Goal: Task Accomplishment & Management: Complete application form

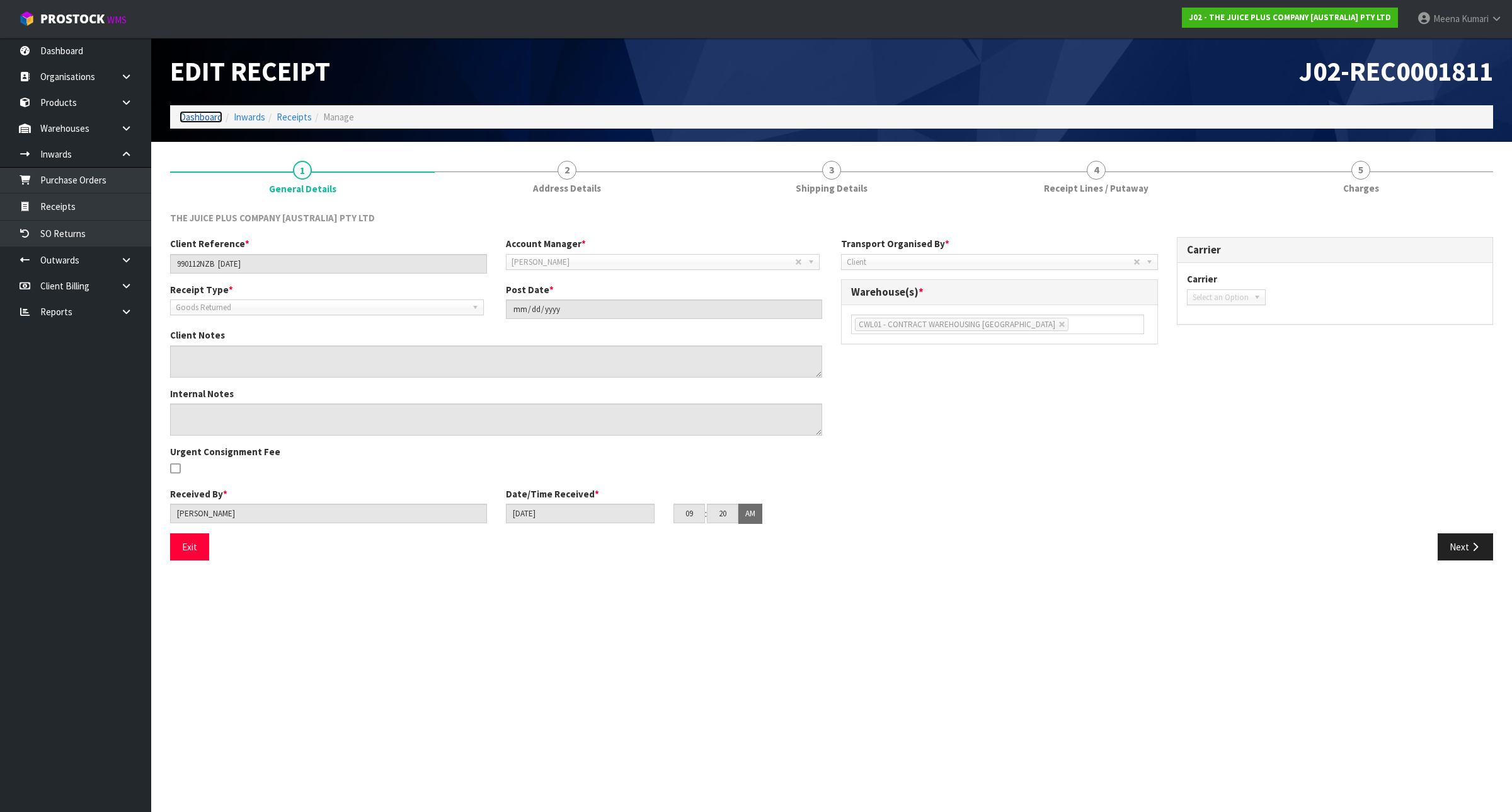
click at [193, 114] on link "Dashboard" at bounding box center [201, 117] width 42 height 12
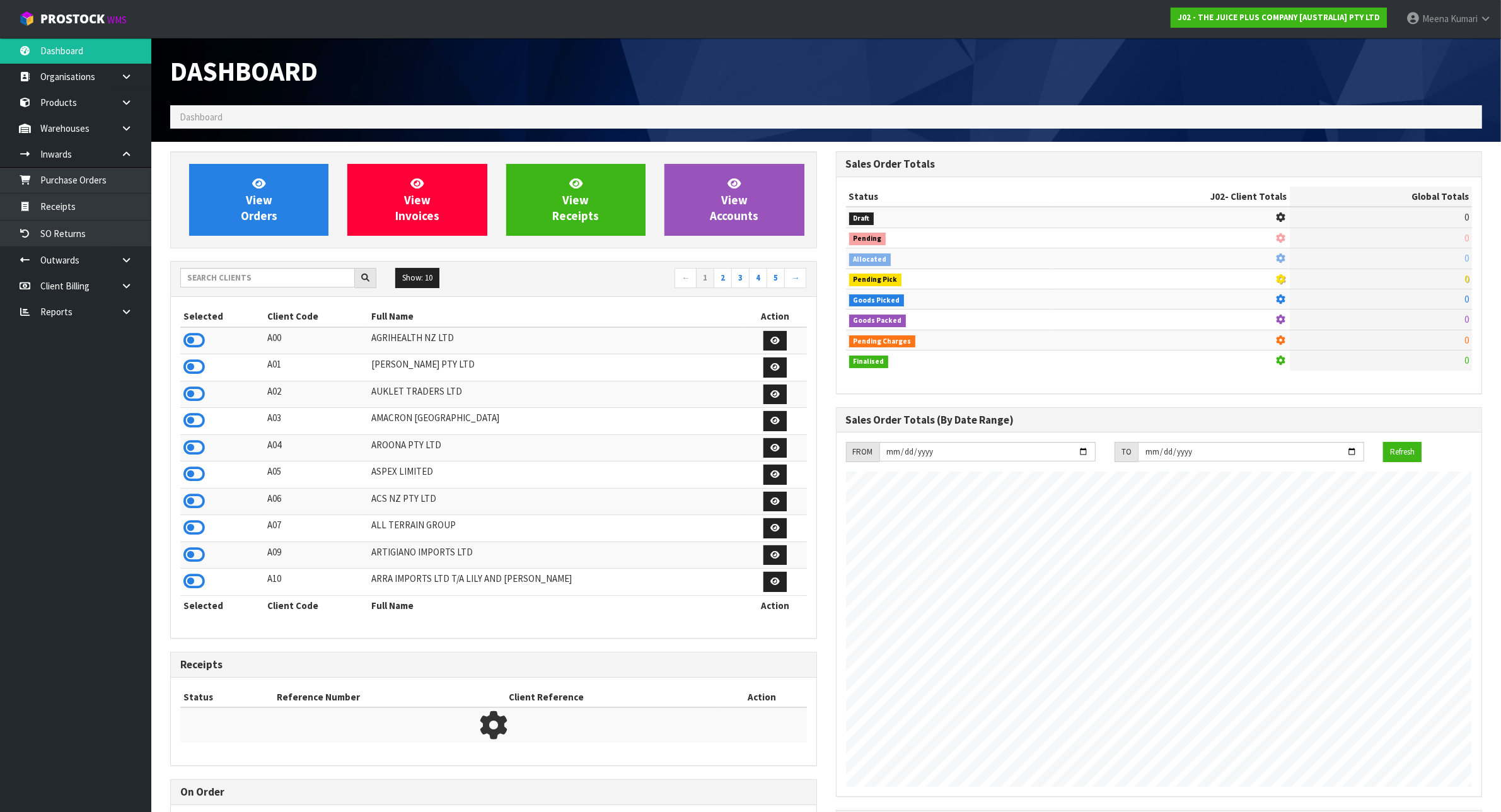
scroll to position [958, 665]
click at [317, 283] on input "text" at bounding box center [268, 278] width 175 height 20
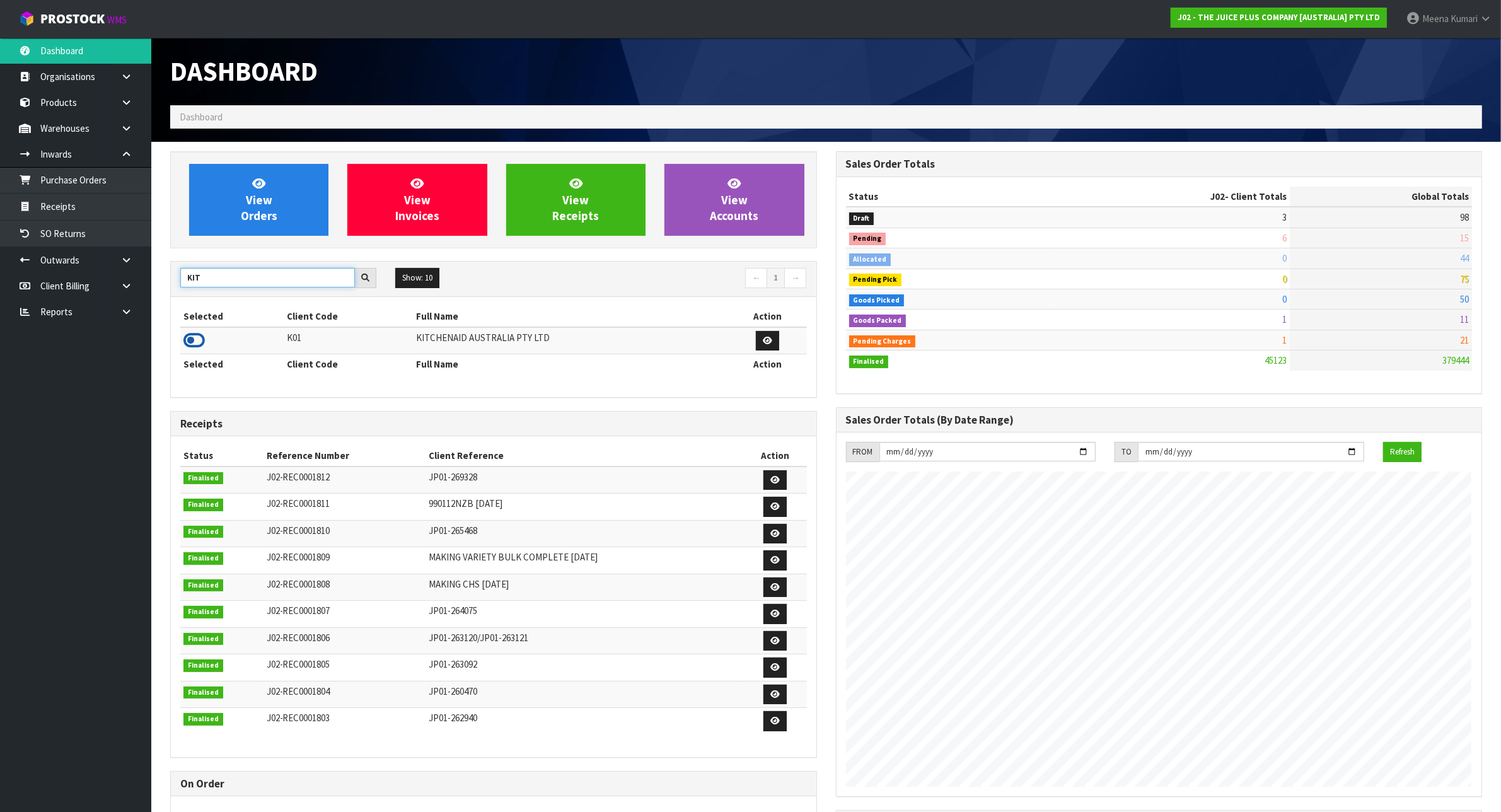
type input "KIT"
click at [193, 342] on icon at bounding box center [194, 340] width 21 height 19
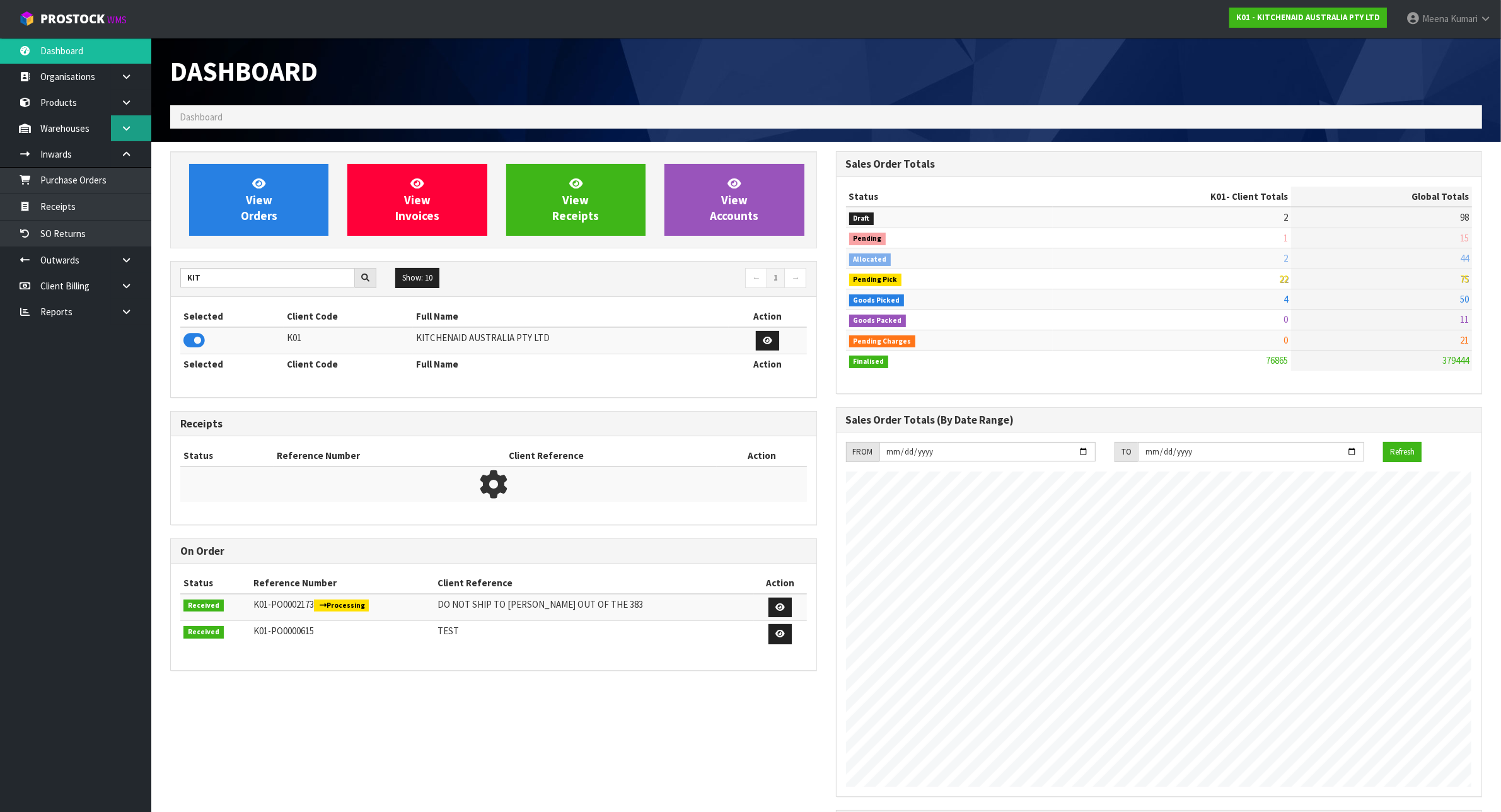
click at [126, 128] on icon at bounding box center [126, 128] width 12 height 10
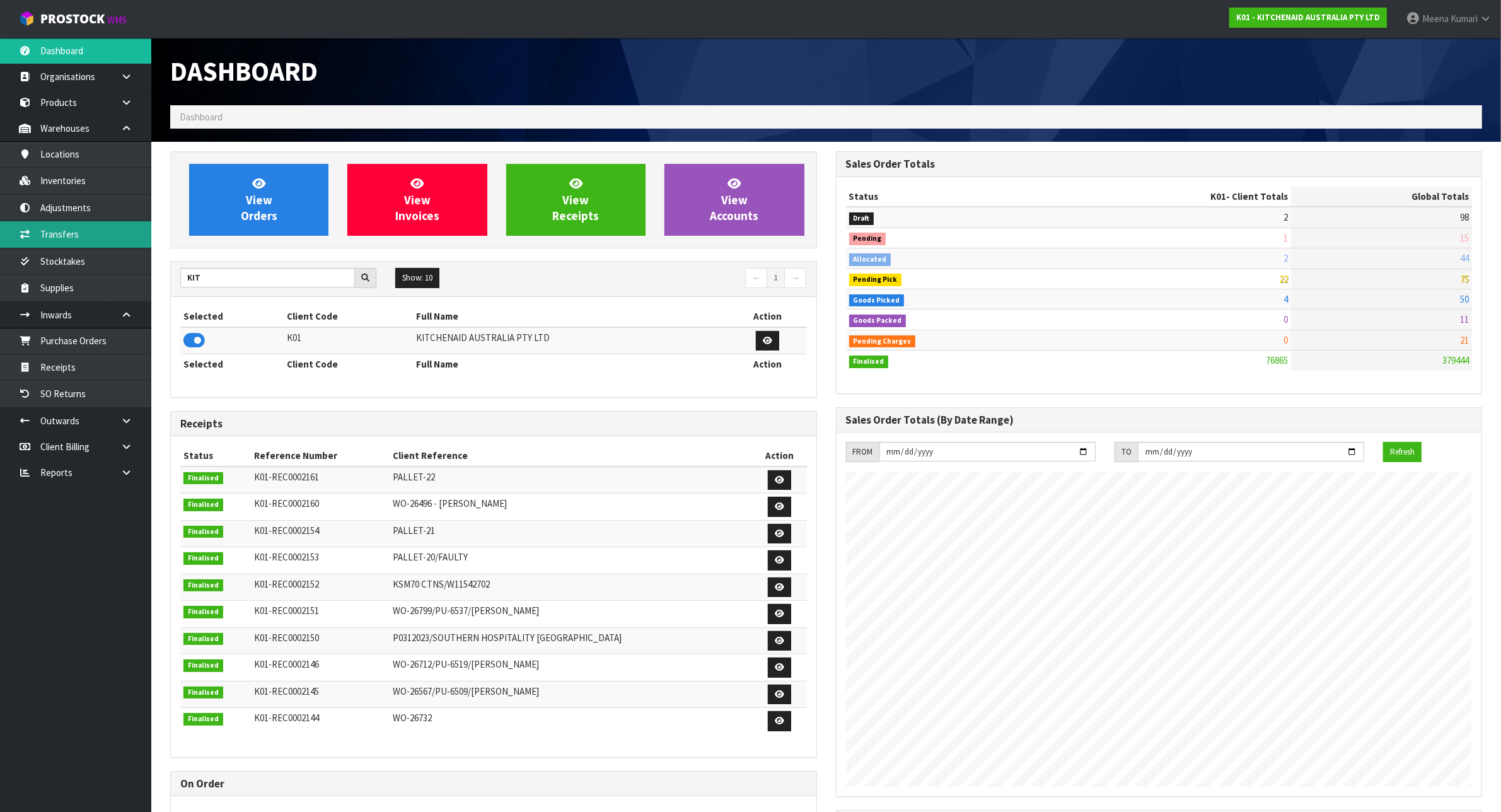
click at [92, 240] on link "Transfers" at bounding box center [75, 234] width 151 height 26
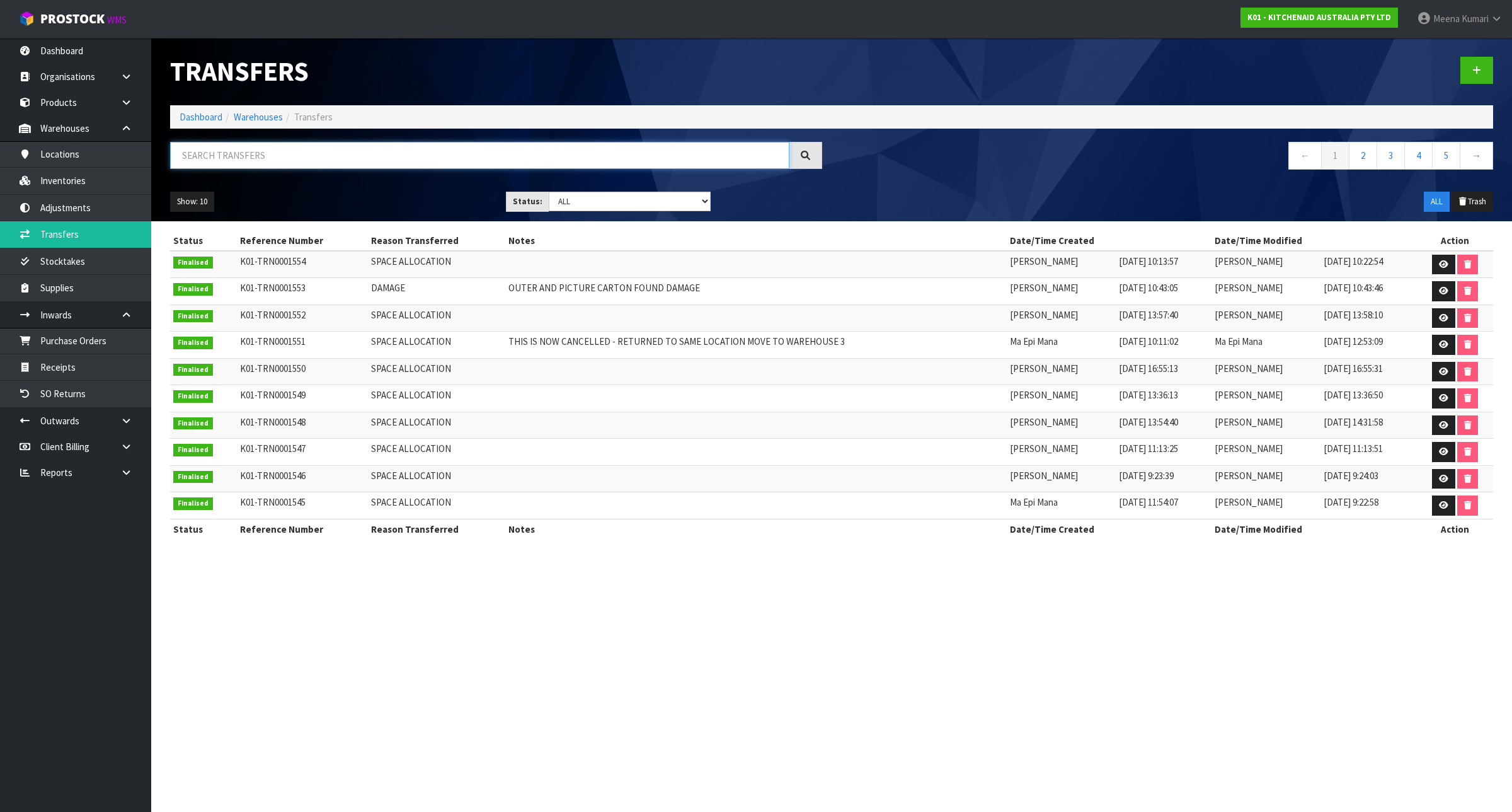
click at [278, 158] on input "text" at bounding box center [479, 155] width 619 height 27
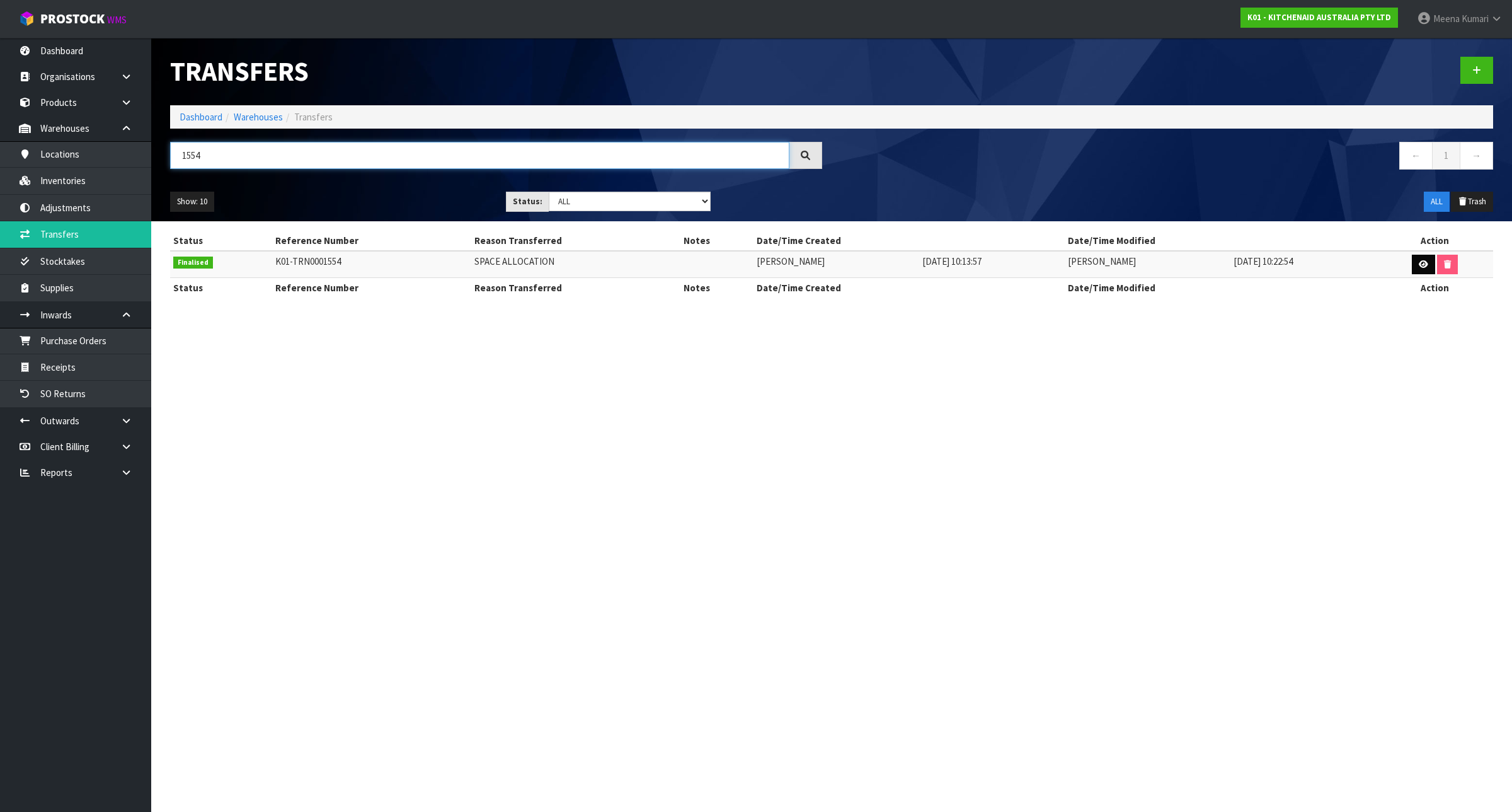
type input "1554"
click at [1424, 266] on icon at bounding box center [1423, 265] width 10 height 8
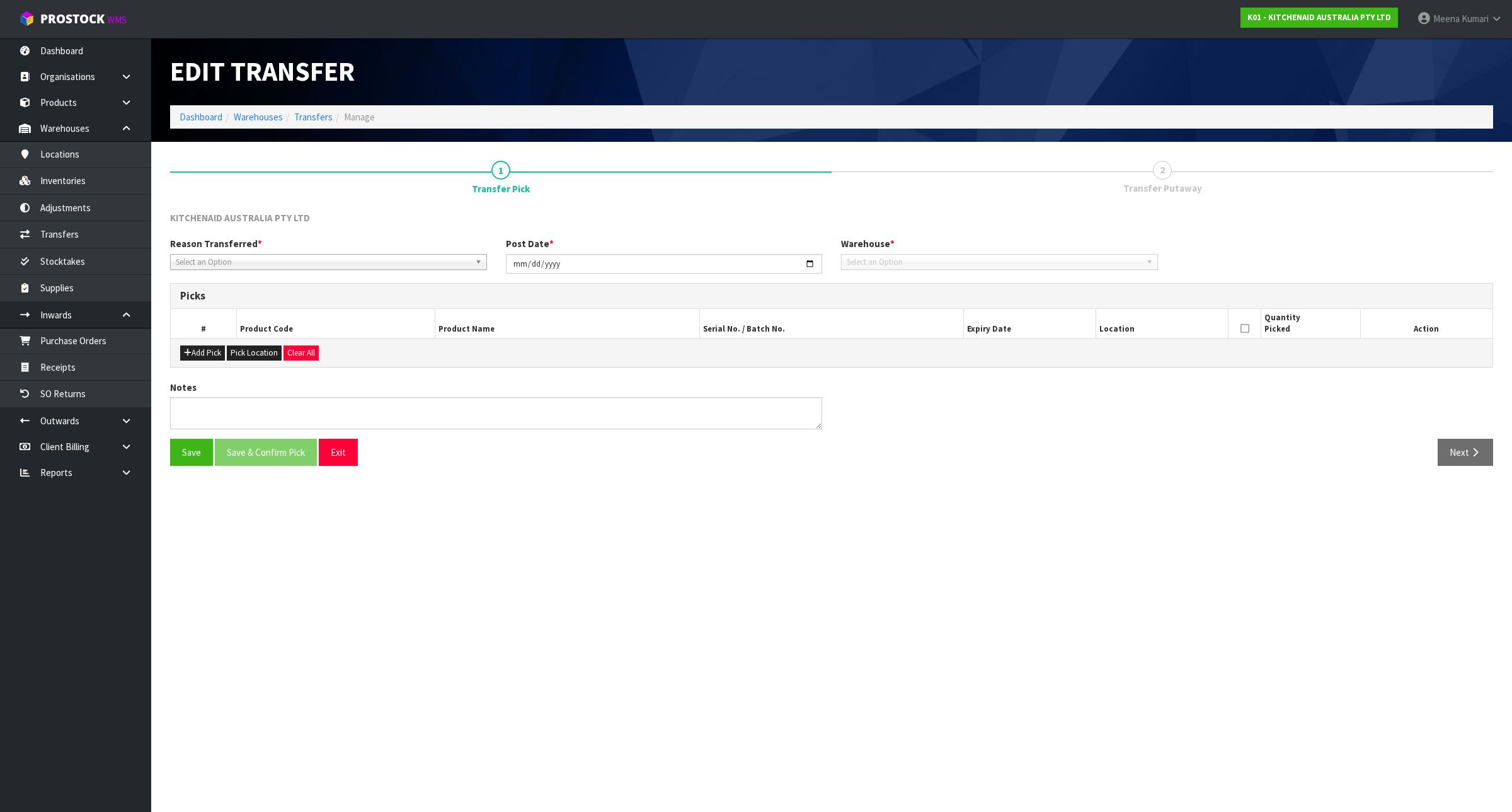
type input "[DATE]"
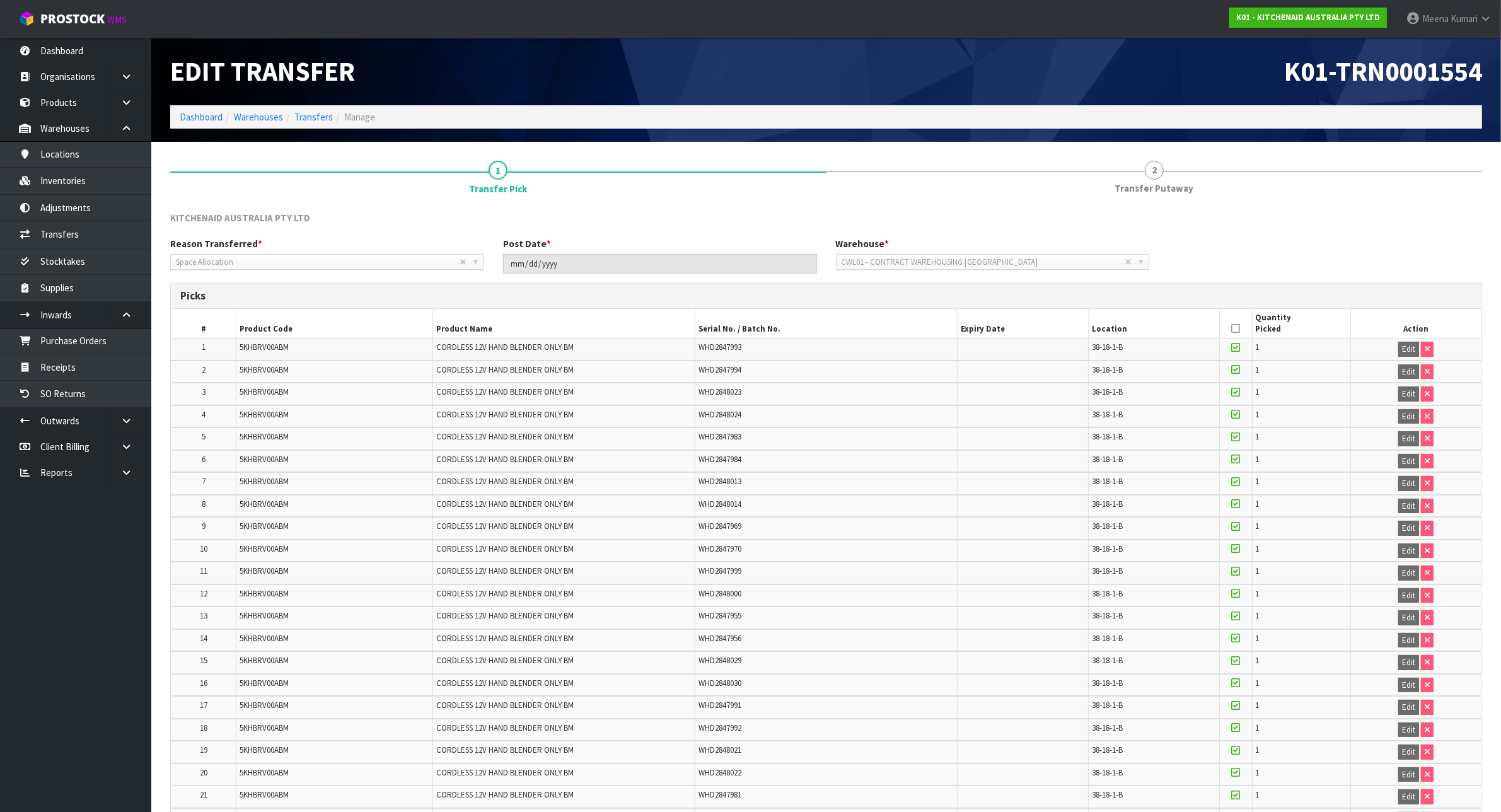
click at [275, 347] on span "5KHBRV00ABM" at bounding box center [264, 346] width 49 height 11
copy span "5KHBRV00ABM"
click at [109, 178] on link "Inventories" at bounding box center [75, 181] width 151 height 26
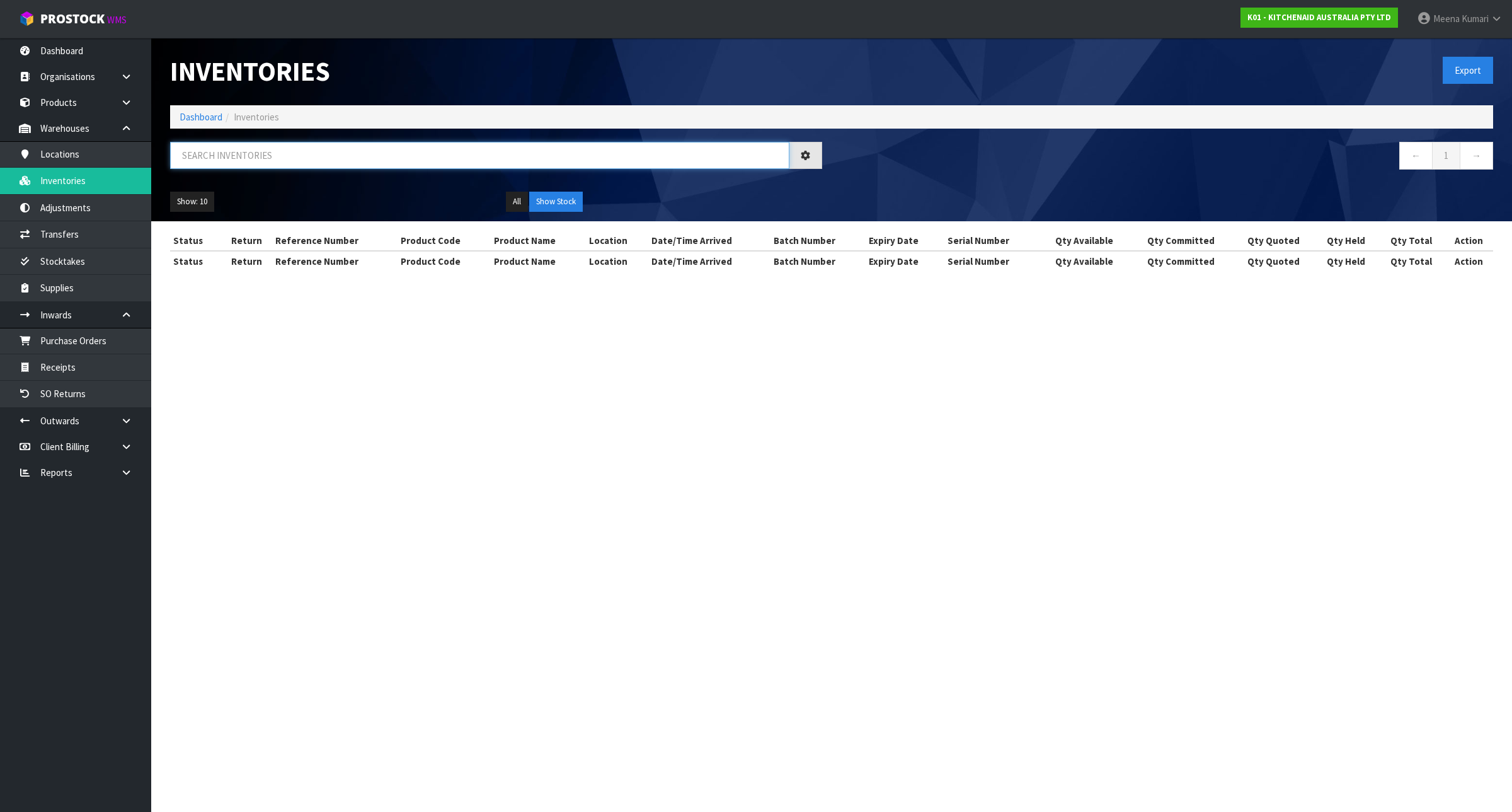
click at [290, 159] on input "text" at bounding box center [479, 155] width 619 height 27
paste input "5KHBRV00ABM"
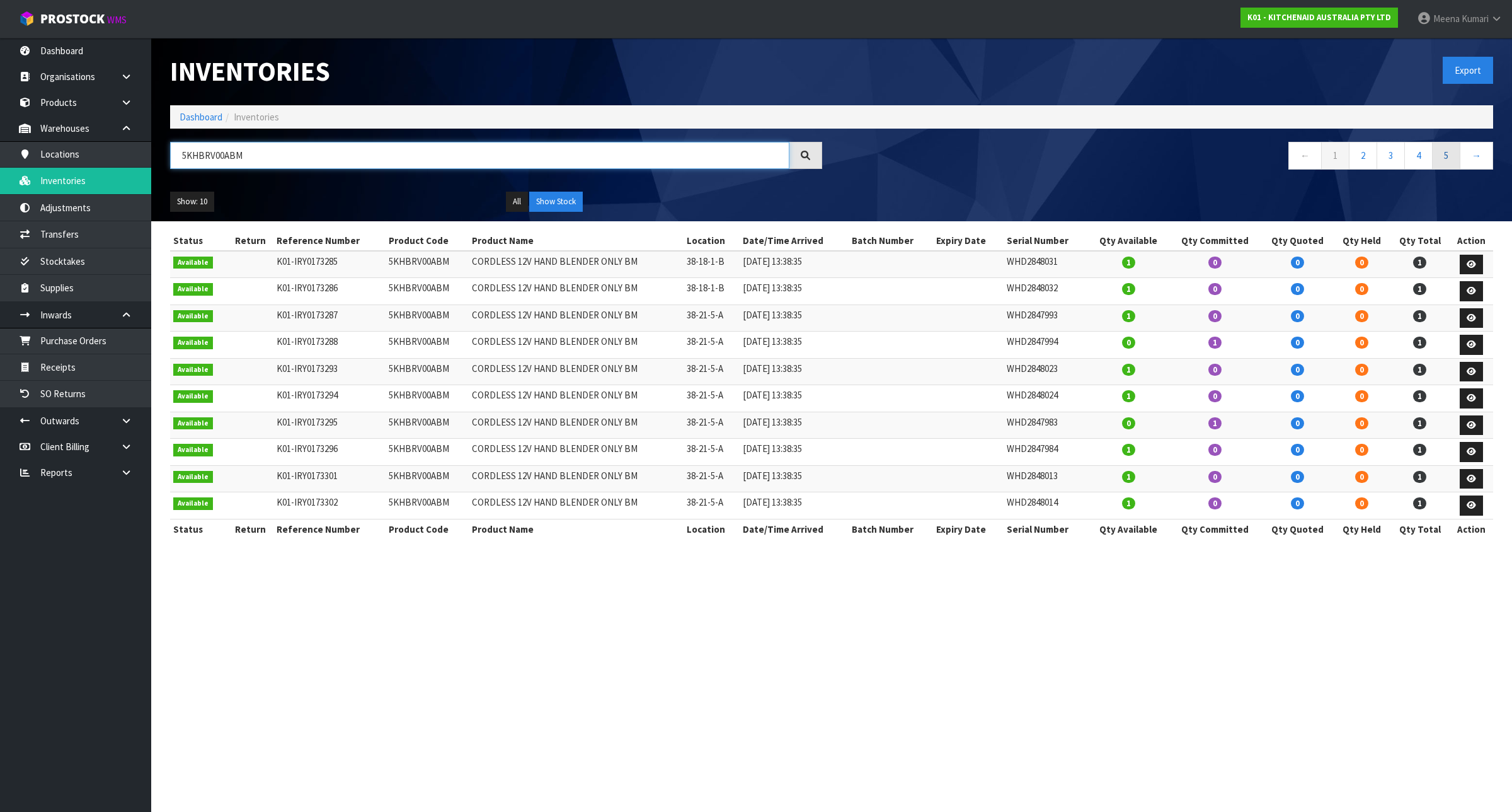
type input "5KHBRV00ABM"
click at [1451, 153] on link "5" at bounding box center [1446, 155] width 29 height 27
click at [1451, 154] on link "6" at bounding box center [1446, 155] width 29 height 27
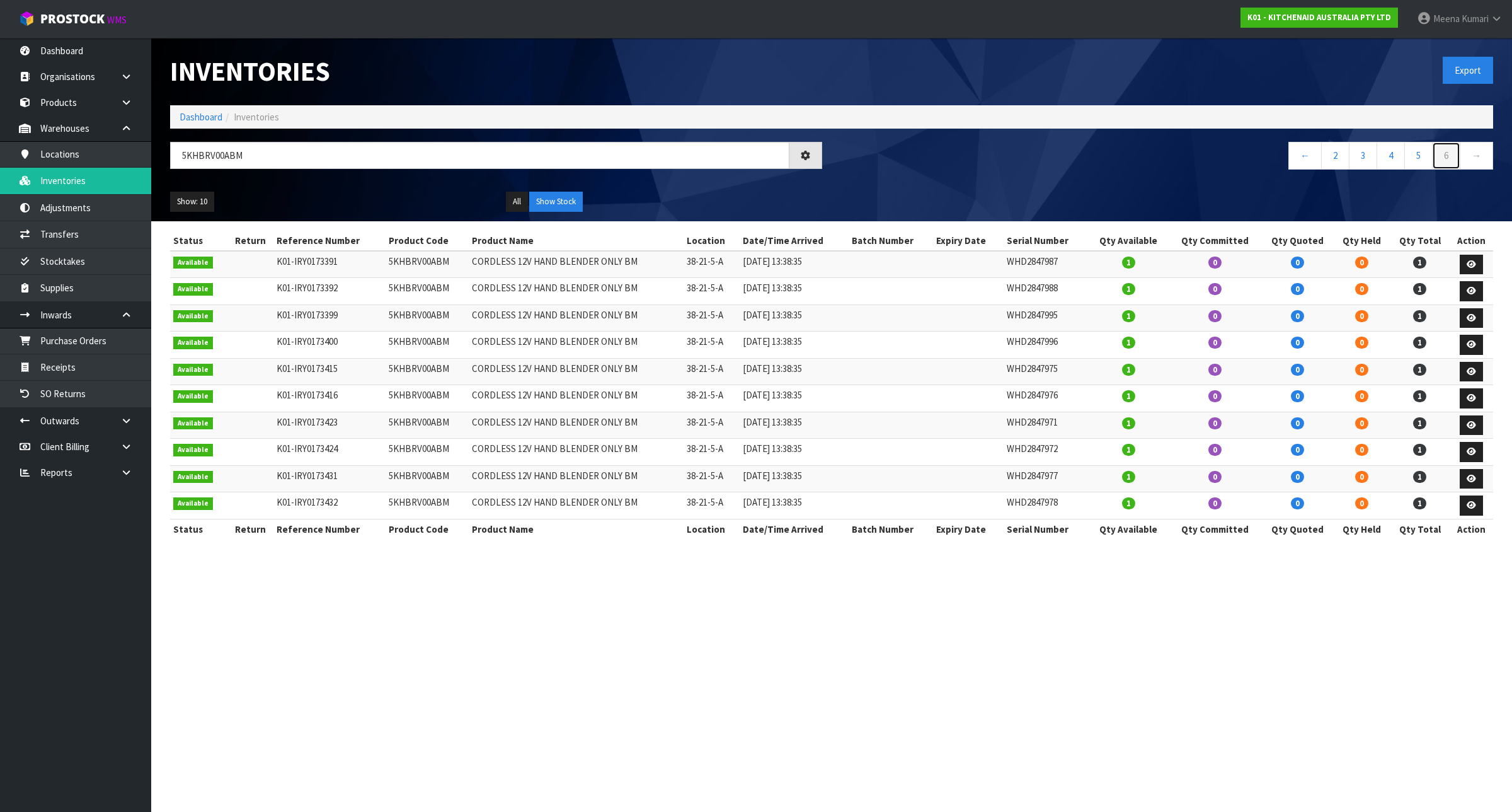
click at [1451, 154] on link "6" at bounding box center [1446, 155] width 29 height 27
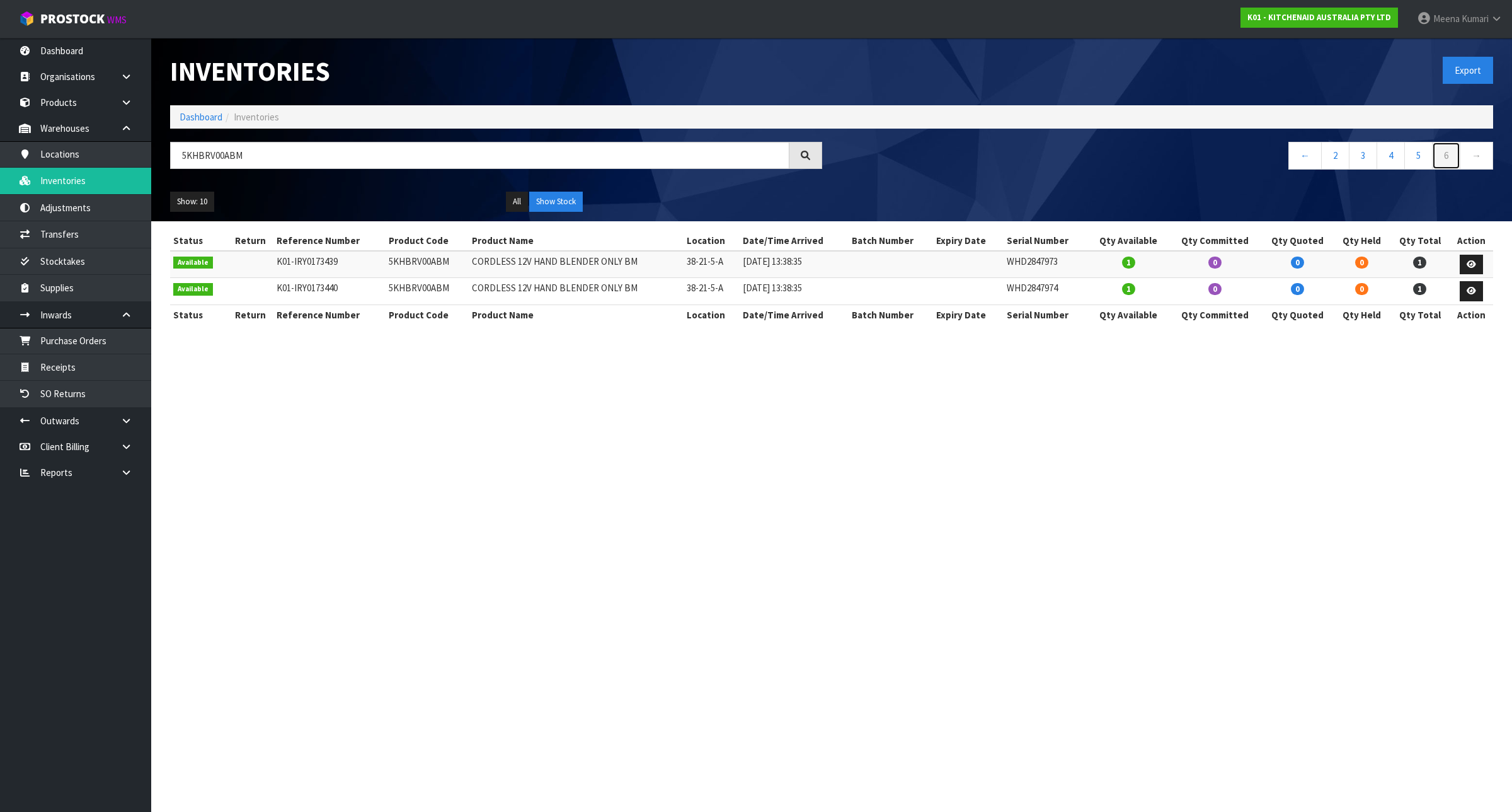
click at [1451, 154] on link "6" at bounding box center [1446, 155] width 29 height 27
click at [207, 199] on button "Show: 10" at bounding box center [192, 202] width 44 height 20
click at [203, 274] on link "50" at bounding box center [220, 277] width 100 height 17
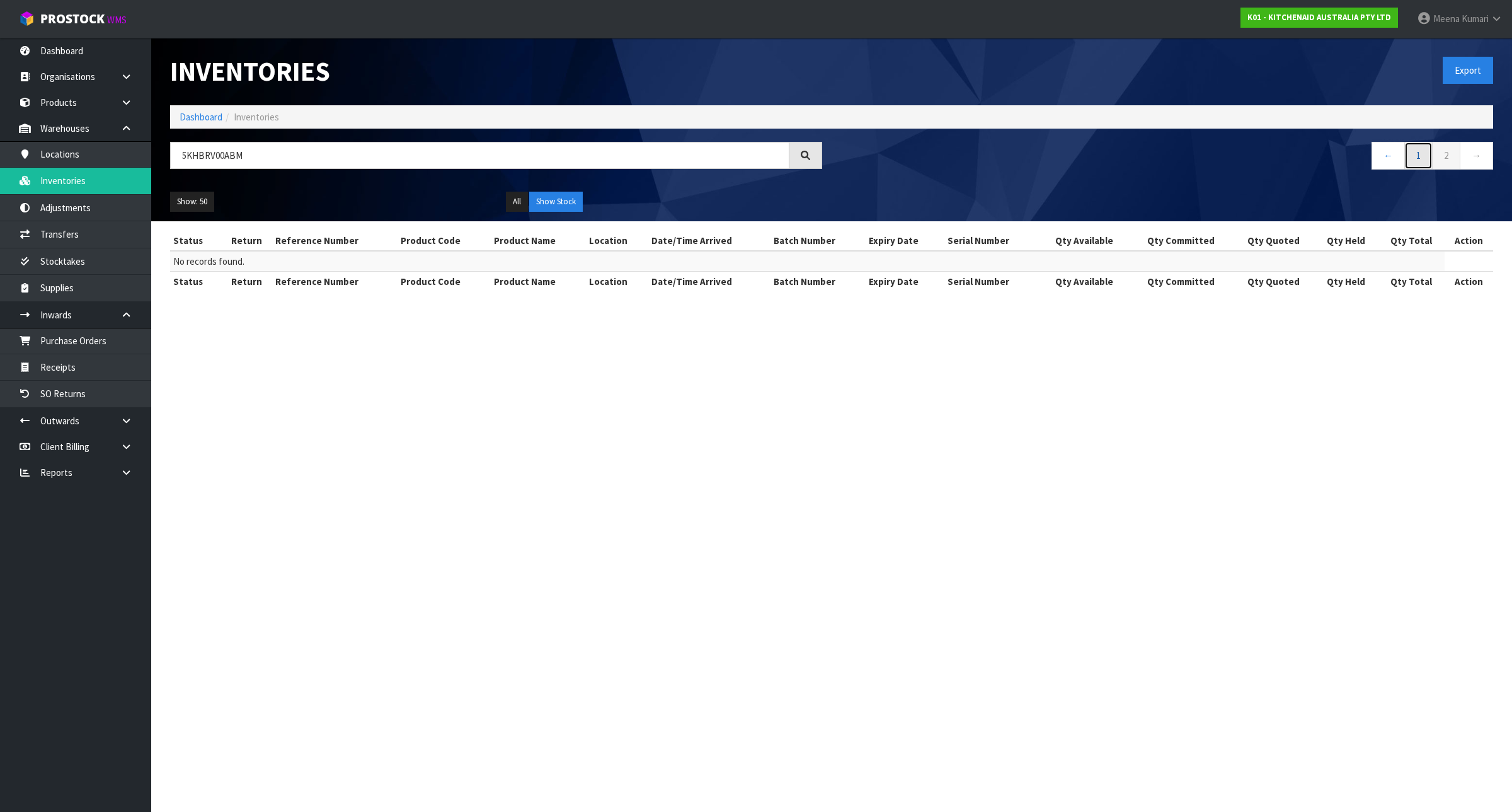
click at [1418, 158] on link "1" at bounding box center [1418, 155] width 29 height 27
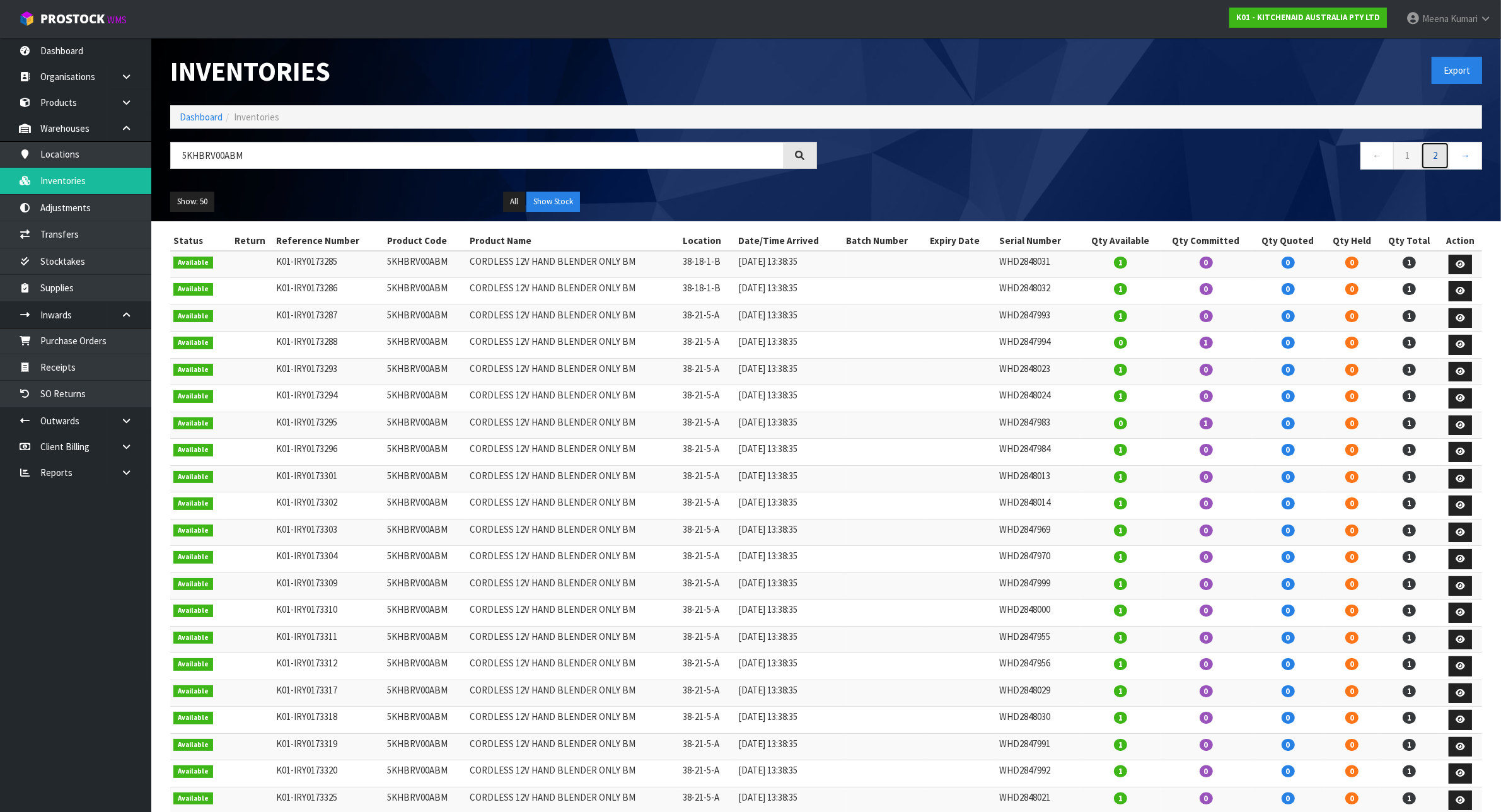
click at [1432, 158] on link "2" at bounding box center [1435, 155] width 29 height 27
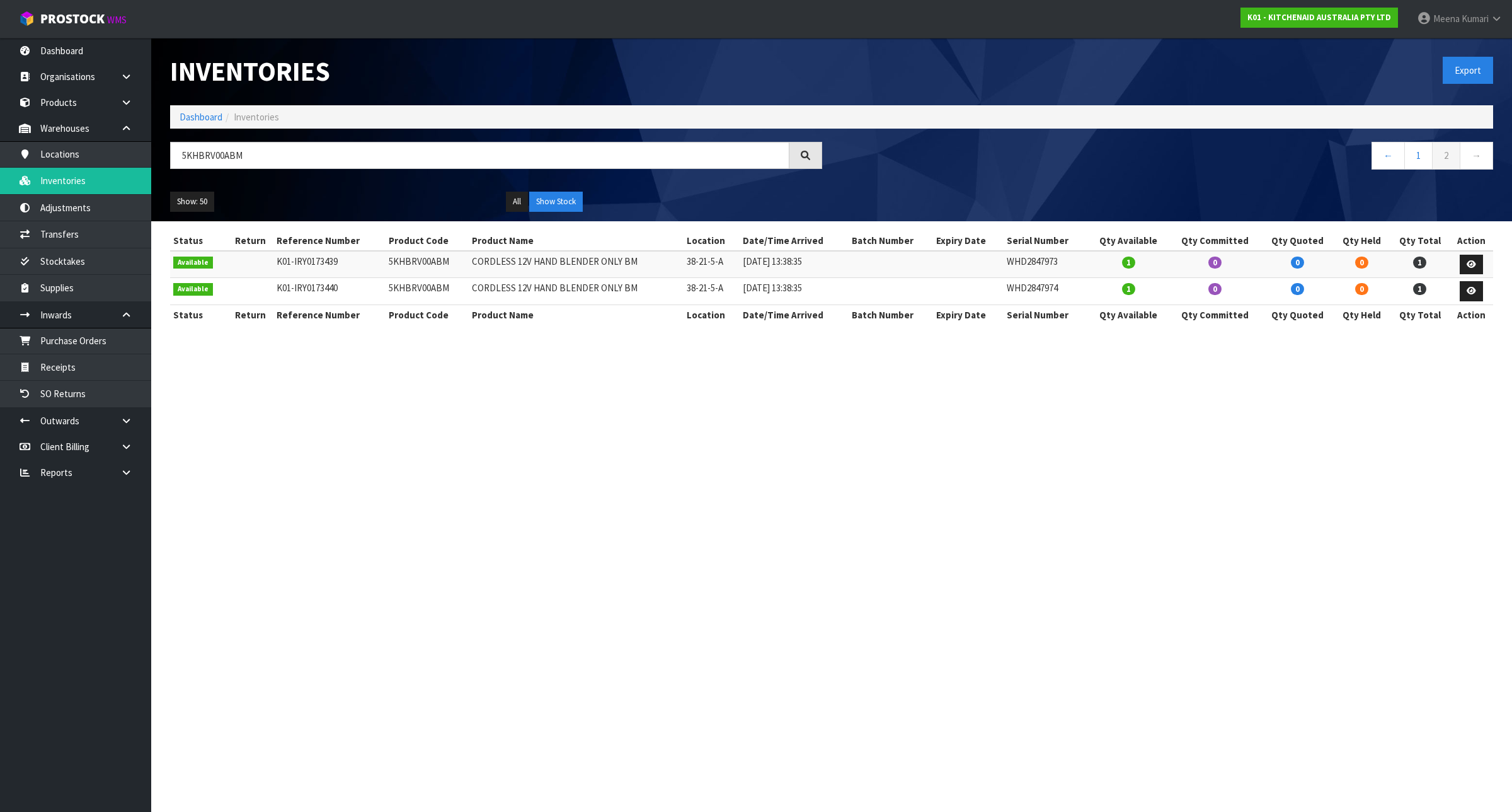
click at [404, 261] on td "5KHBRV00ABM" at bounding box center [427, 264] width 83 height 27
copy td "5KHBRV00ABM"
click at [92, 112] on link "Products" at bounding box center [75, 103] width 151 height 26
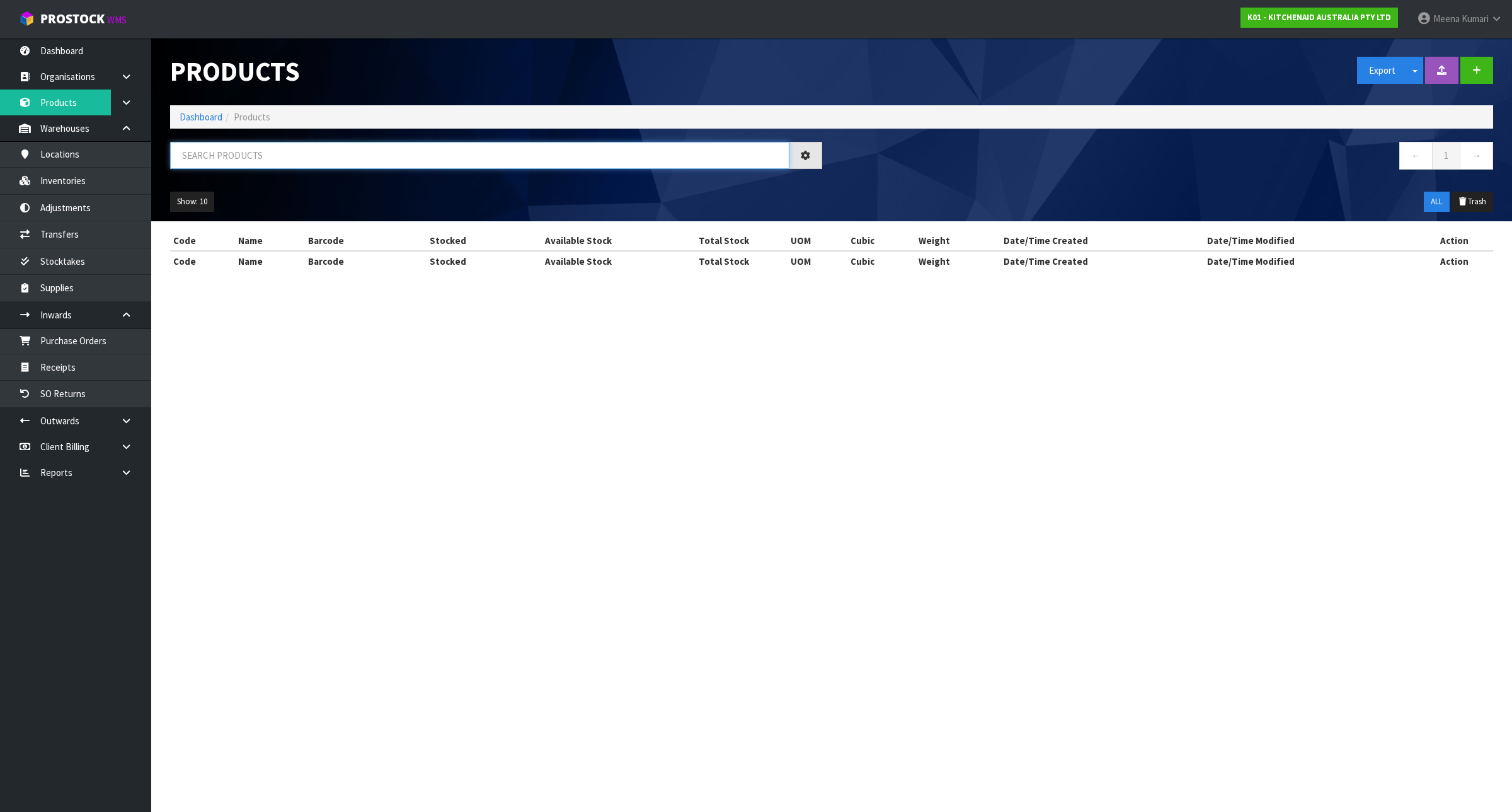
click at [208, 158] on input "text" at bounding box center [479, 155] width 619 height 27
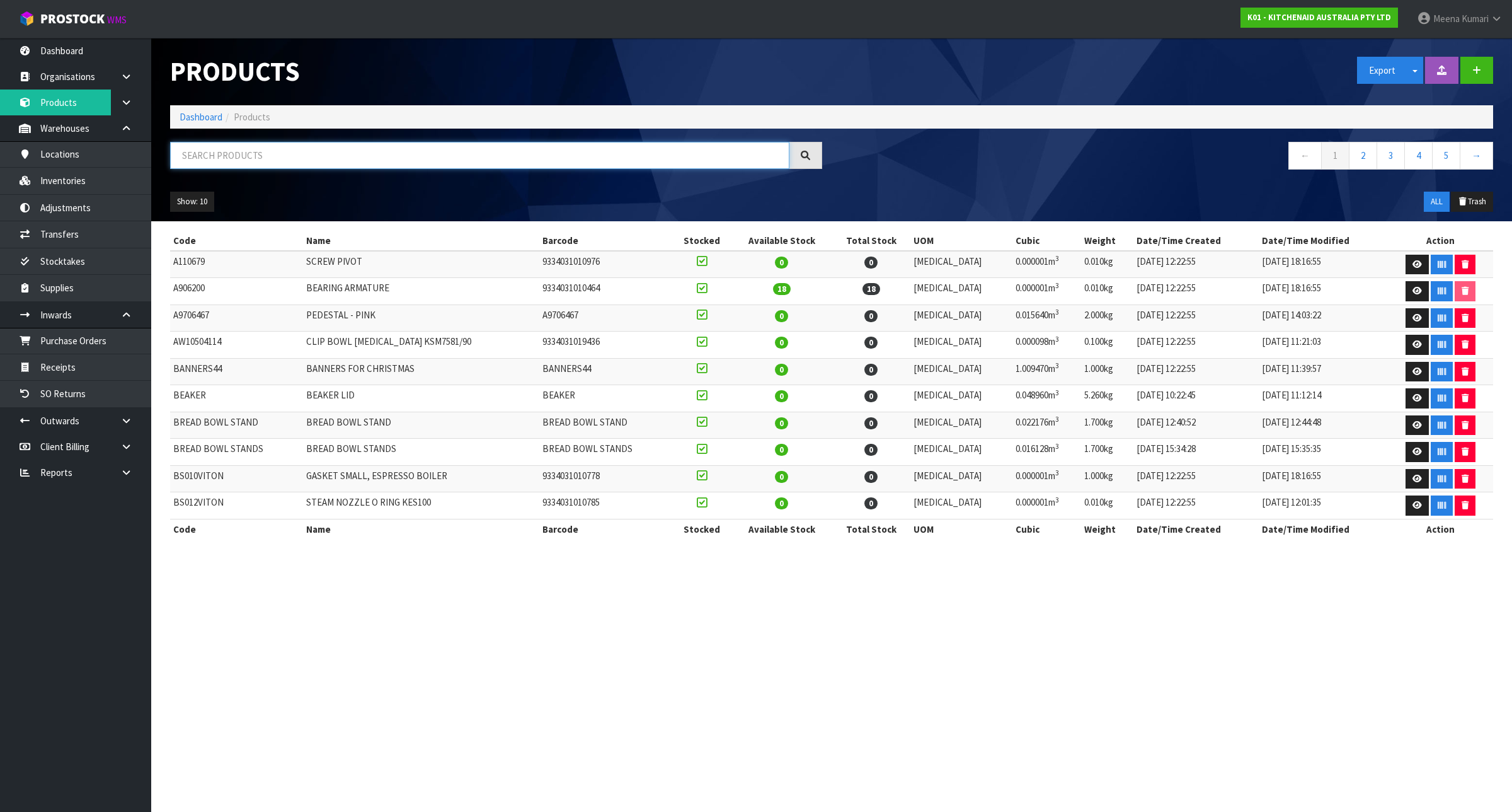
paste input "5KHBRV00ABM"
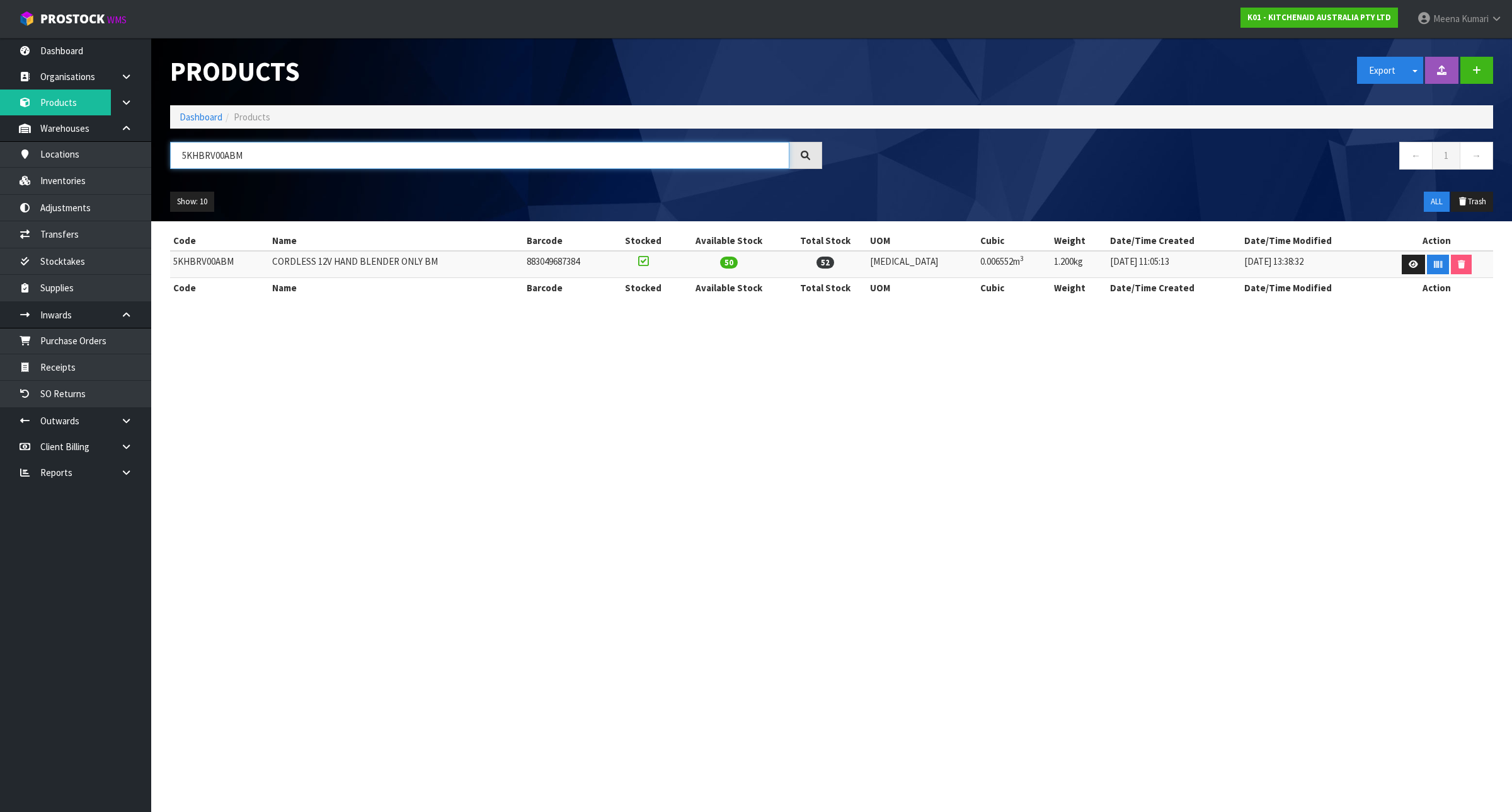
type input "5KHBRV00ABM"
click at [278, 149] on input "5KHBRV00ABM" at bounding box center [479, 155] width 619 height 27
click at [74, 178] on link "Inventories" at bounding box center [75, 181] width 151 height 26
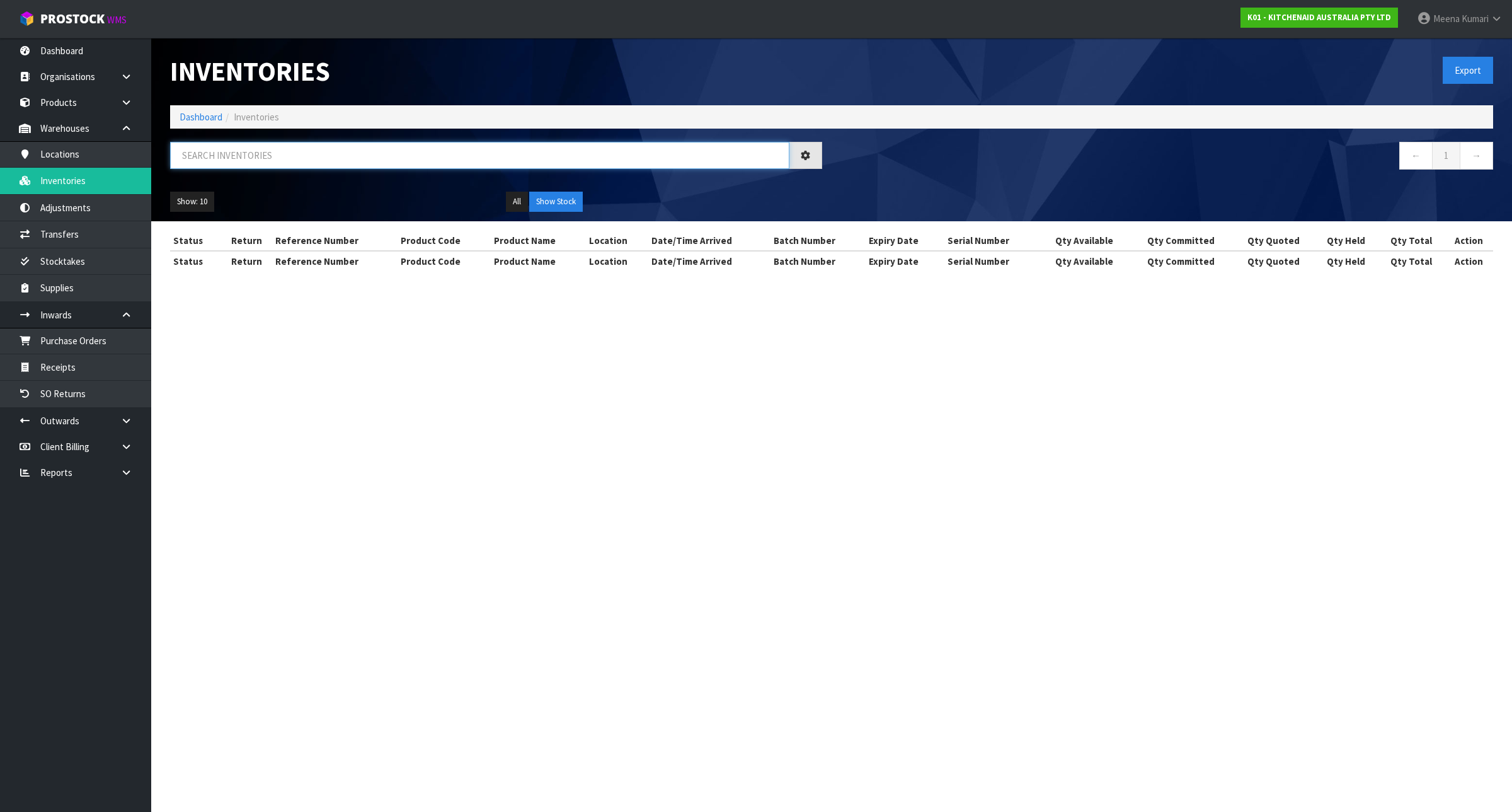
click at [405, 155] on input "text" at bounding box center [479, 155] width 619 height 27
paste input "5KHBRV00ABM"
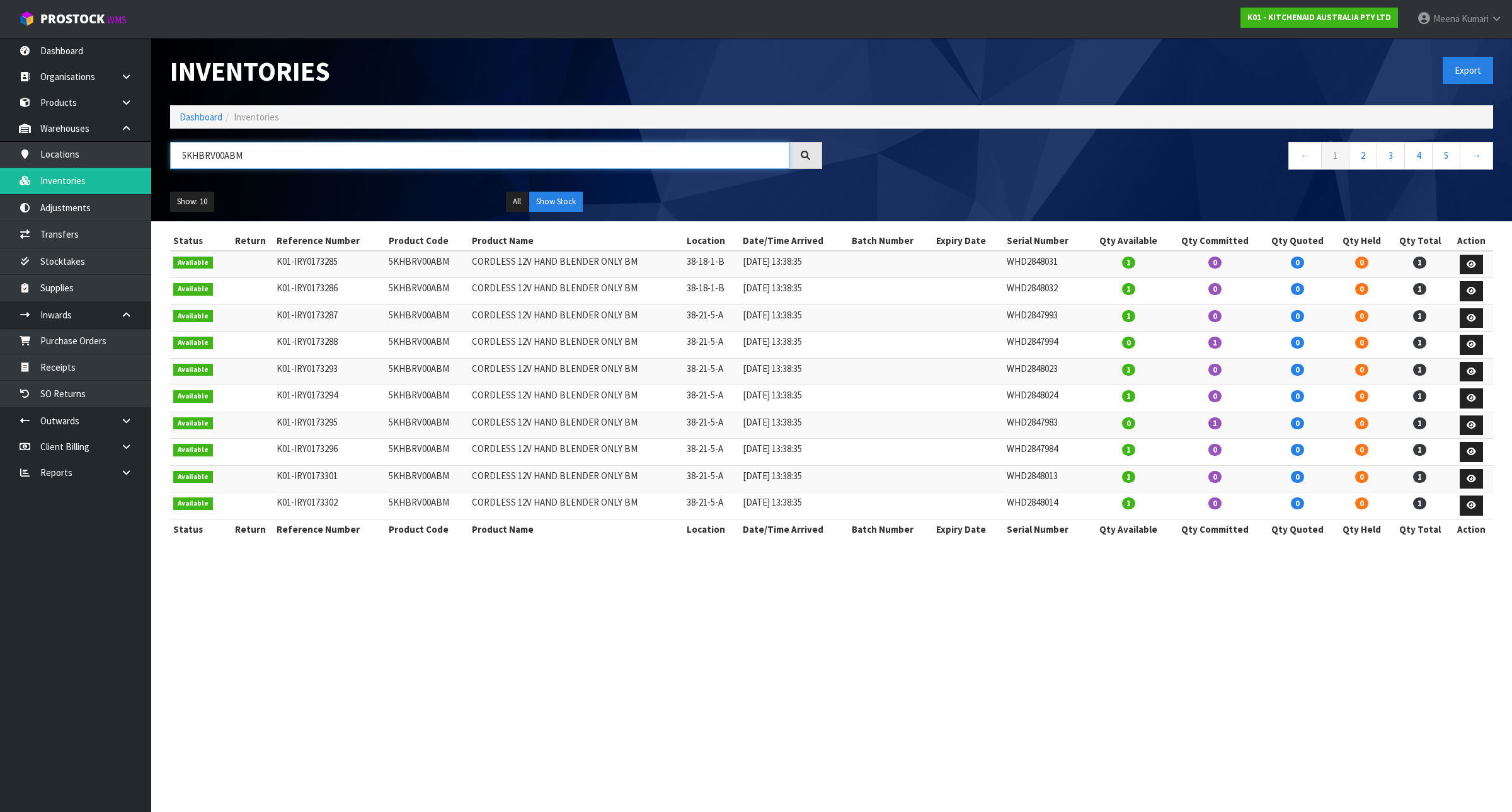
type input "5KHBRV00ABM"
click at [200, 156] on input "5KHBRV00ABM" at bounding box center [479, 155] width 619 height 27
click at [207, 115] on link "Dashboard" at bounding box center [201, 117] width 42 height 12
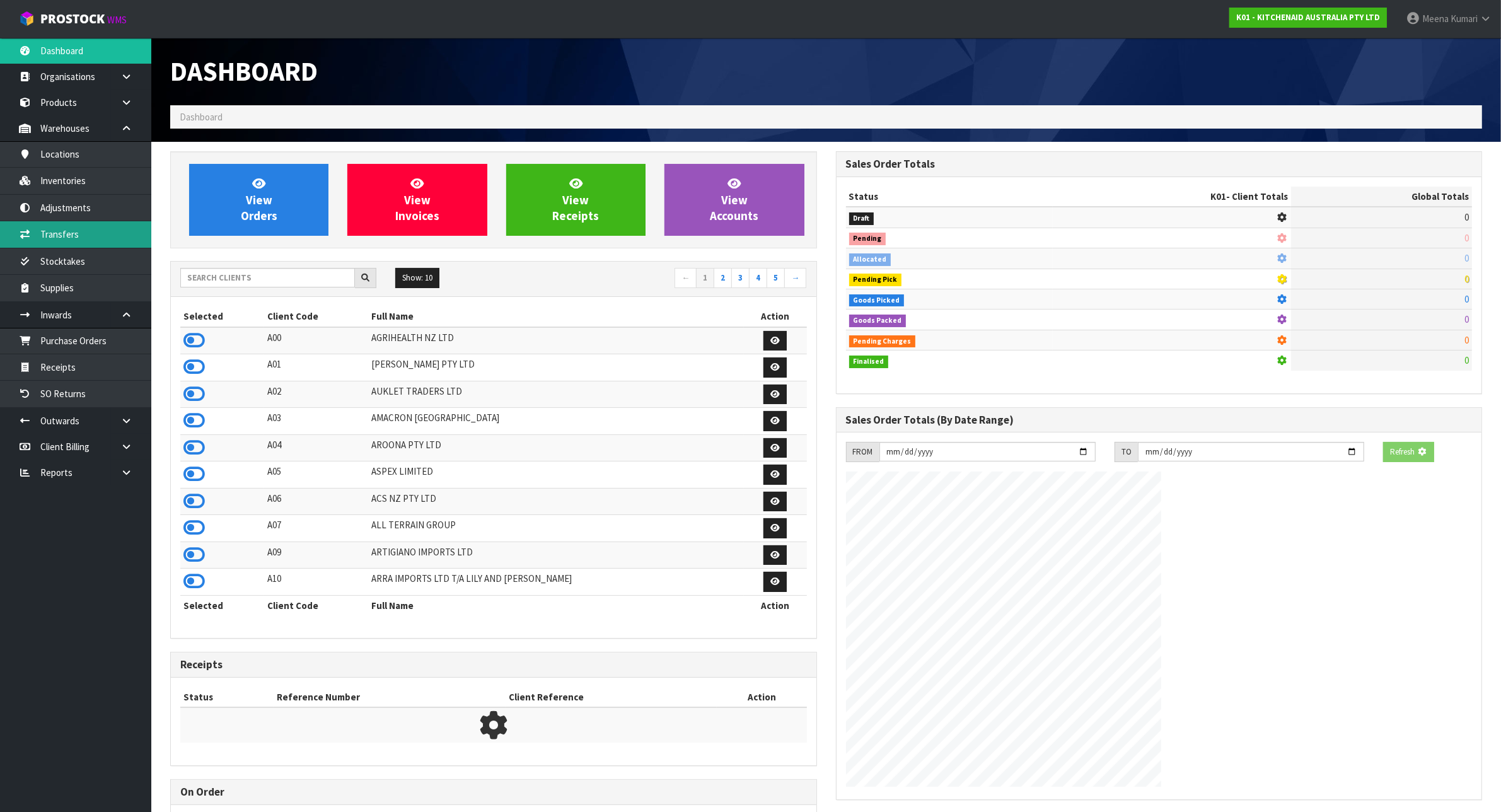
click at [92, 231] on link "Transfers" at bounding box center [75, 234] width 151 height 26
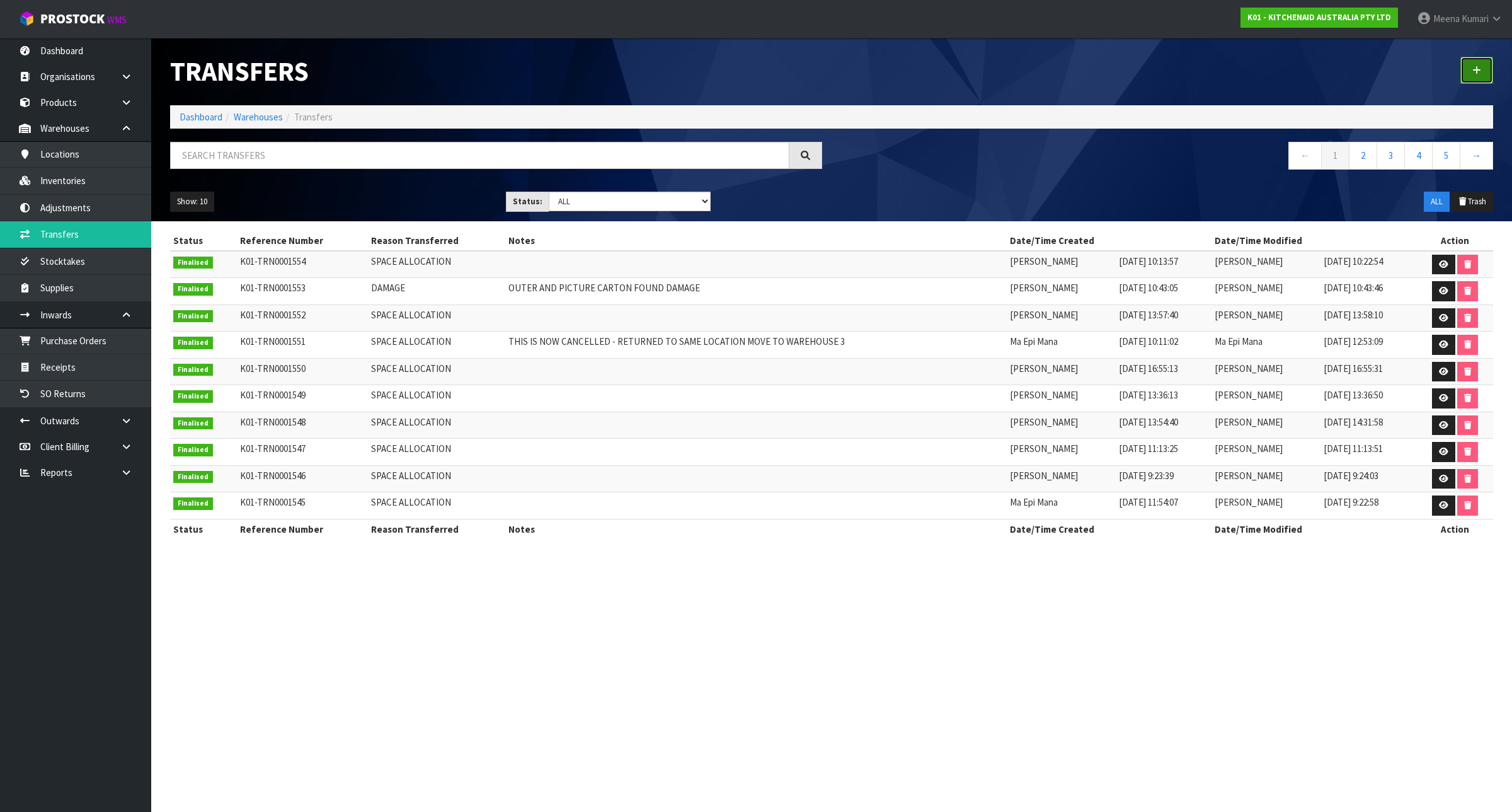
click at [1478, 73] on icon at bounding box center [1476, 70] width 9 height 10
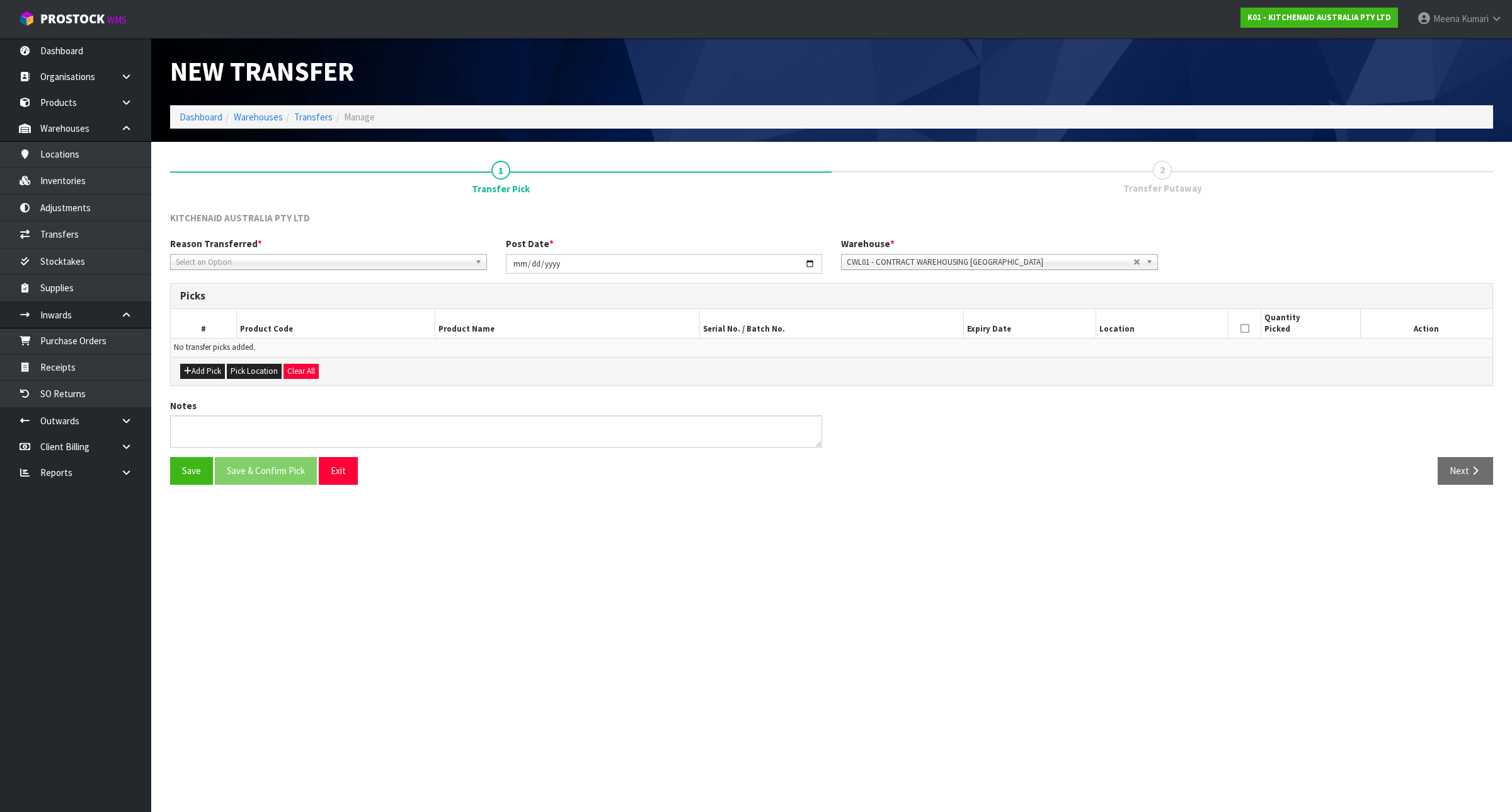
click at [367, 265] on span "Select an Option" at bounding box center [322, 262] width 294 height 16
click at [337, 290] on li "Space Allocation" at bounding box center [328, 297] width 310 height 16
click at [197, 371] on button "Add Pick" at bounding box center [202, 371] width 45 height 16
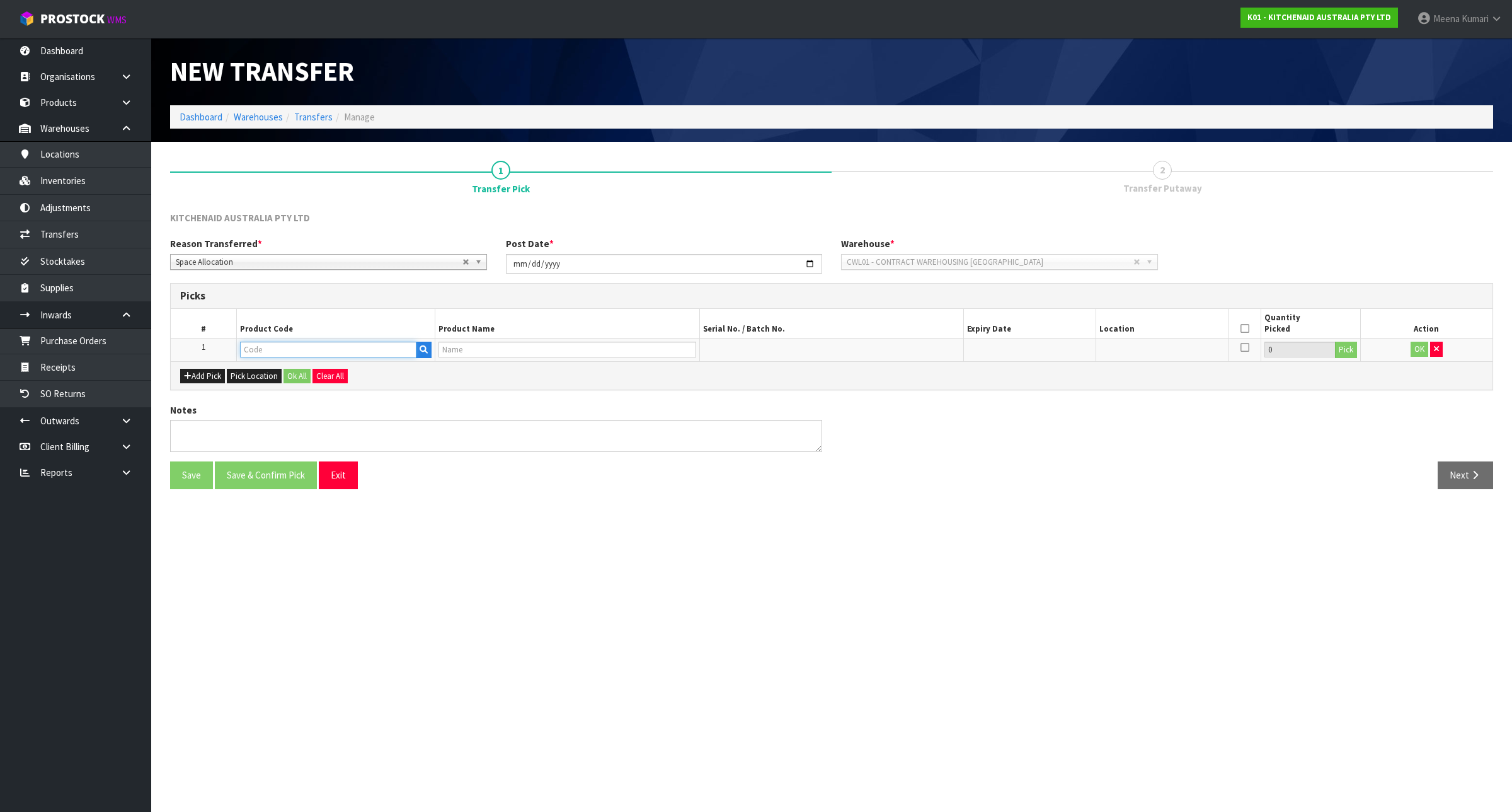
click at [314, 349] on input "text" at bounding box center [328, 349] width 176 height 16
paste input "5KHBRV00ABM"
type input "5KHBRV00ABM"
type input "CORDLESS 12V HAND BLENDER ONLY BM"
type input "5KHBRV00ABM"
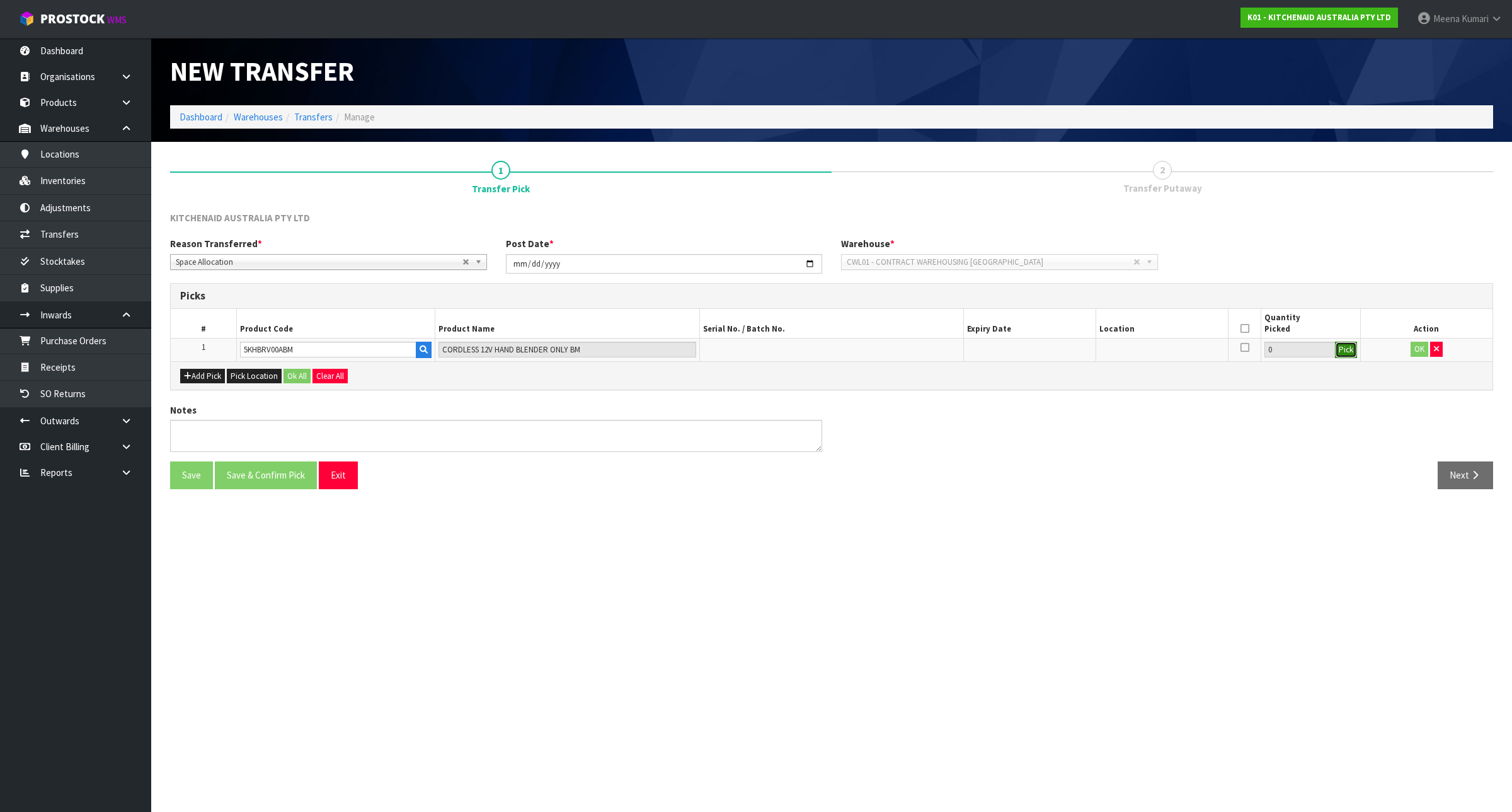
click at [1346, 351] on button "Pick" at bounding box center [1345, 350] width 22 height 16
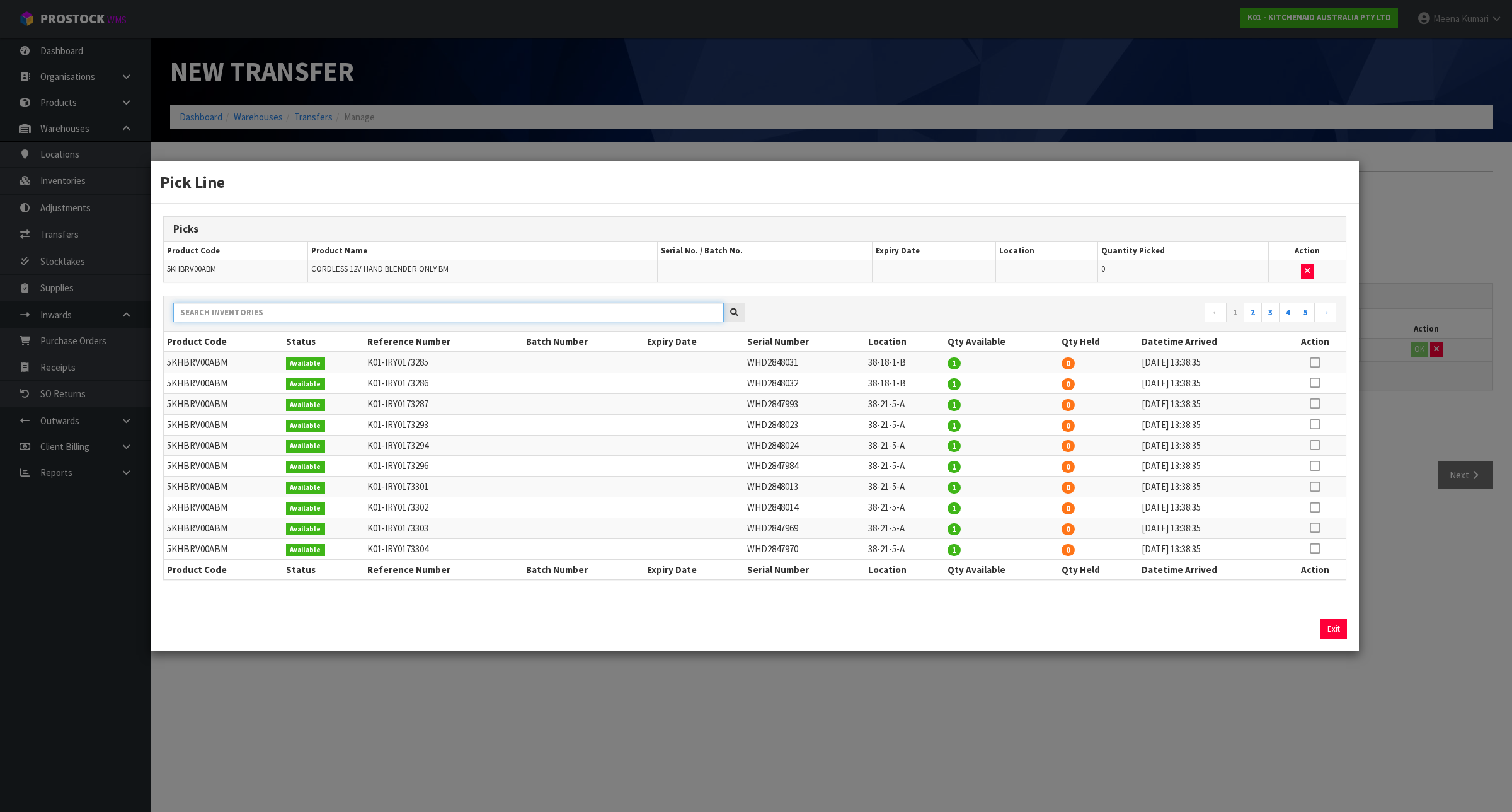
click at [588, 305] on input "text" at bounding box center [448, 312] width 550 height 20
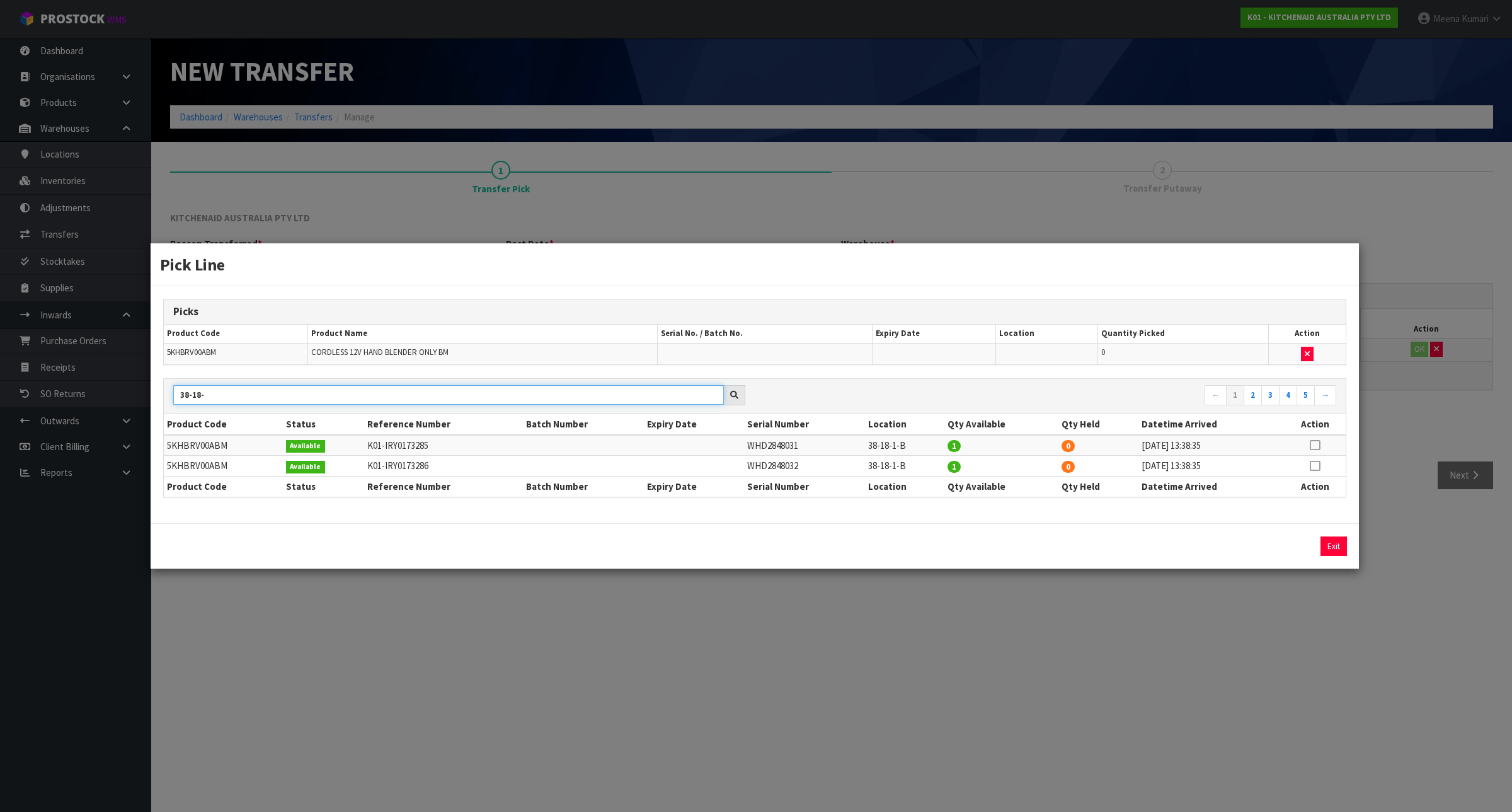
type input "38-18-"
click at [1323, 443] on td at bounding box center [1314, 444] width 62 height 20
click at [1311, 445] on icon at bounding box center [1314, 445] width 10 height 1
click at [772, 471] on td "WHD2848032" at bounding box center [804, 466] width 121 height 20
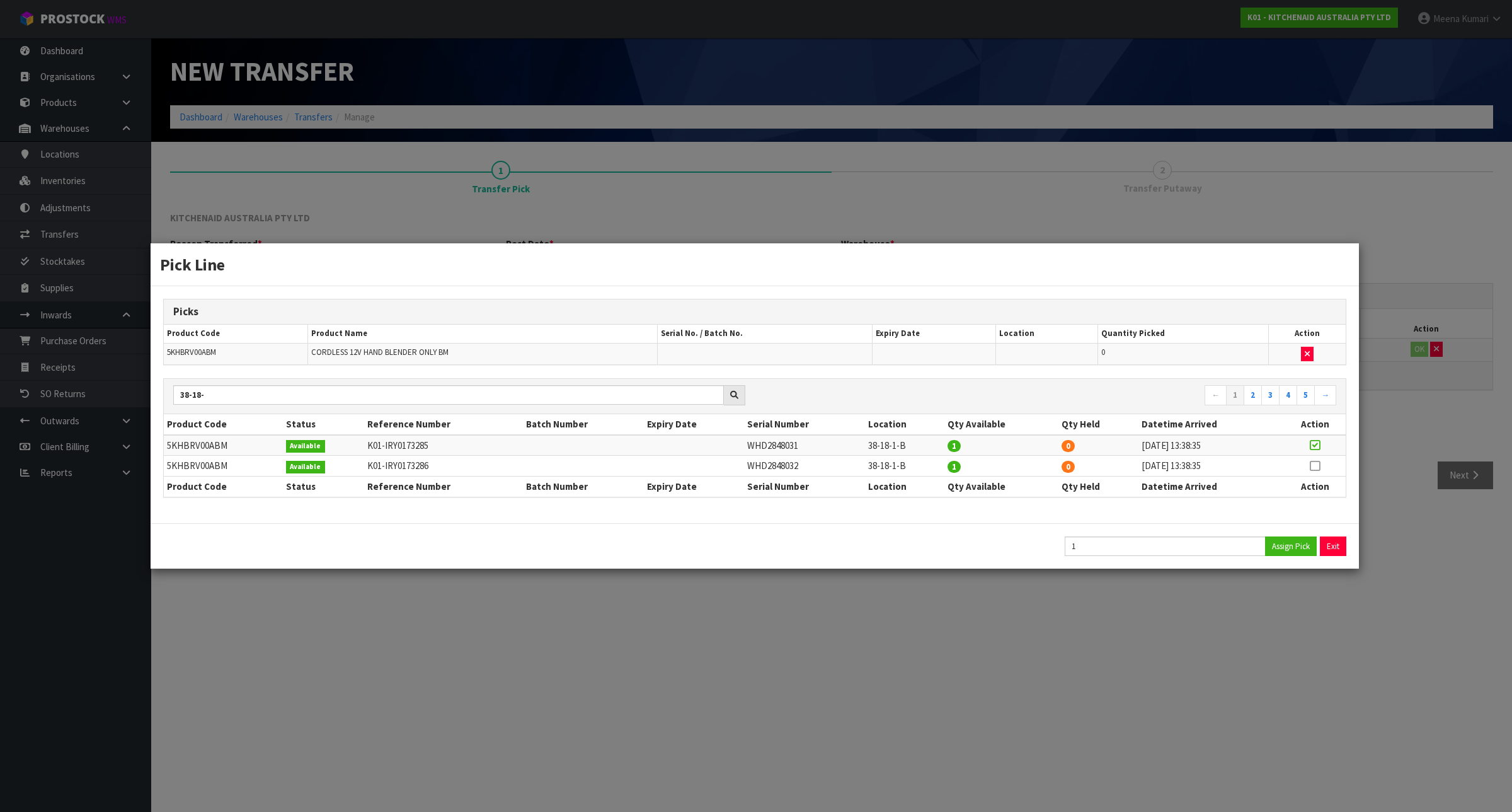
copy td "WHD2848032"
click at [1283, 541] on button "Assign Pick" at bounding box center [1290, 547] width 51 height 20
type input "1"
click at [1319, 466] on icon at bounding box center [1314, 466] width 10 height 1
click at [1292, 548] on button "Assign Pick" at bounding box center [1290, 547] width 51 height 20
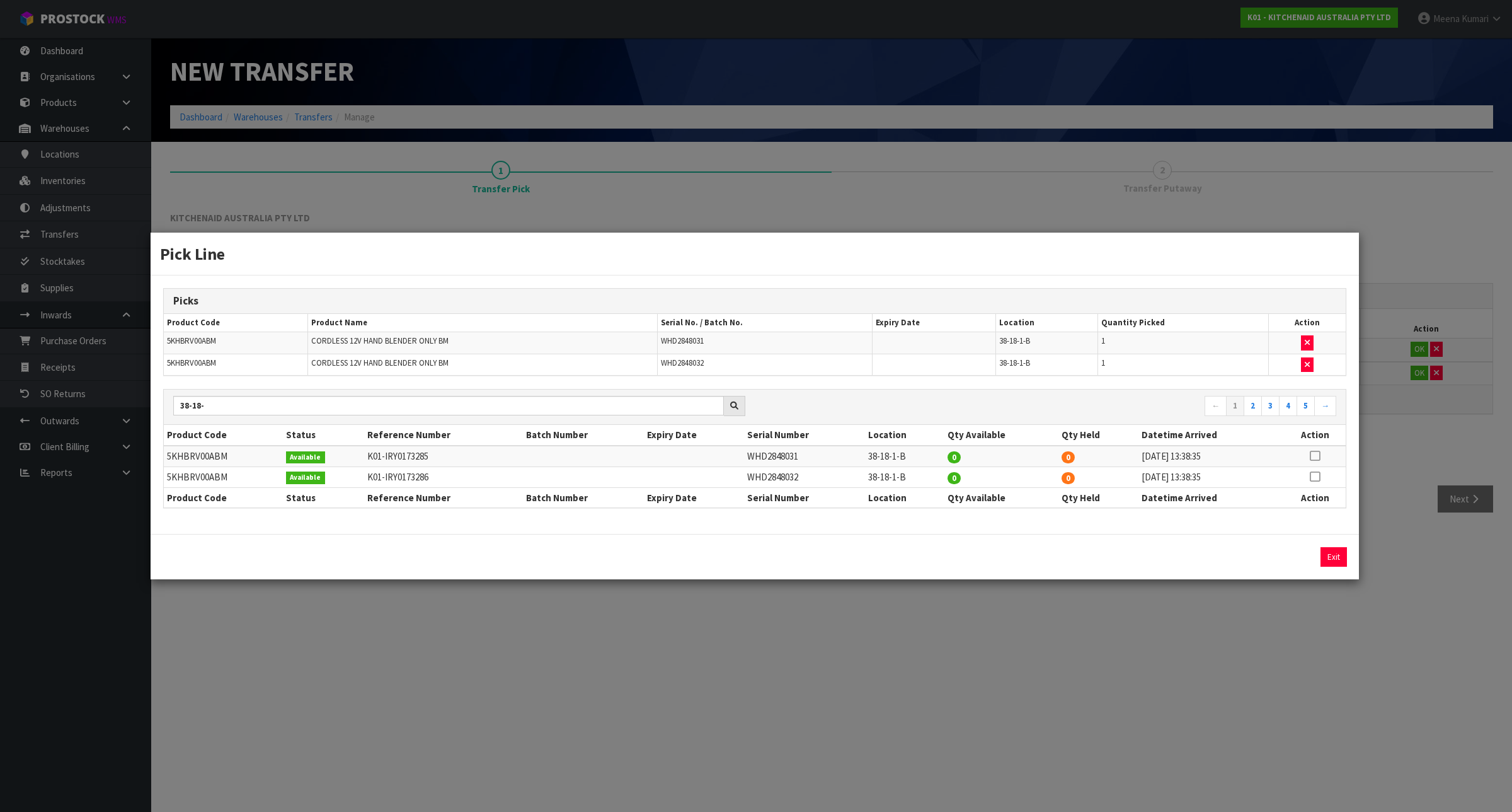
click at [1277, 613] on div "Pick Line Picks Product Code Product Name Serial No. / Batch No. Expiry Date Lo…" at bounding box center [756, 406] width 1512 height 812
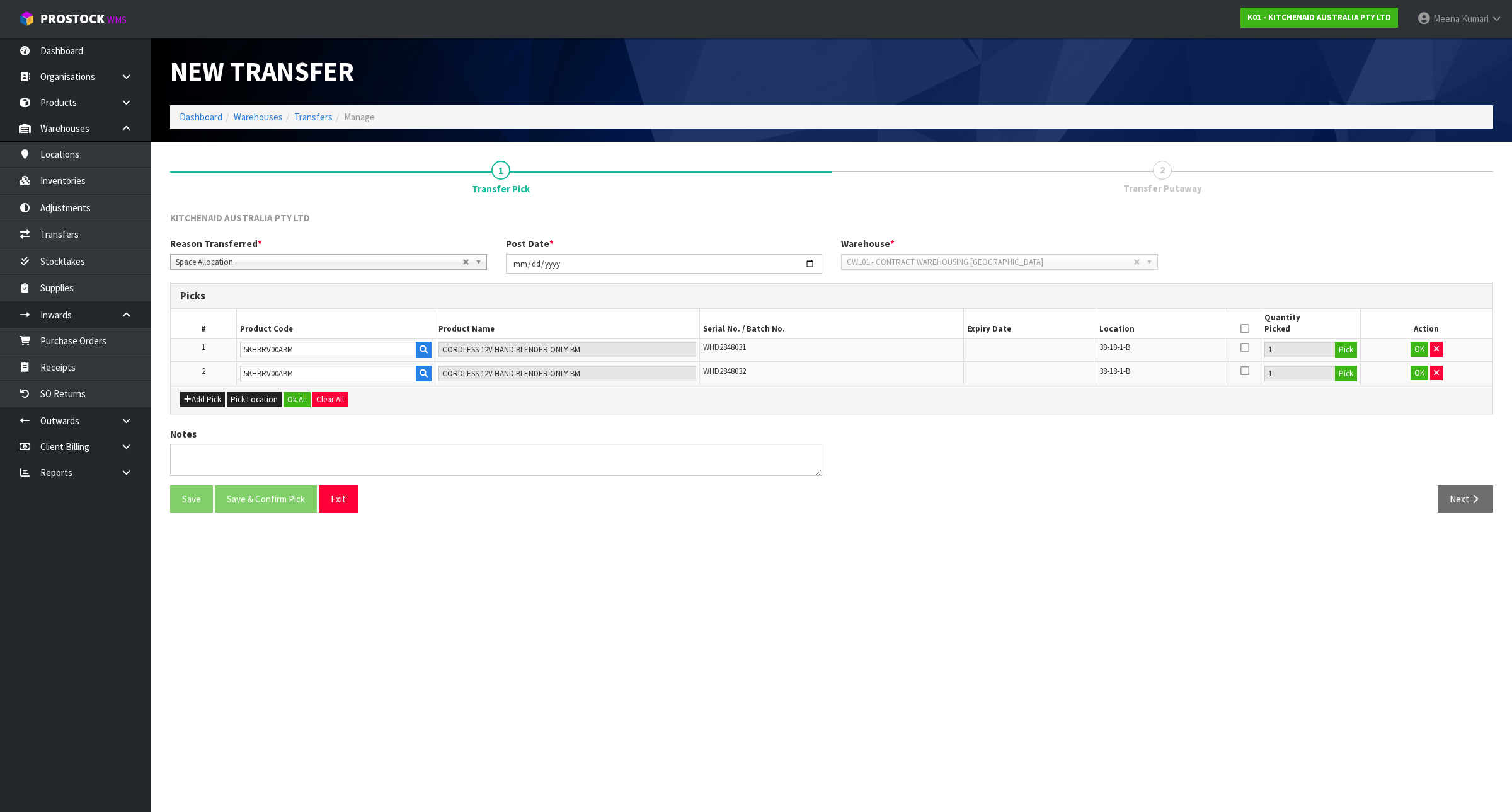
click at [1253, 325] on th at bounding box center [1244, 323] width 33 height 29
click at [1241, 328] on icon at bounding box center [1244, 328] width 9 height 1
click at [294, 390] on div "Add Pick Pick Location Ok All Clear All" at bounding box center [831, 399] width 1322 height 29
click at [301, 398] on button "Ok All" at bounding box center [296, 399] width 27 height 16
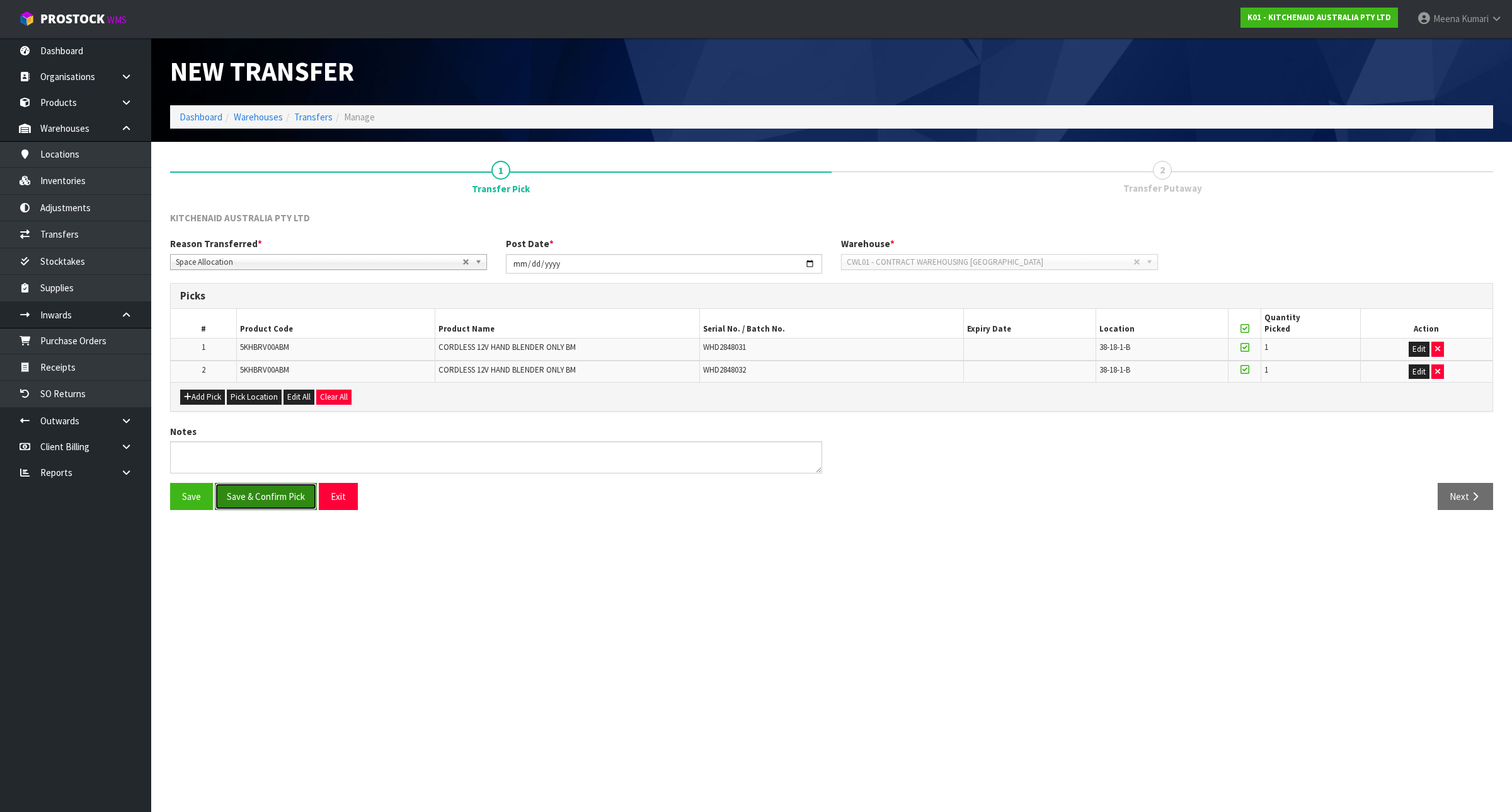
click at [282, 487] on button "Save & Confirm Pick" at bounding box center [265, 496] width 102 height 27
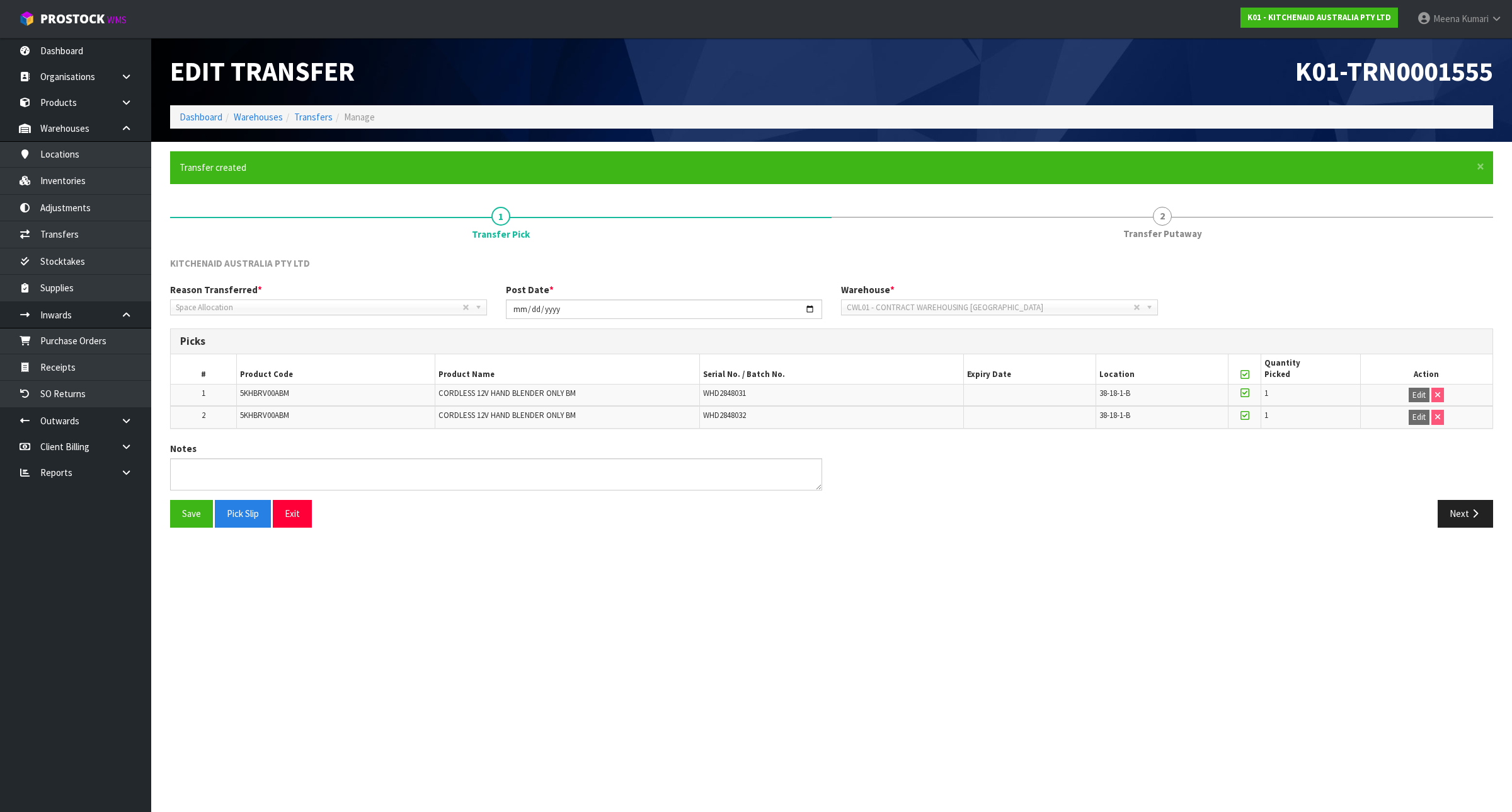
click at [1466, 546] on section "× Close Transfer created 1 Transfer Pick 2 Transfer Putaway KITCHENAID AUSTRALI…" at bounding box center [831, 344] width 1360 height 404
click at [1468, 514] on button "Next" at bounding box center [1465, 513] width 56 height 27
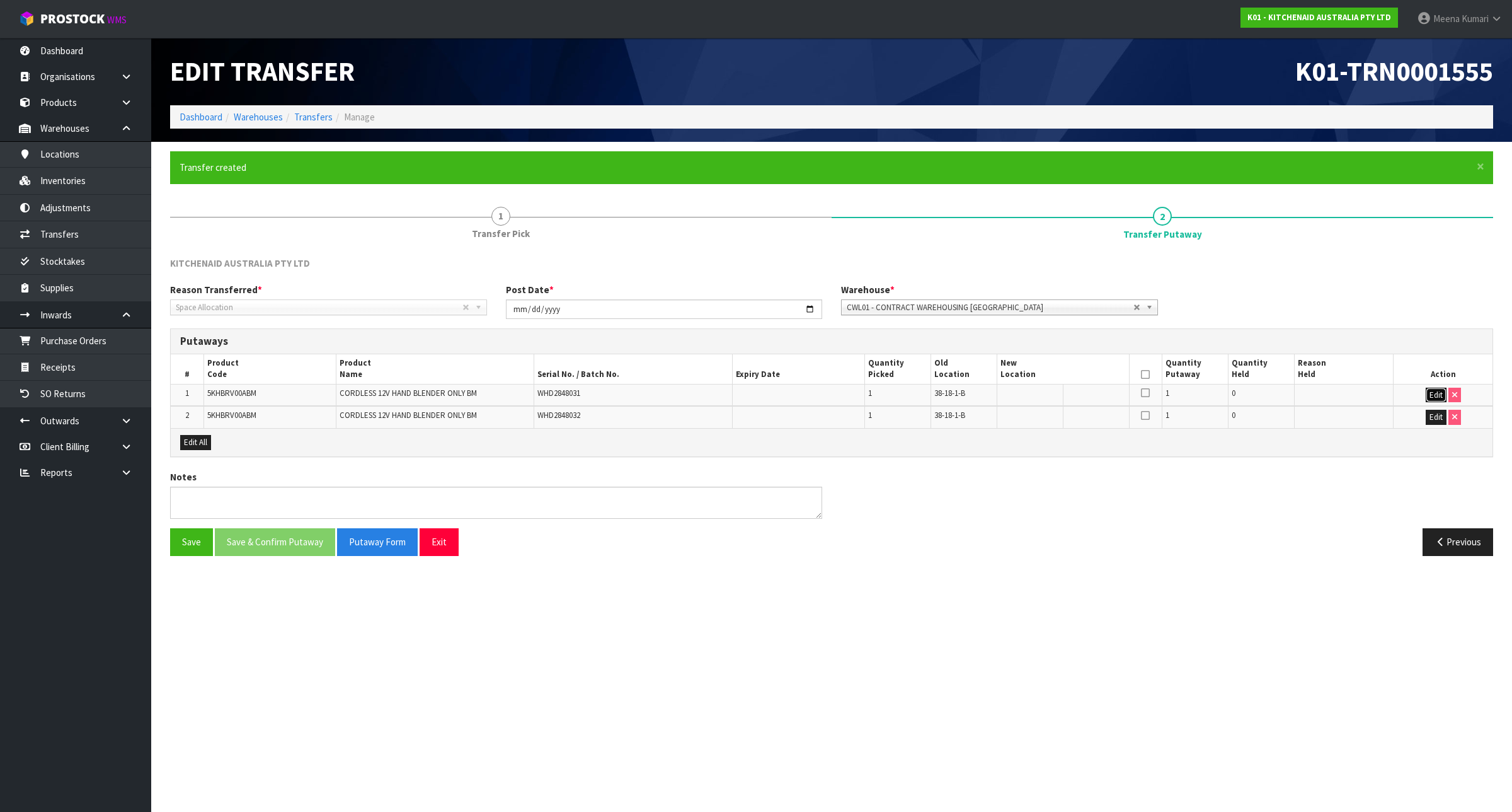
click at [1434, 394] on button "Edit" at bounding box center [1435, 395] width 20 height 16
click at [1433, 422] on button "Edit" at bounding box center [1435, 418] width 20 height 16
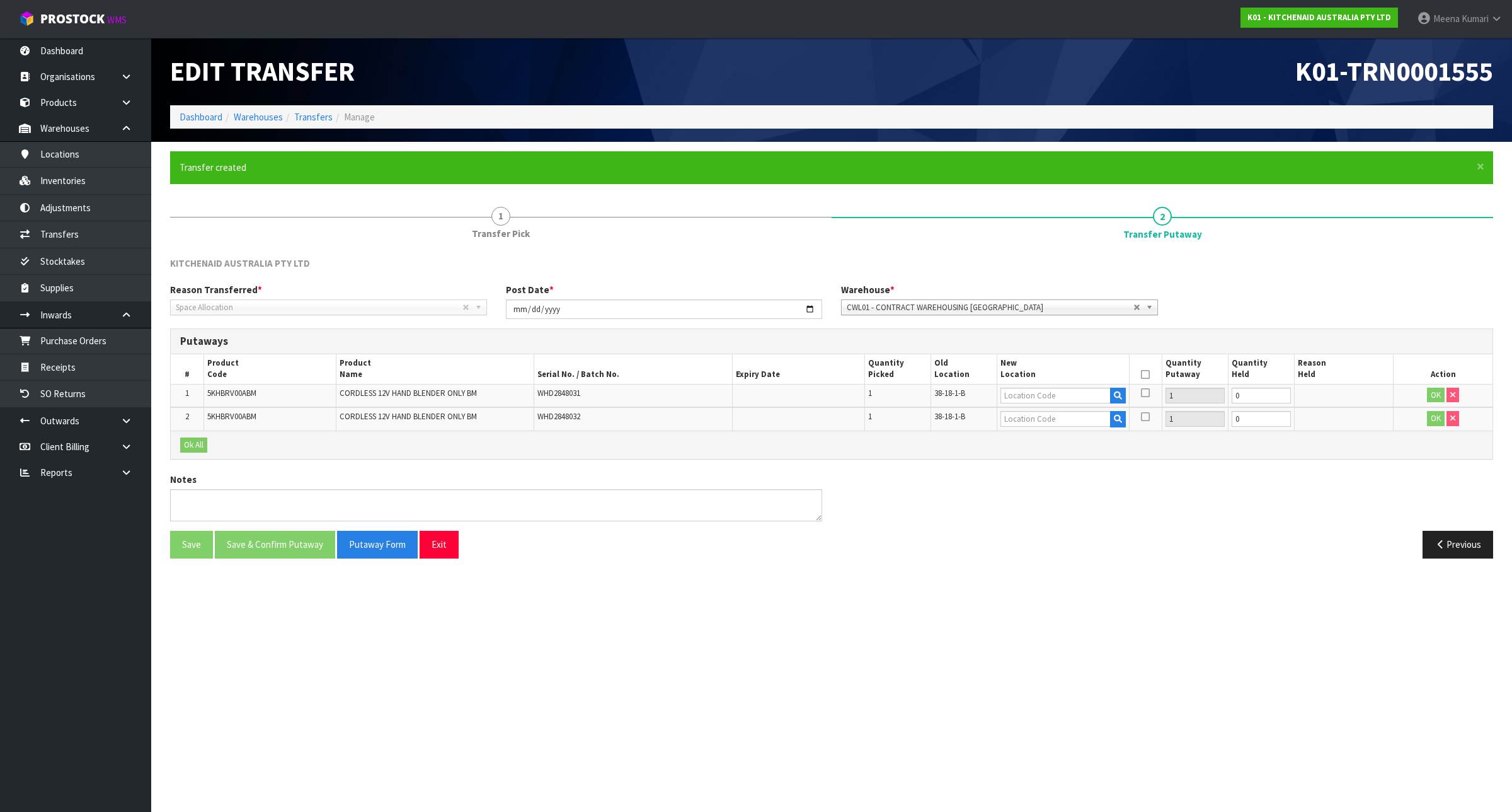
click at [227, 395] on span "5KHBRV00ABM" at bounding box center [232, 392] width 49 height 11
copy span "5KHBRV00ABM"
click at [1008, 395] on input "text" at bounding box center [1055, 395] width 110 height 16
paste input "38-21-5-A"
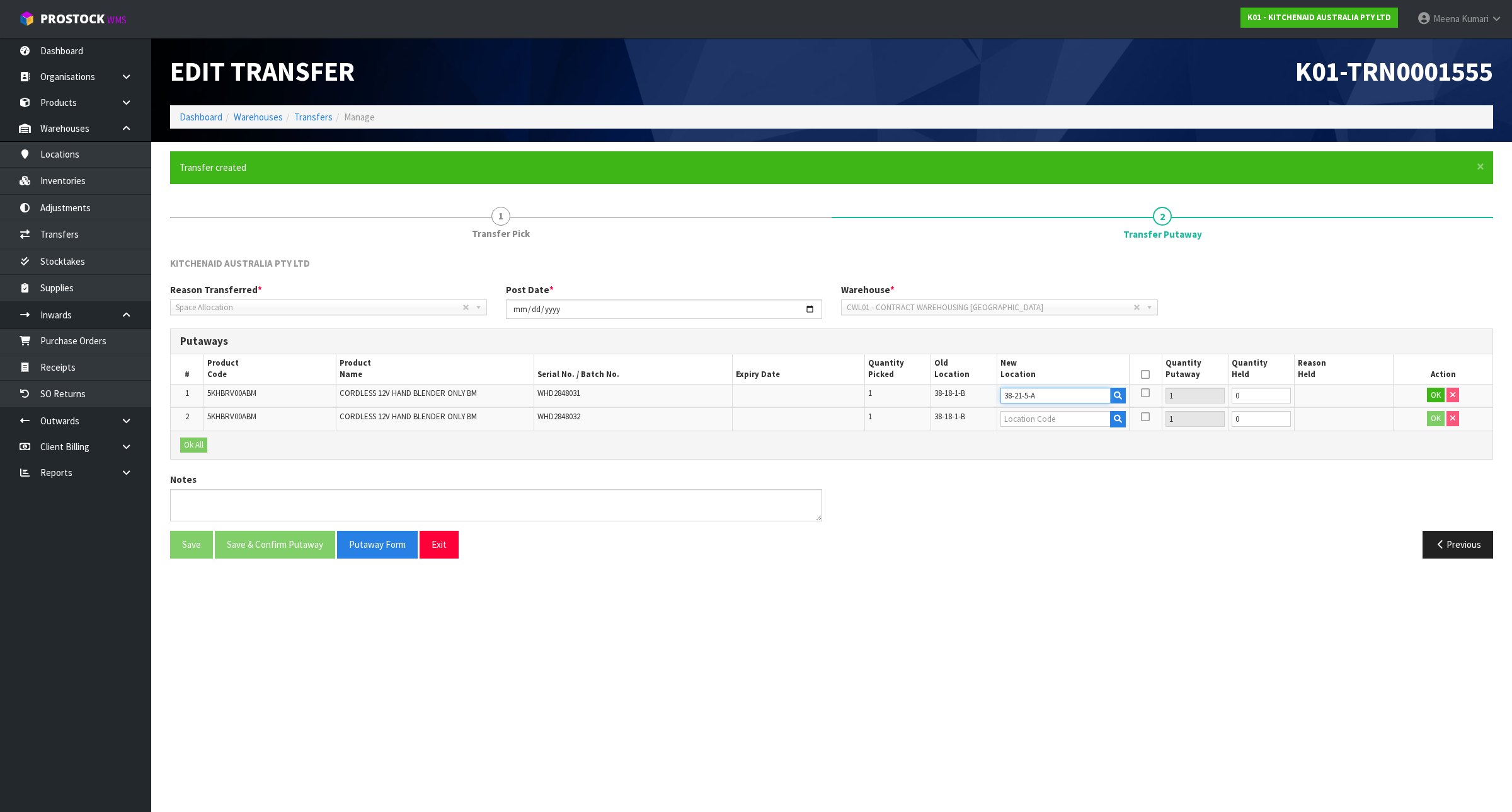
type input "38-21-5-A"
click at [1019, 421] on input "text" at bounding box center [1055, 418] width 110 height 16
paste input "38-21-5-A"
type input "38-21-5-A"
click at [1430, 394] on button "OK" at bounding box center [1435, 395] width 18 height 16
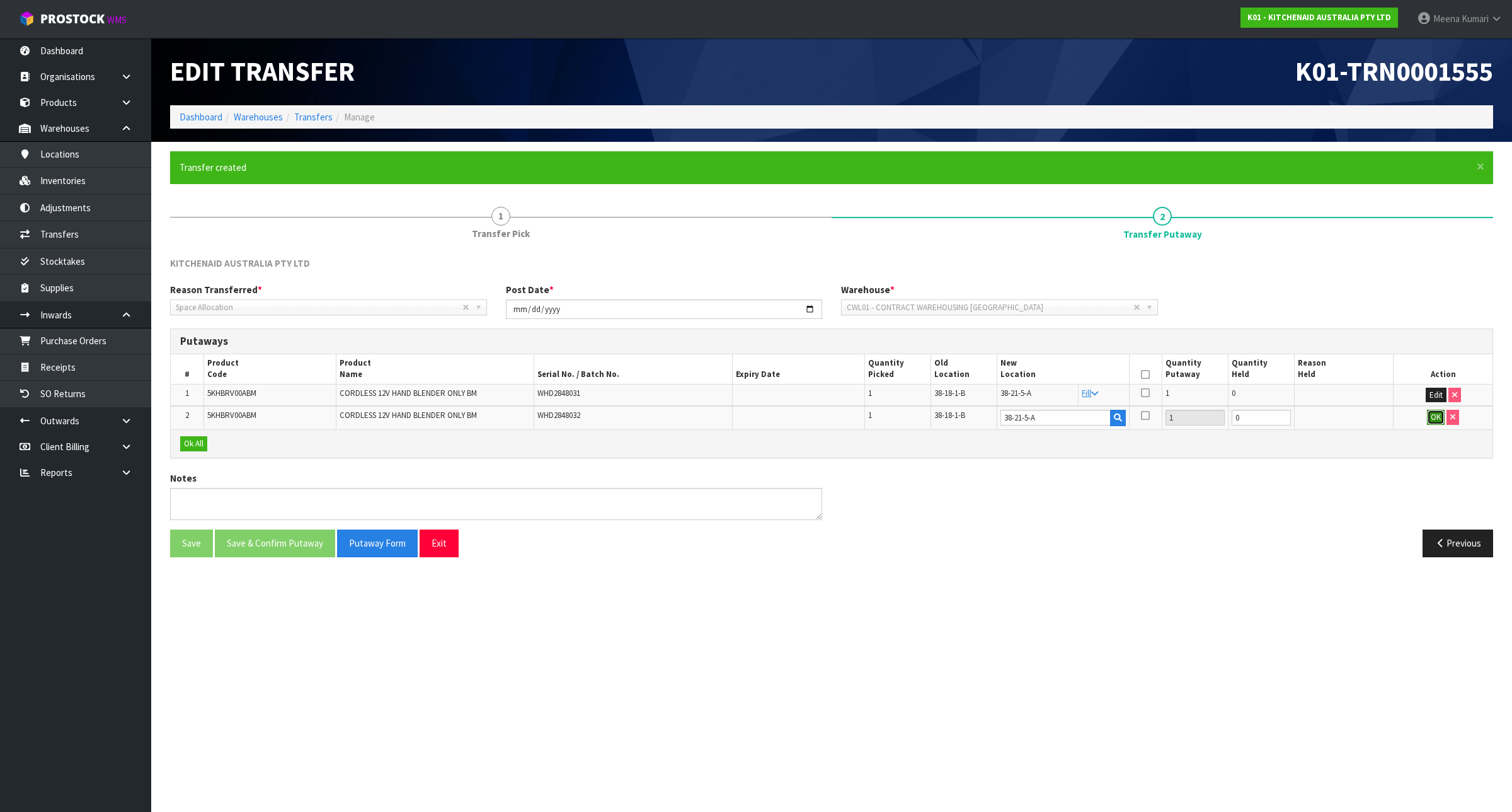
click at [1428, 417] on button "OK" at bounding box center [1435, 417] width 18 height 16
click at [1145, 374] on icon at bounding box center [1145, 374] width 9 height 1
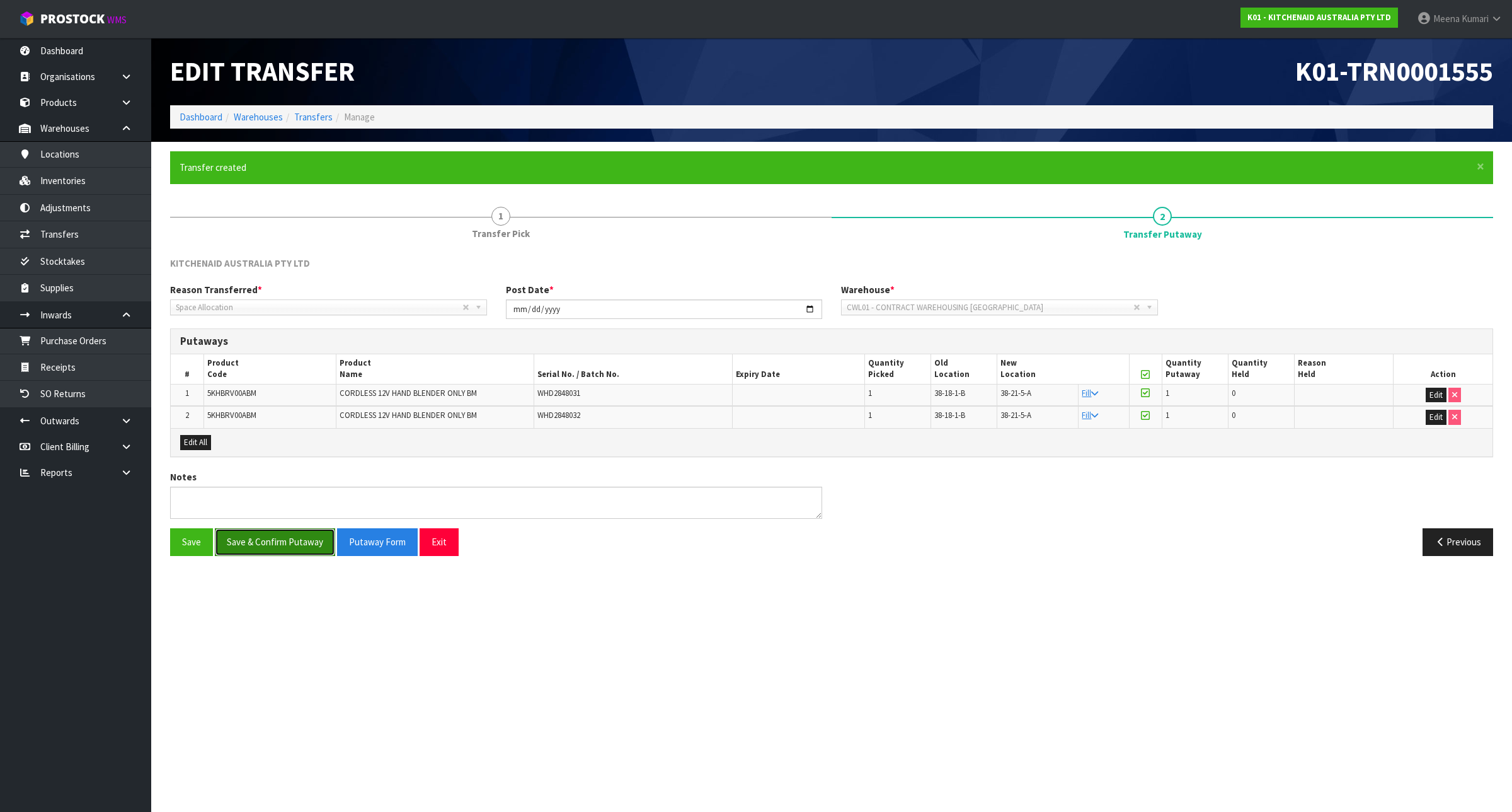
click at [280, 542] on button "Save & Confirm Putaway" at bounding box center [274, 541] width 120 height 27
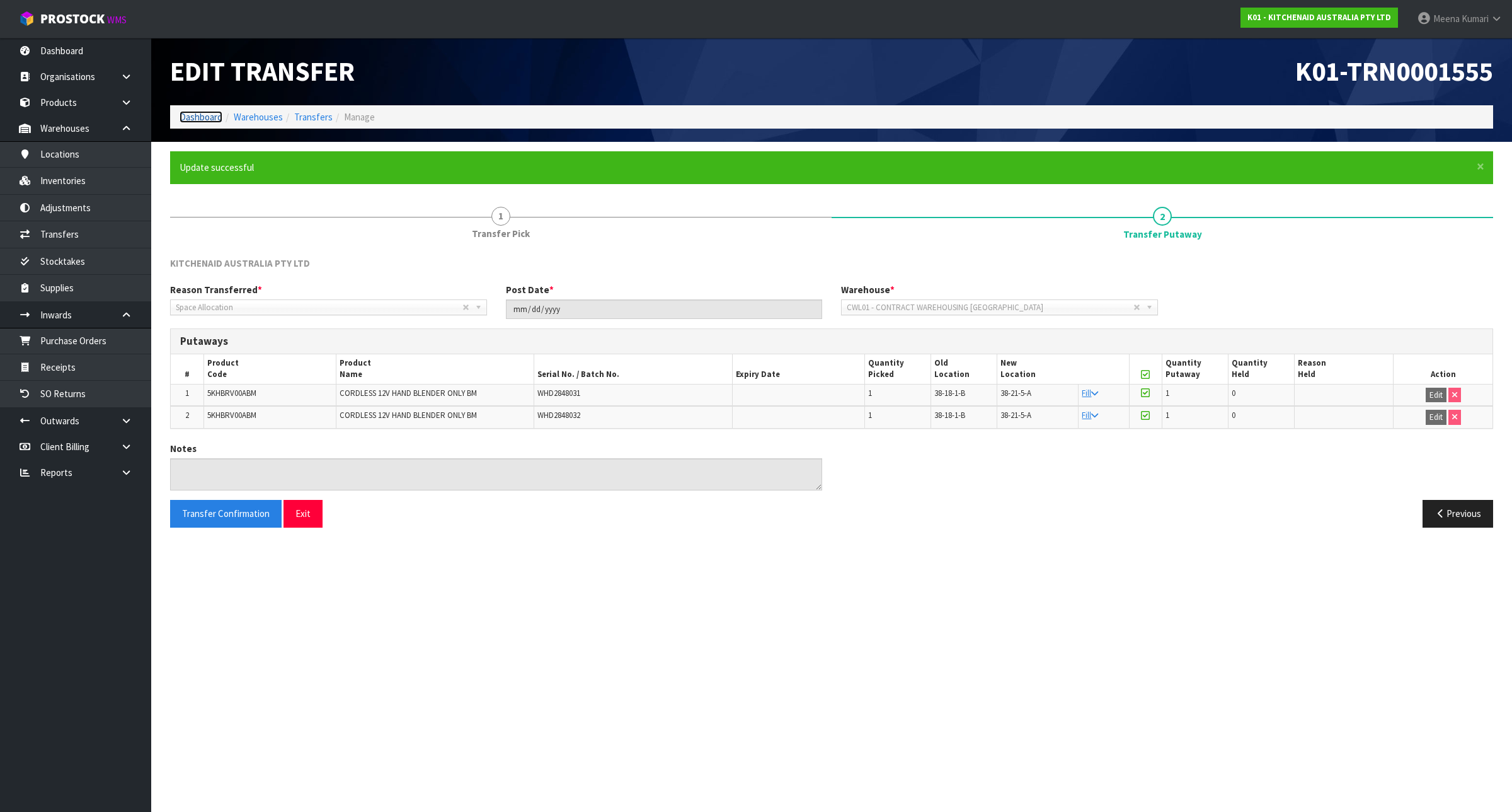
click at [206, 114] on link "Dashboard" at bounding box center [201, 117] width 42 height 12
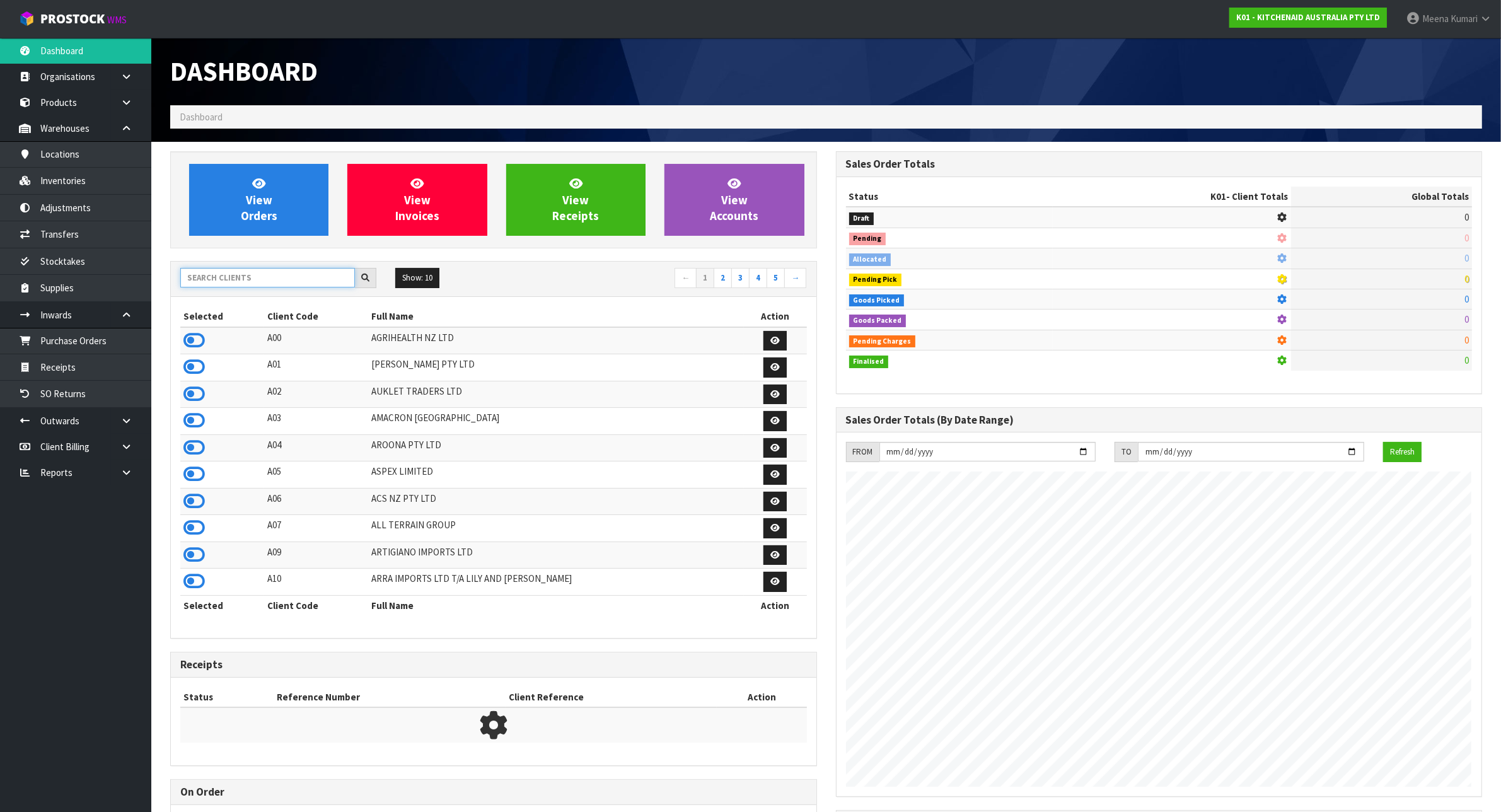
click at [253, 277] on input "text" at bounding box center [268, 278] width 175 height 20
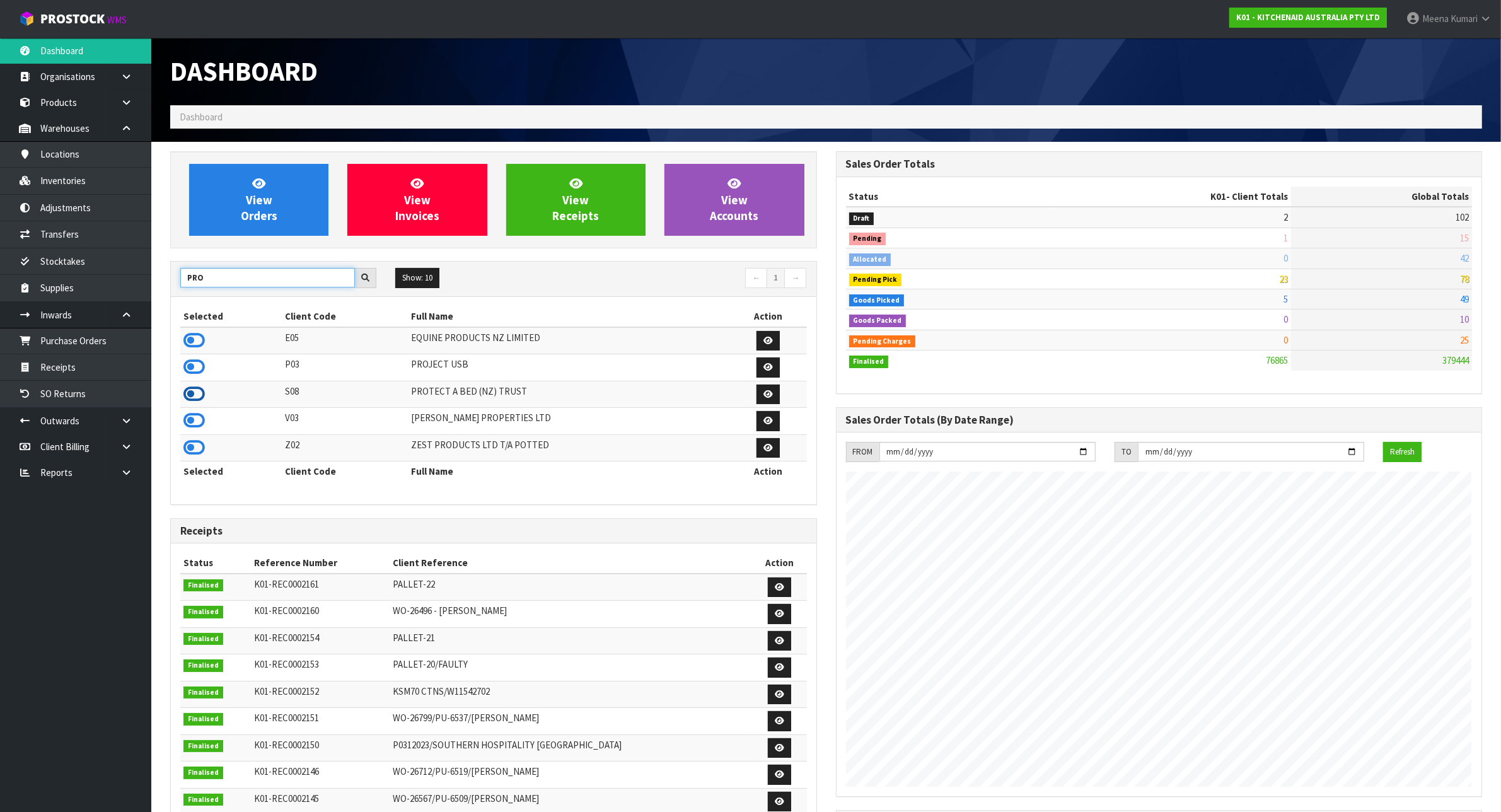
type input "PRO"
click at [194, 394] on icon at bounding box center [194, 394] width 21 height 19
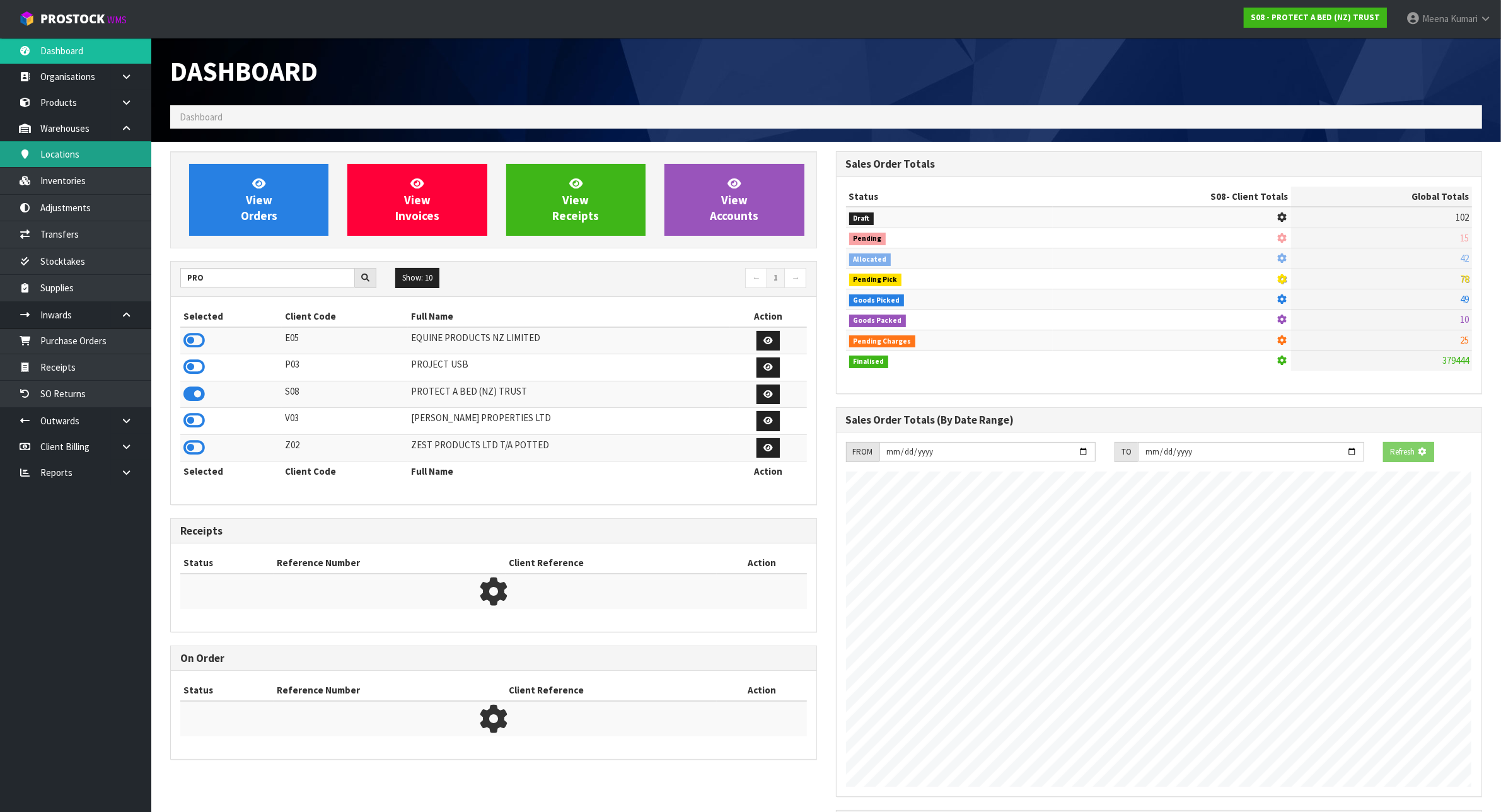
scroll to position [629434, 629703]
click at [78, 176] on link "Inventories" at bounding box center [75, 181] width 151 height 26
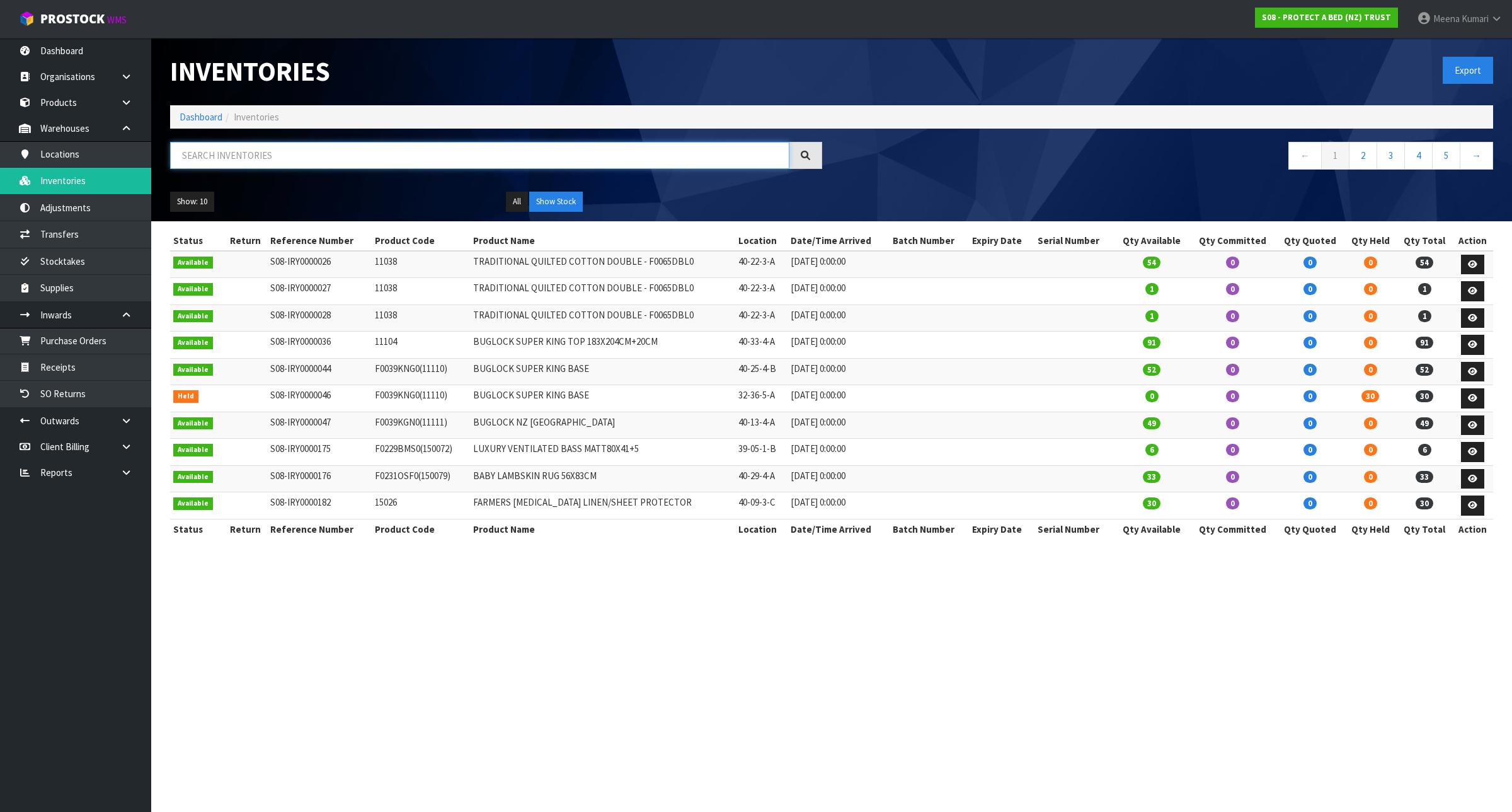
click at [288, 168] on input "text" at bounding box center [479, 155] width 619 height 27
paste input "F0596QUE0"
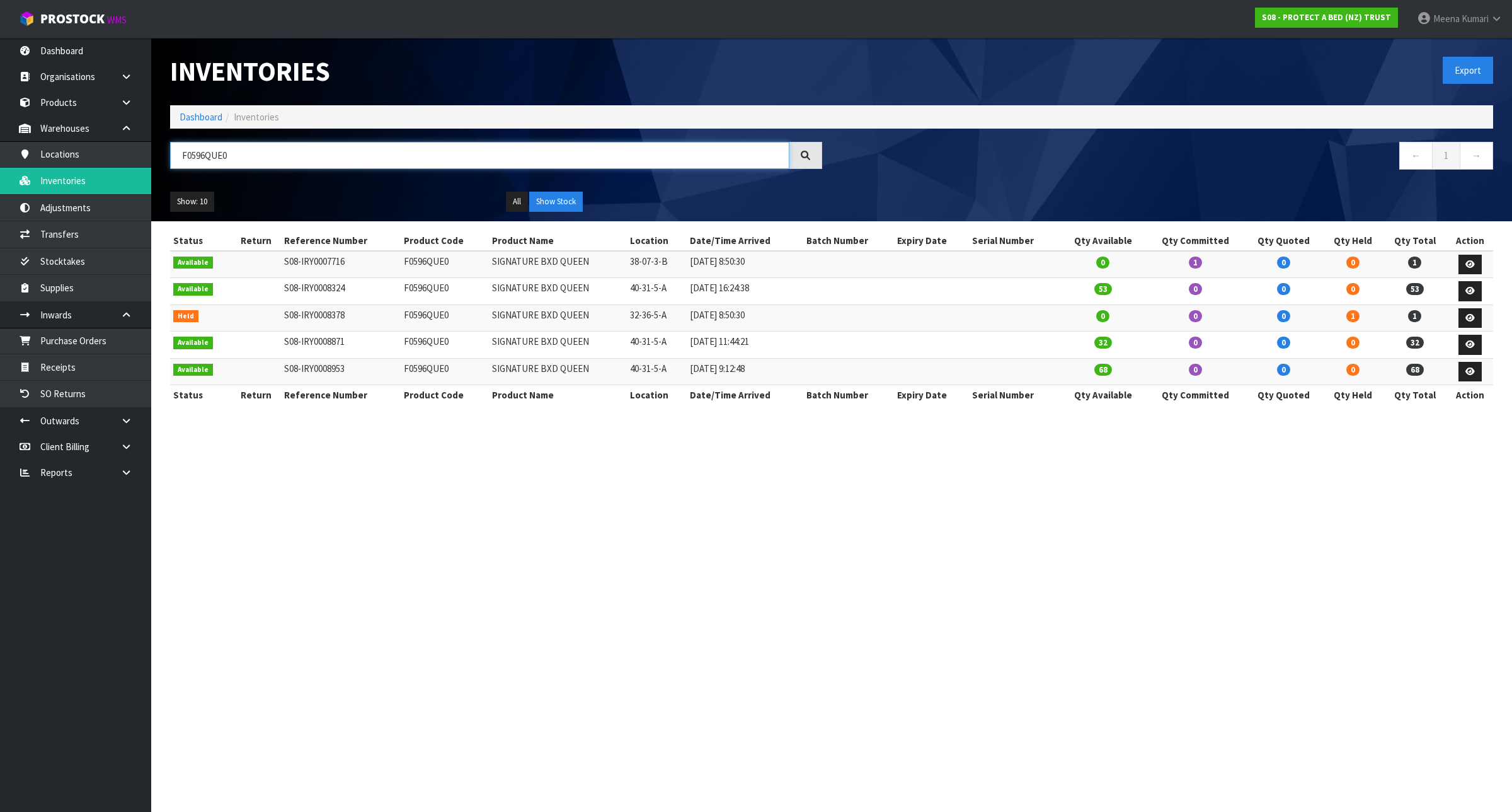
type input "F0596QUE0"
click at [207, 117] on link "Dashboard" at bounding box center [201, 117] width 42 height 12
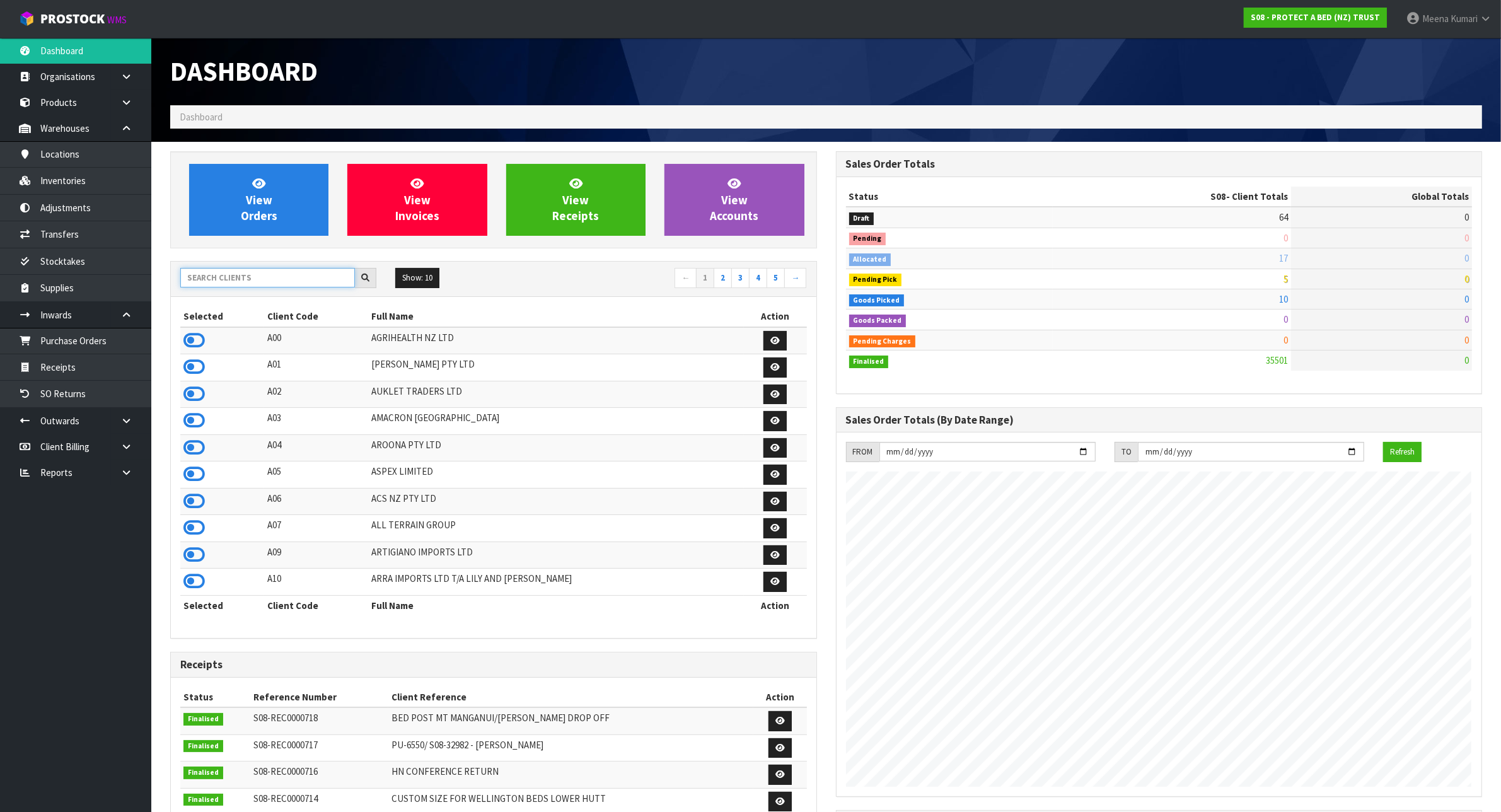
scroll to position [958, 665]
click at [243, 281] on input "text" at bounding box center [268, 278] width 175 height 20
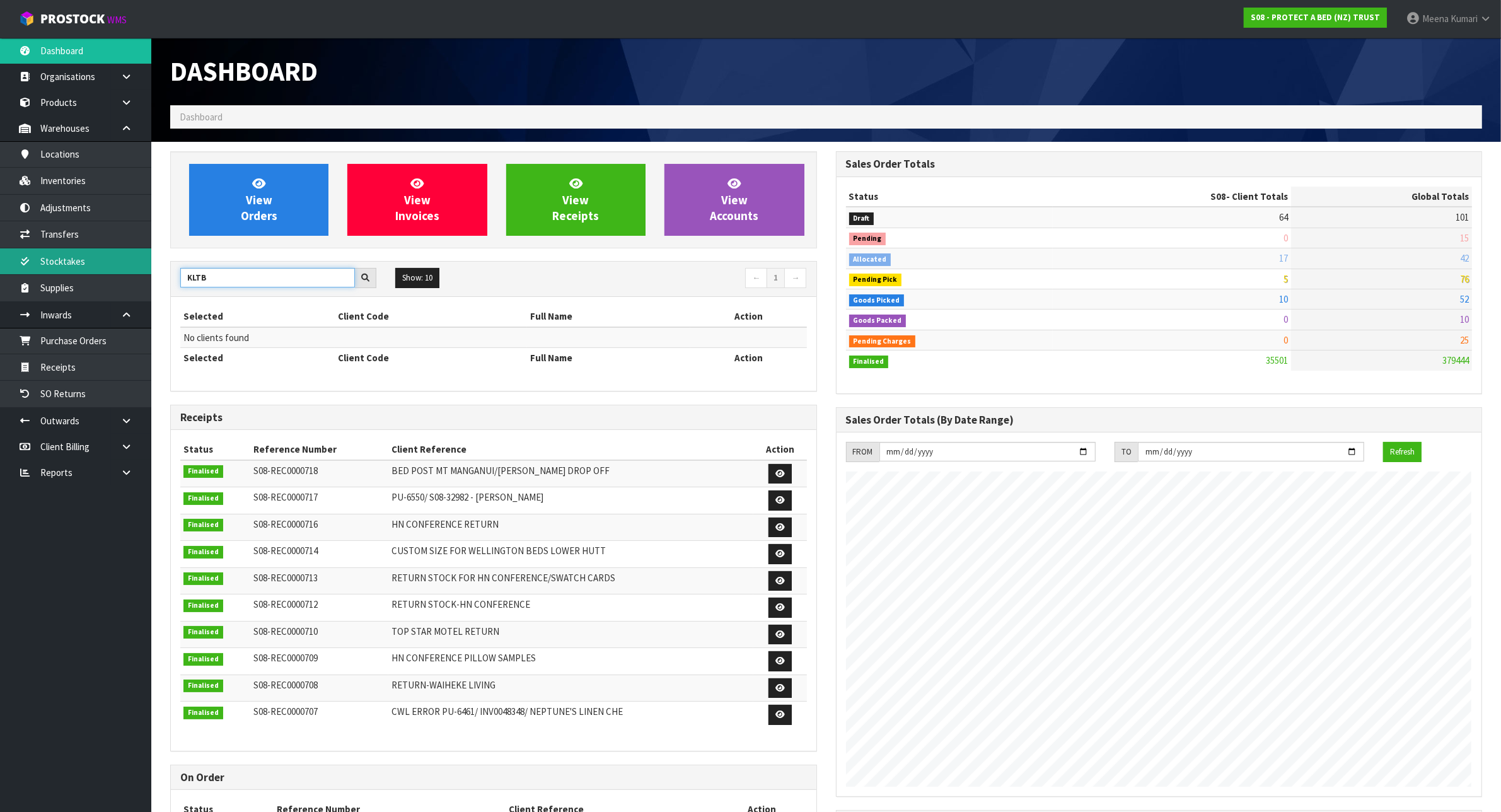
drag, startPoint x: 230, startPoint y: 283, endPoint x: 122, endPoint y: 274, distance: 108.4
click at [122, 274] on body "Toggle navigation ProStock WMS S08 - PROTECT A BED (NZ) TRUST [PERSON_NAME] Log…" at bounding box center [750, 406] width 1501 height 812
drag, startPoint x: 221, startPoint y: 279, endPoint x: 137, endPoint y: 279, distance: 84.0
click at [137, 279] on body "Toggle navigation ProStock WMS S08 - PROTECT A BED (NZ) TRUST [PERSON_NAME] Log…" at bounding box center [750, 406] width 1501 height 812
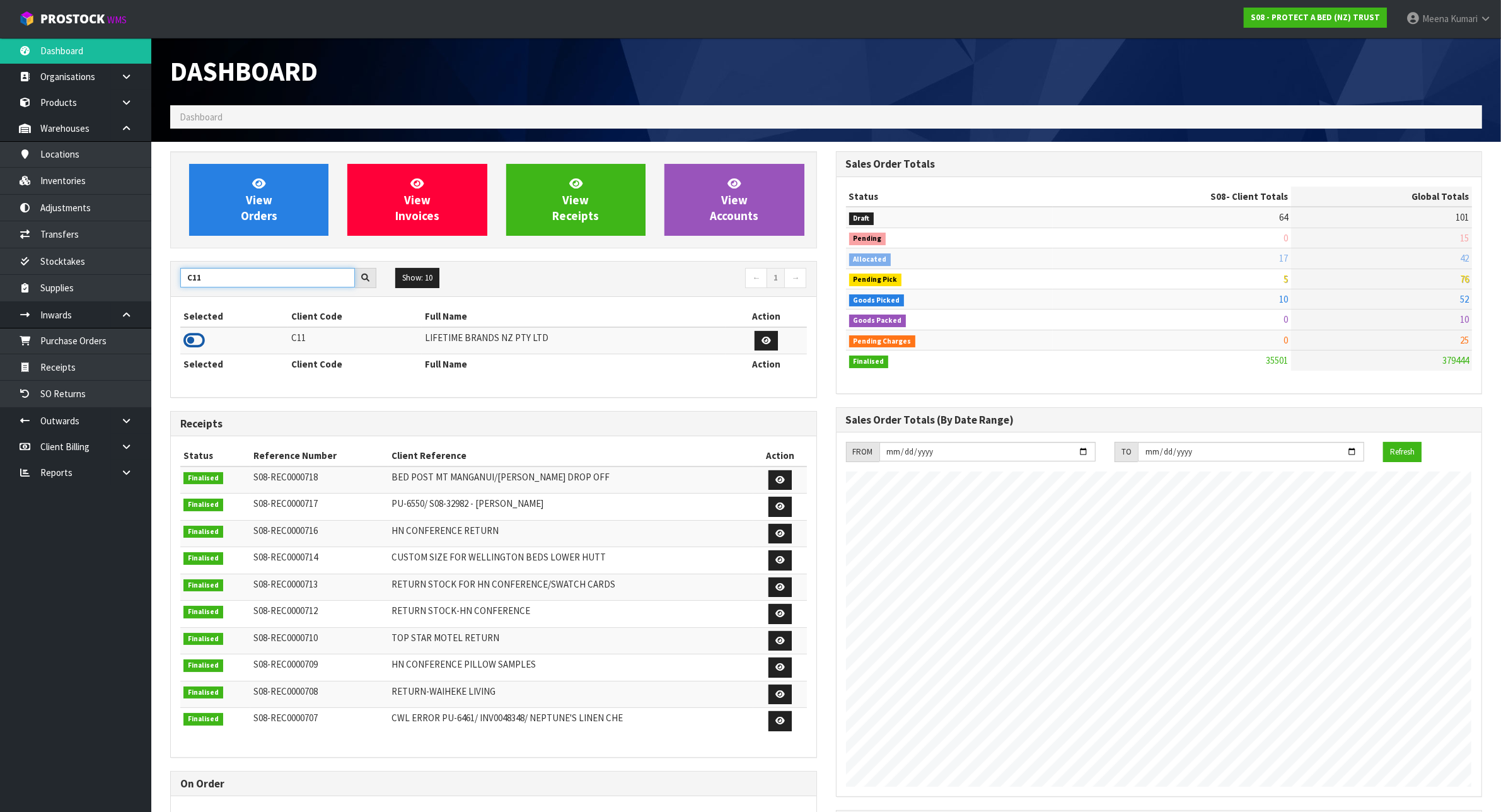
type input "C11"
click at [197, 345] on icon at bounding box center [194, 340] width 21 height 19
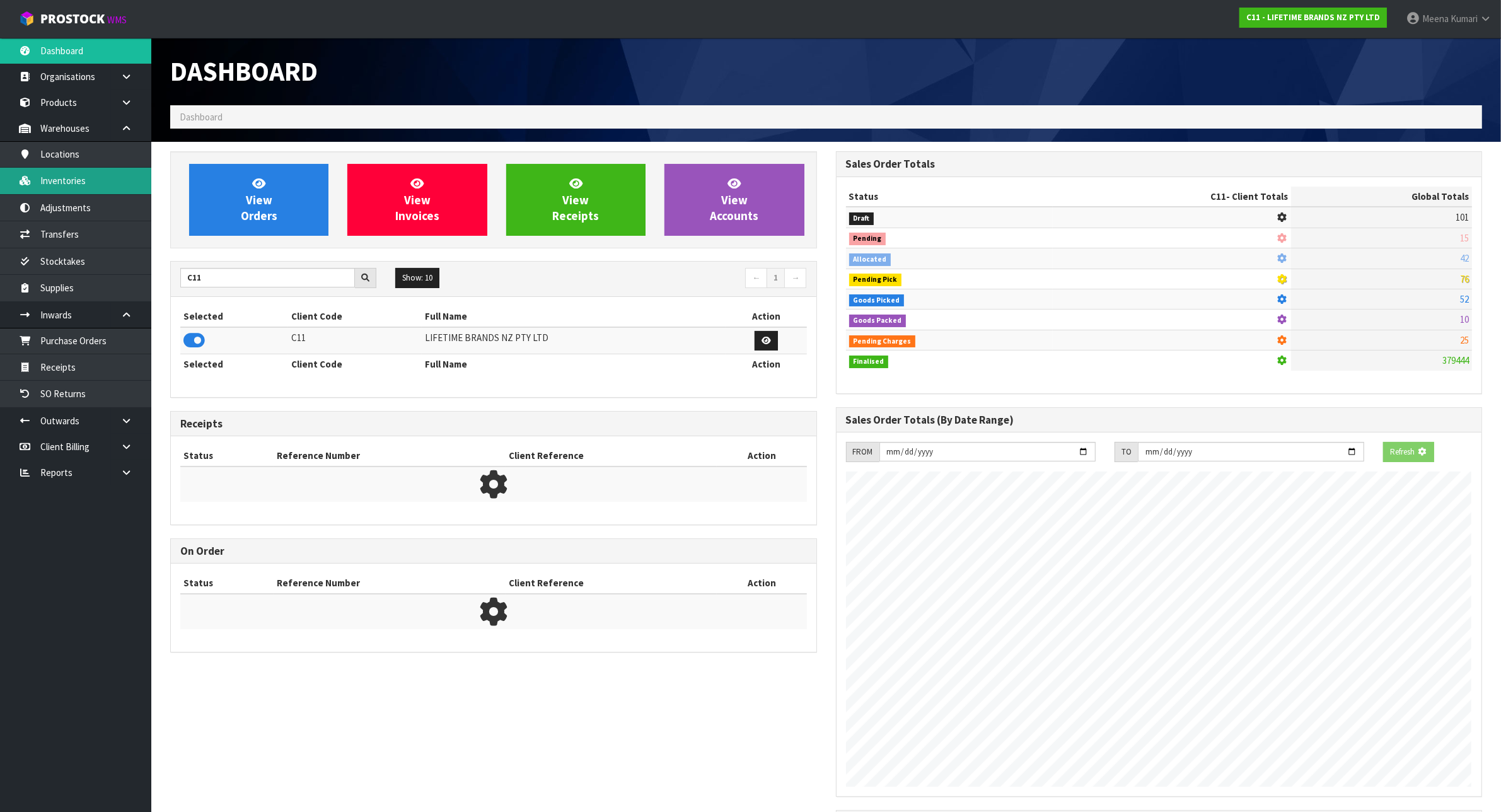
click at [103, 184] on link "Inventories" at bounding box center [75, 181] width 151 height 26
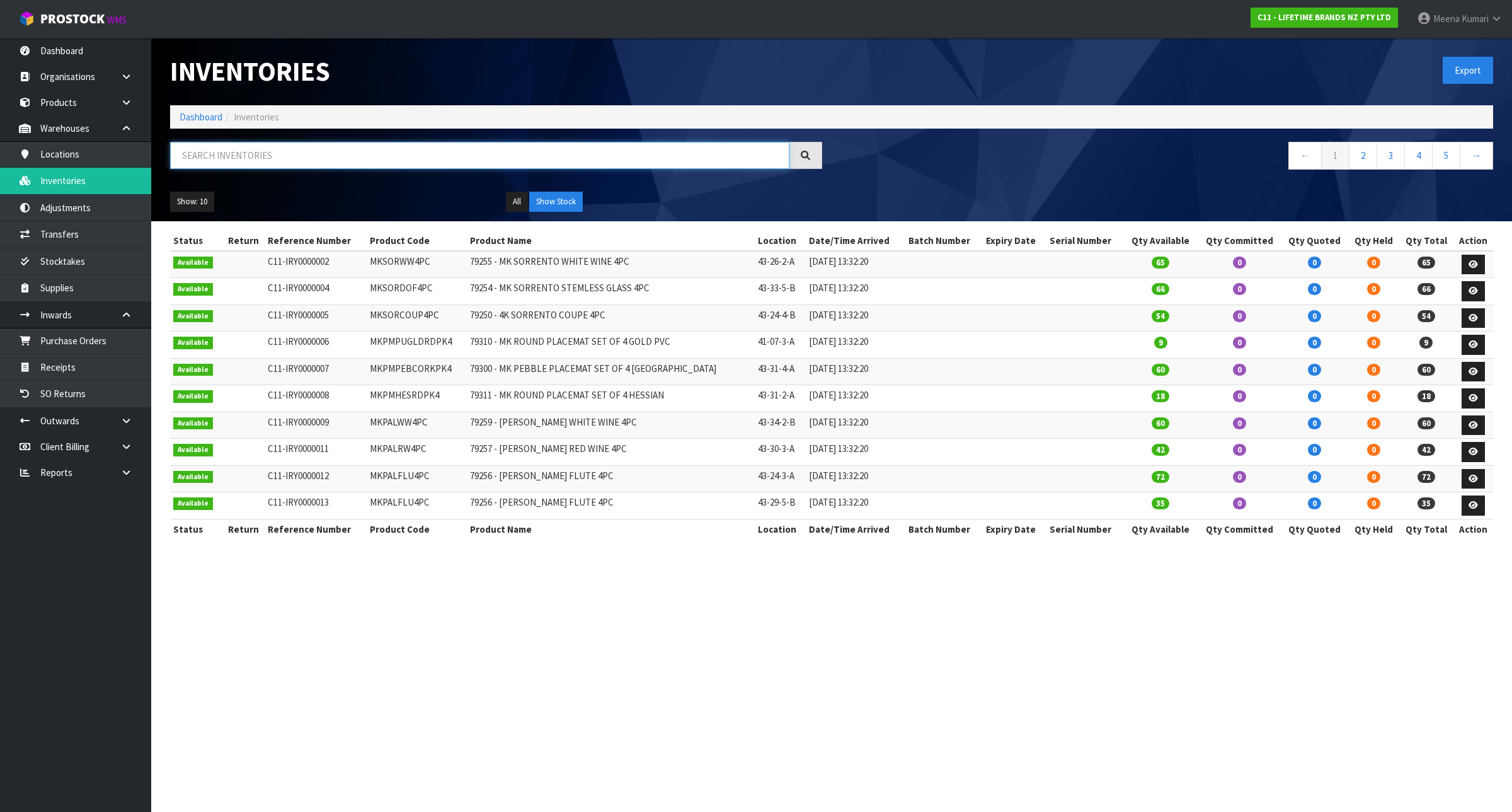
click at [275, 158] on input "text" at bounding box center [479, 155] width 619 height 27
paste input "KES010OHOBW"
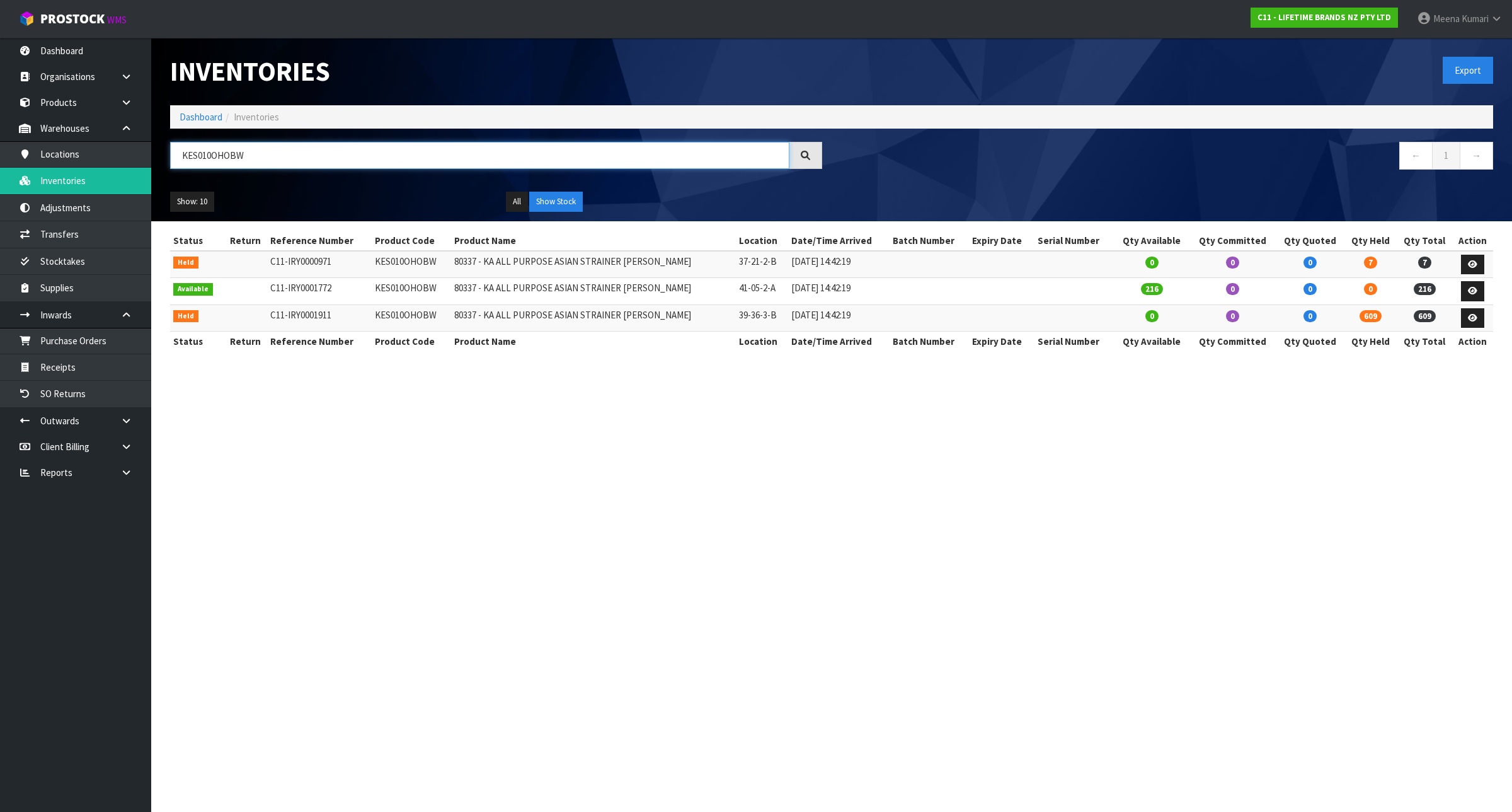
click at [247, 161] on input "KES010OHOBW" at bounding box center [479, 155] width 619 height 27
paste input "030OHERA"
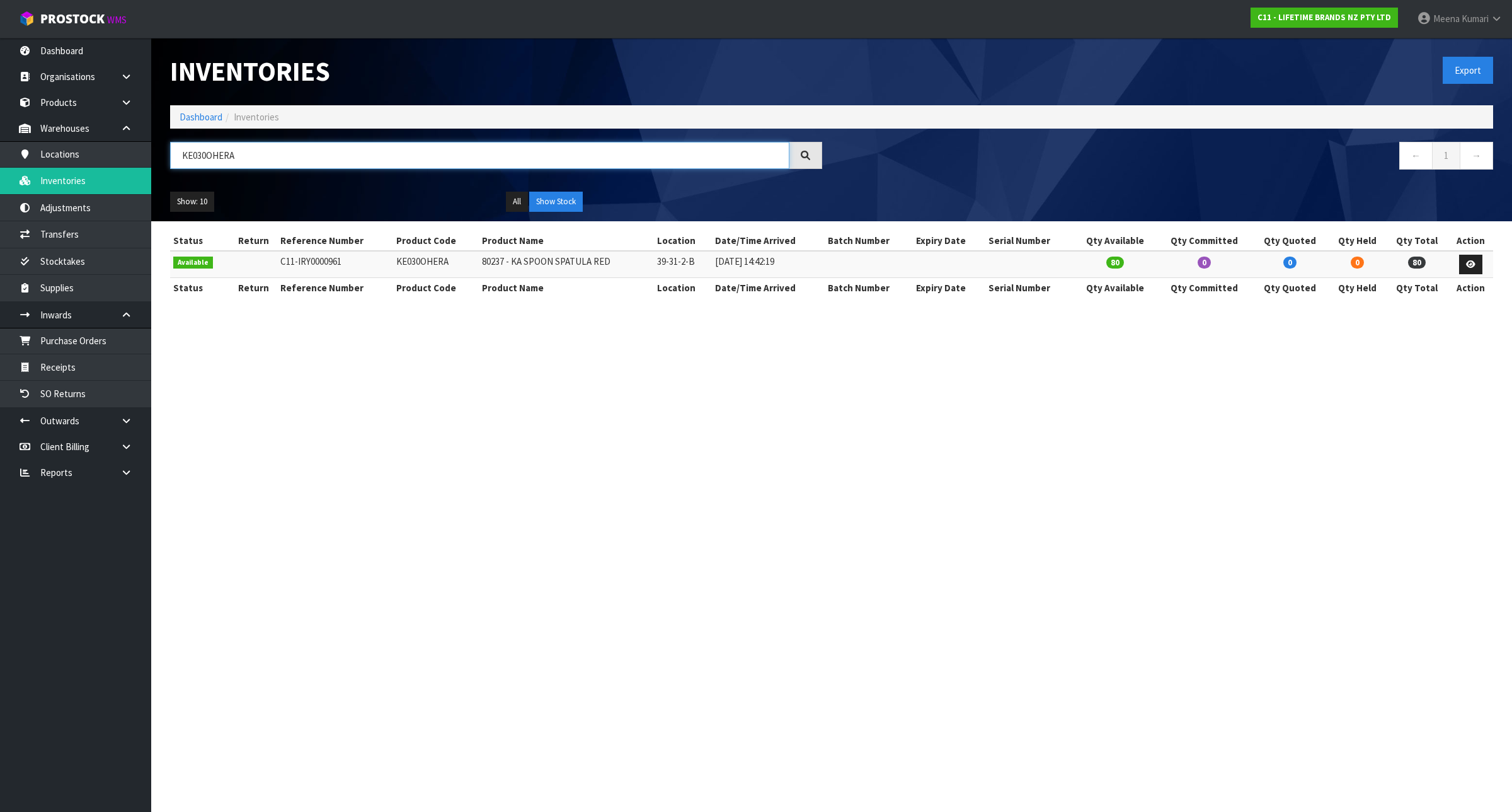
click at [262, 152] on input "KE030OHERA" at bounding box center [479, 155] width 619 height 27
paste input "S008OHOBW"
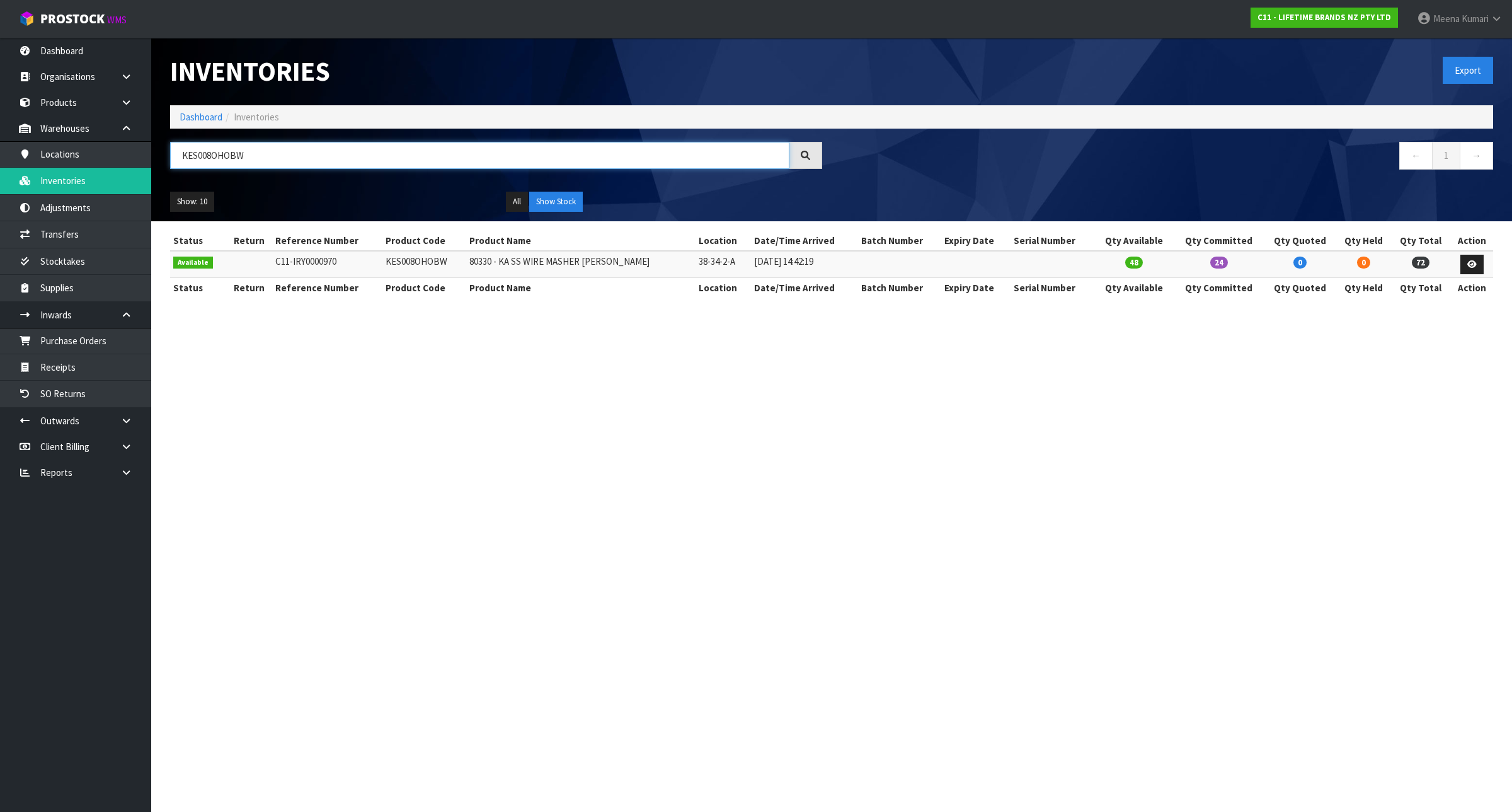
click at [259, 153] on input "KES008OHOBW" at bounding box center [479, 155] width 619 height 27
paste input "10"
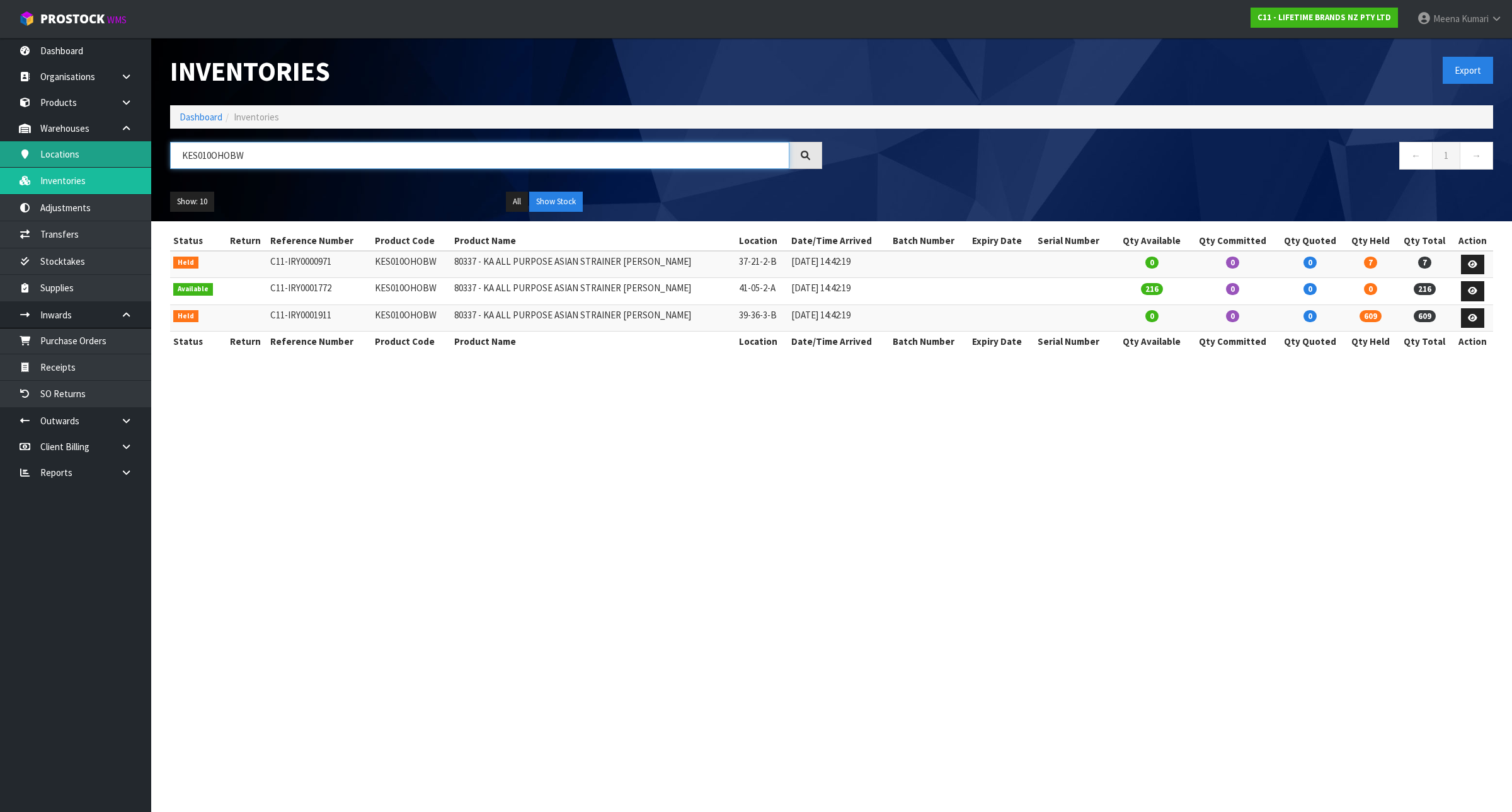
drag, startPoint x: 291, startPoint y: 167, endPoint x: 47, endPoint y: 147, distance: 244.8
click at [38, 151] on body "Toggle navigation ProStock WMS C11 - LIFETIME BRANDS NZ PTY LTD [PERSON_NAME] L…" at bounding box center [756, 406] width 1512 height 812
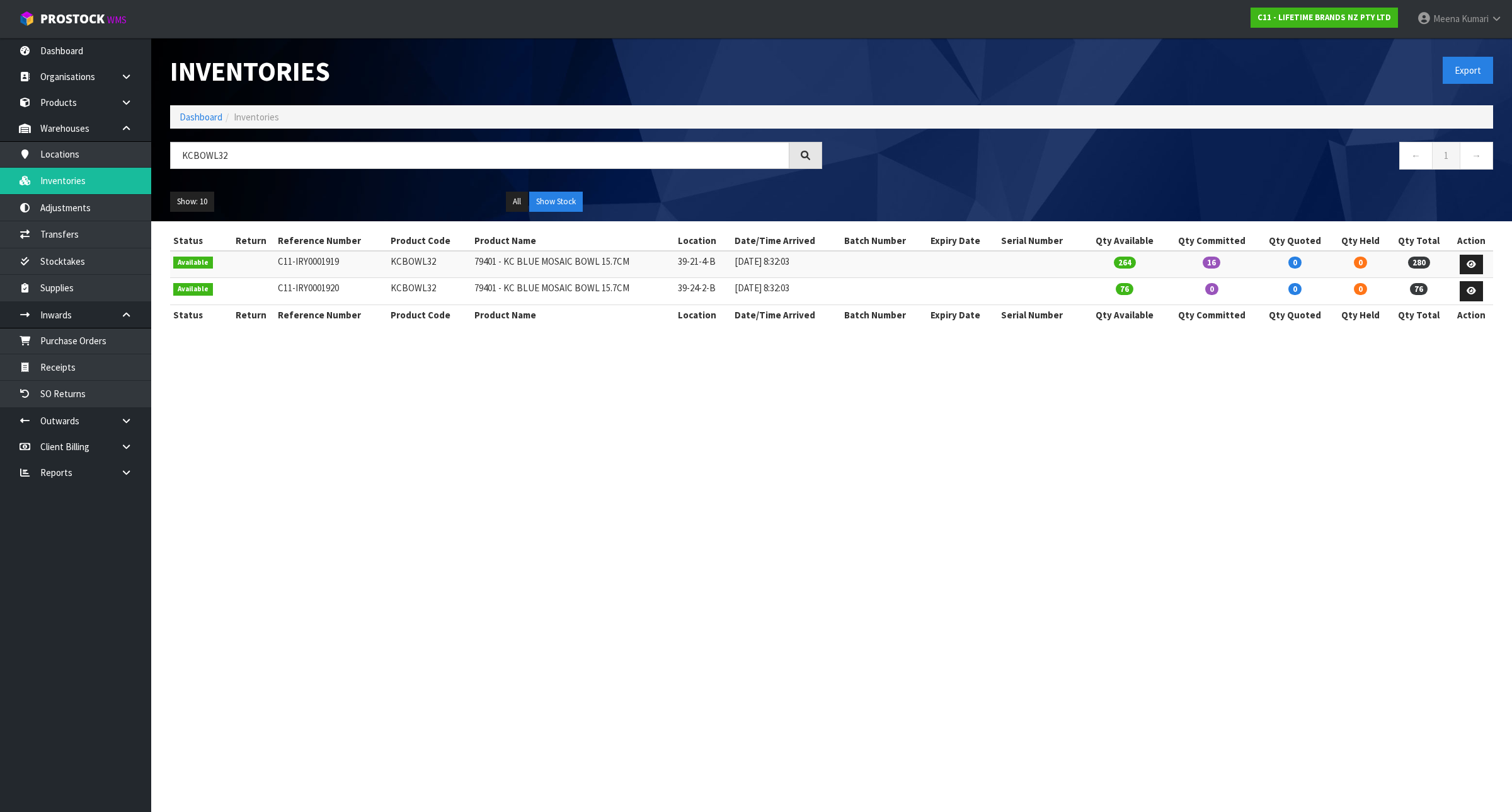
click at [685, 656] on section "Inventories Export Dashboard Inventories KCBOWL32 ← 1 → Show: 10 5 10 25 50 All…" at bounding box center [756, 406] width 1512 height 812
click at [295, 158] on input "KCBOWL32" at bounding box center [479, 155] width 619 height 27
click at [300, 163] on input "KCBOWL31" at bounding box center [479, 155] width 619 height 27
drag, startPoint x: 269, startPoint y: 162, endPoint x: 125, endPoint y: 145, distance: 145.0
click at [125, 145] on body "Toggle navigation ProStock WMS C11 - LIFETIME BRANDS NZ PTY LTD [PERSON_NAME] L…" at bounding box center [756, 406] width 1512 height 812
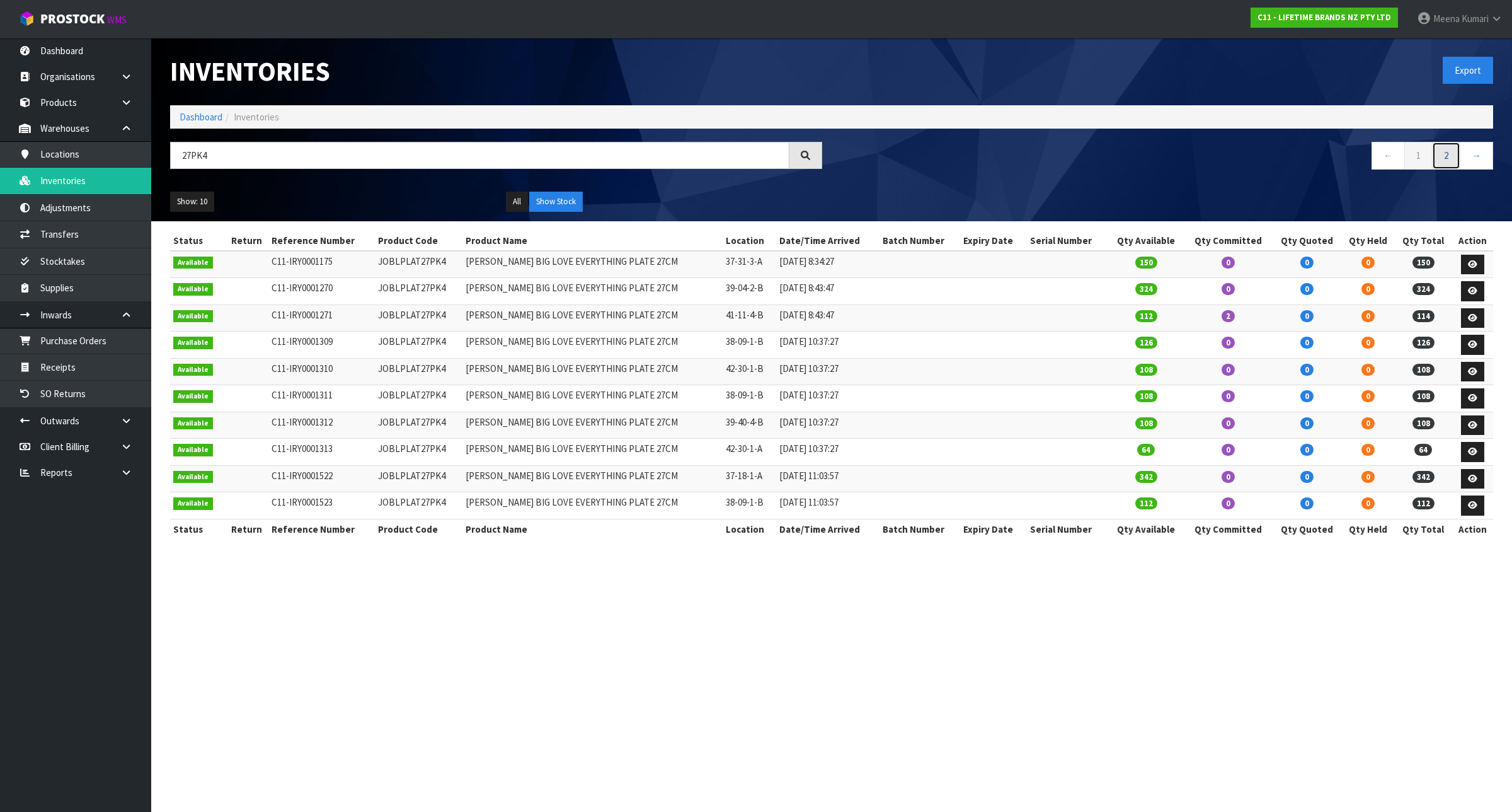
click at [1448, 154] on link "2" at bounding box center [1446, 155] width 29 height 27
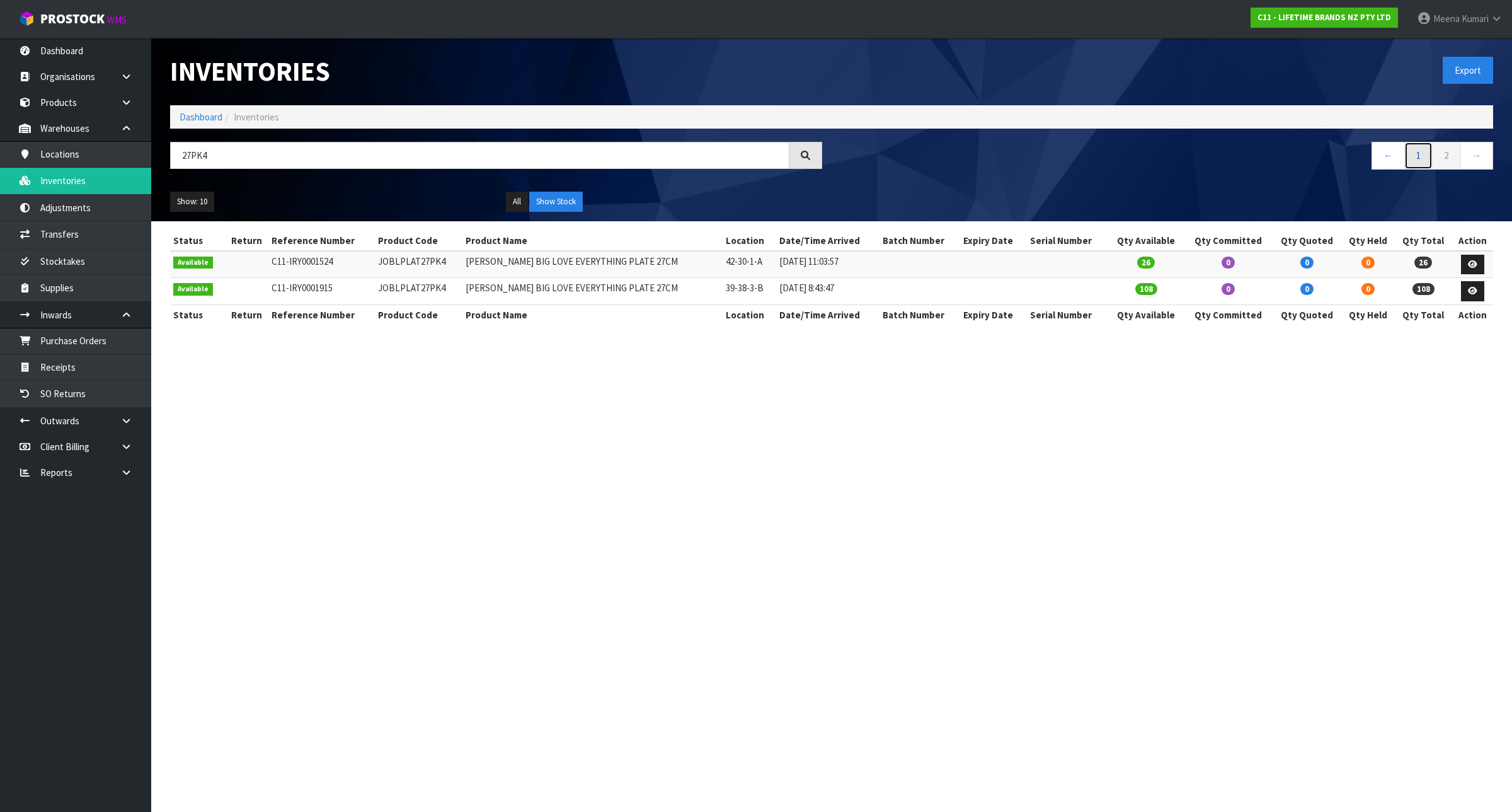
click at [1419, 161] on link "1" at bounding box center [1418, 155] width 29 height 27
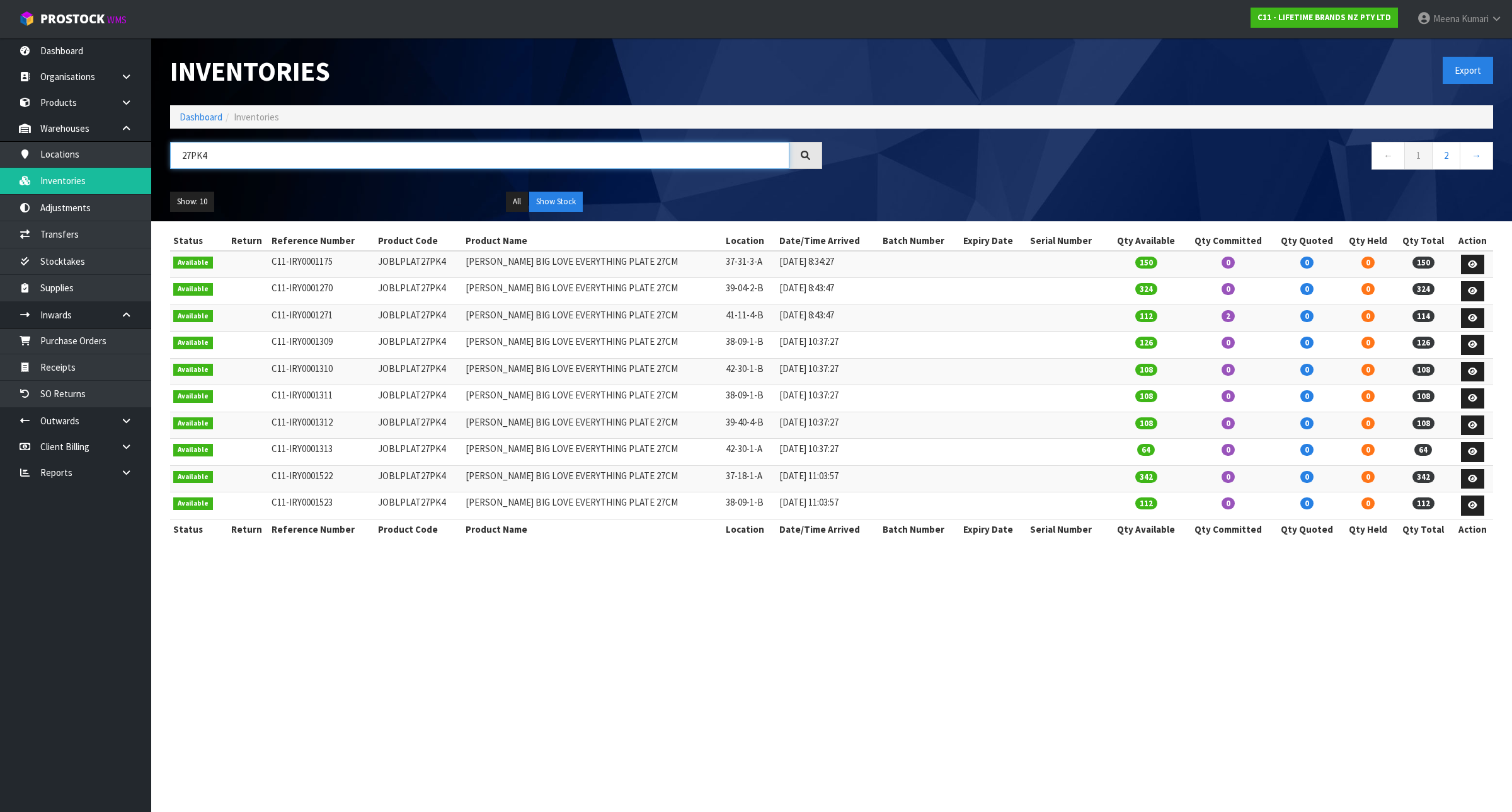
click at [217, 158] on input "27PK4" at bounding box center [479, 155] width 619 height 27
paste input "KES003OHOBW"
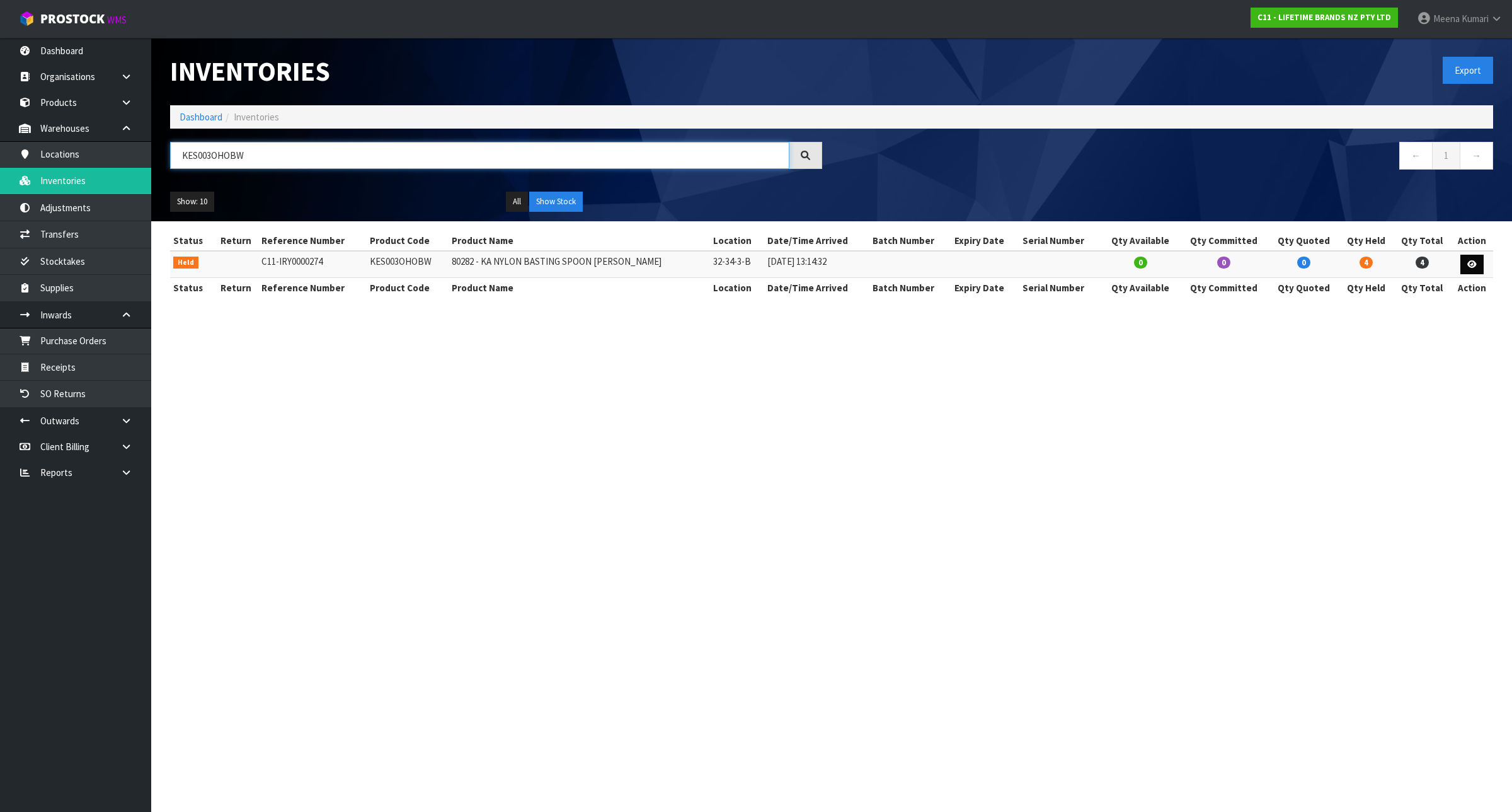
type input "KES003OHOBW"
click at [1472, 262] on icon at bounding box center [1472, 265] width 10 height 8
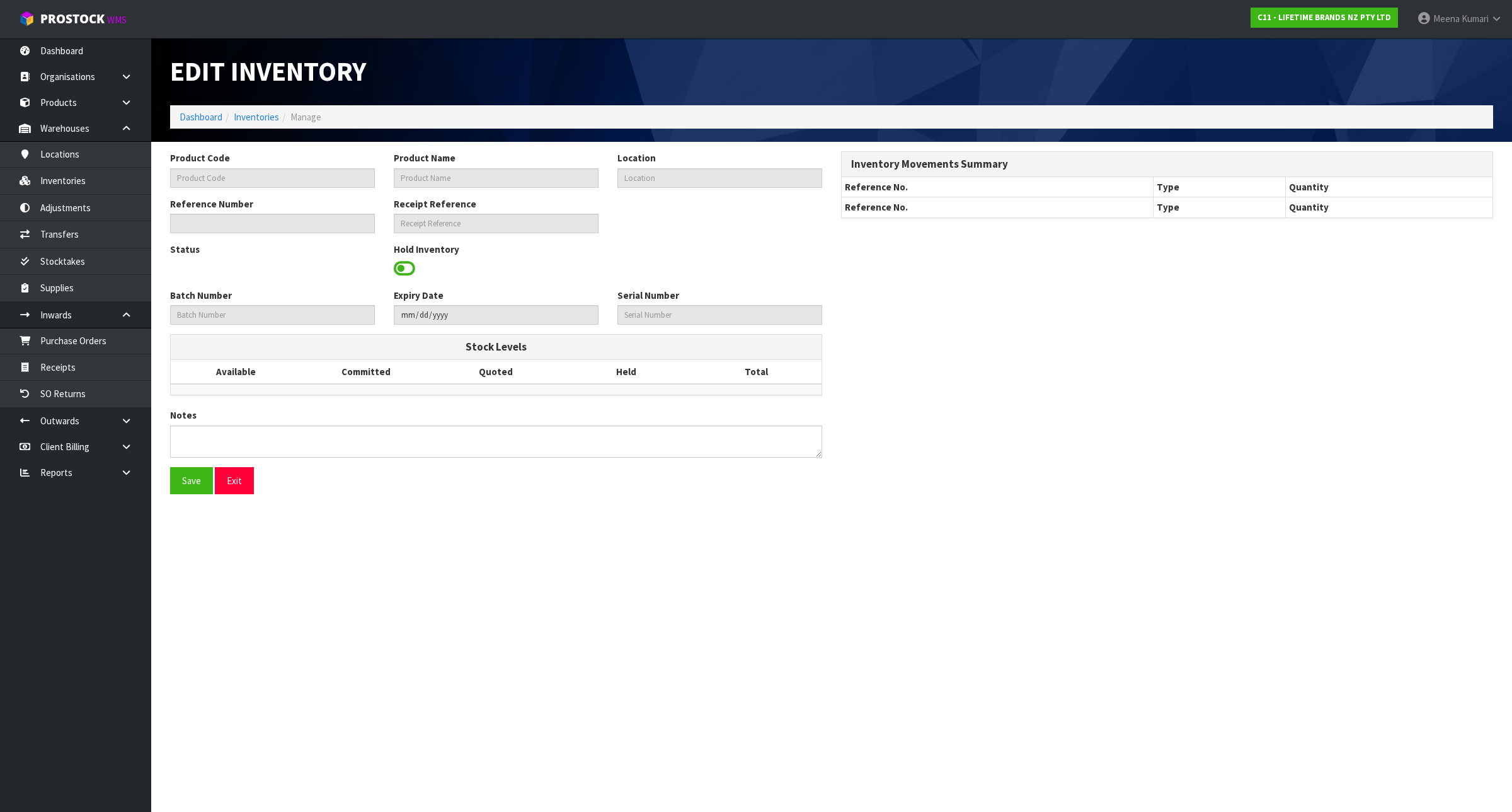
type input "KES003OHOBW"
type input "80282 - KA NYLON BASTING SPOON [PERSON_NAME]"
type input "32-34-3-B"
type input "C11-IRY0000274"
type textarea "HELD 4 LOOSE STOCK"
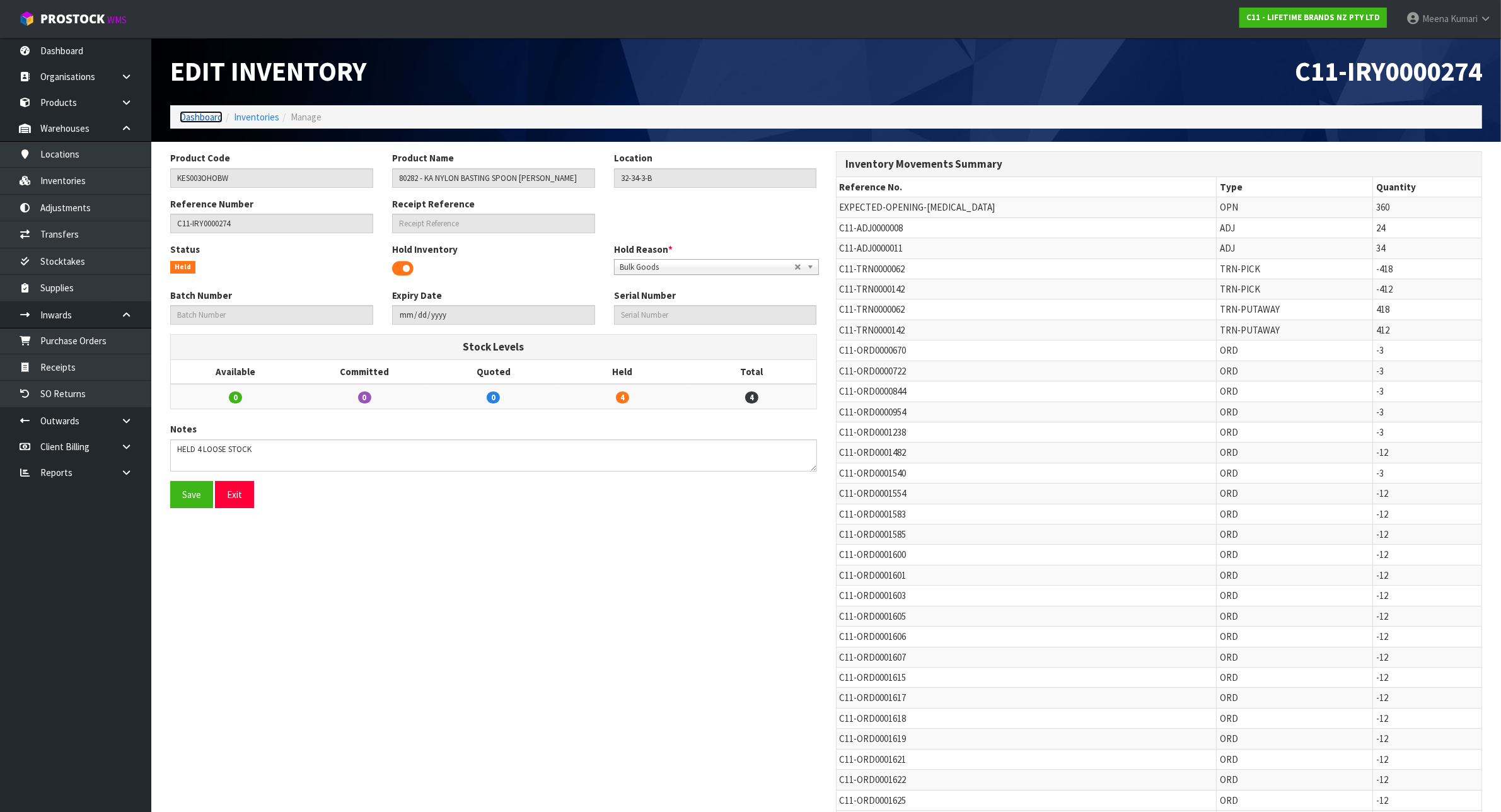
click at [213, 114] on link "Dashboard" at bounding box center [201, 117] width 42 height 12
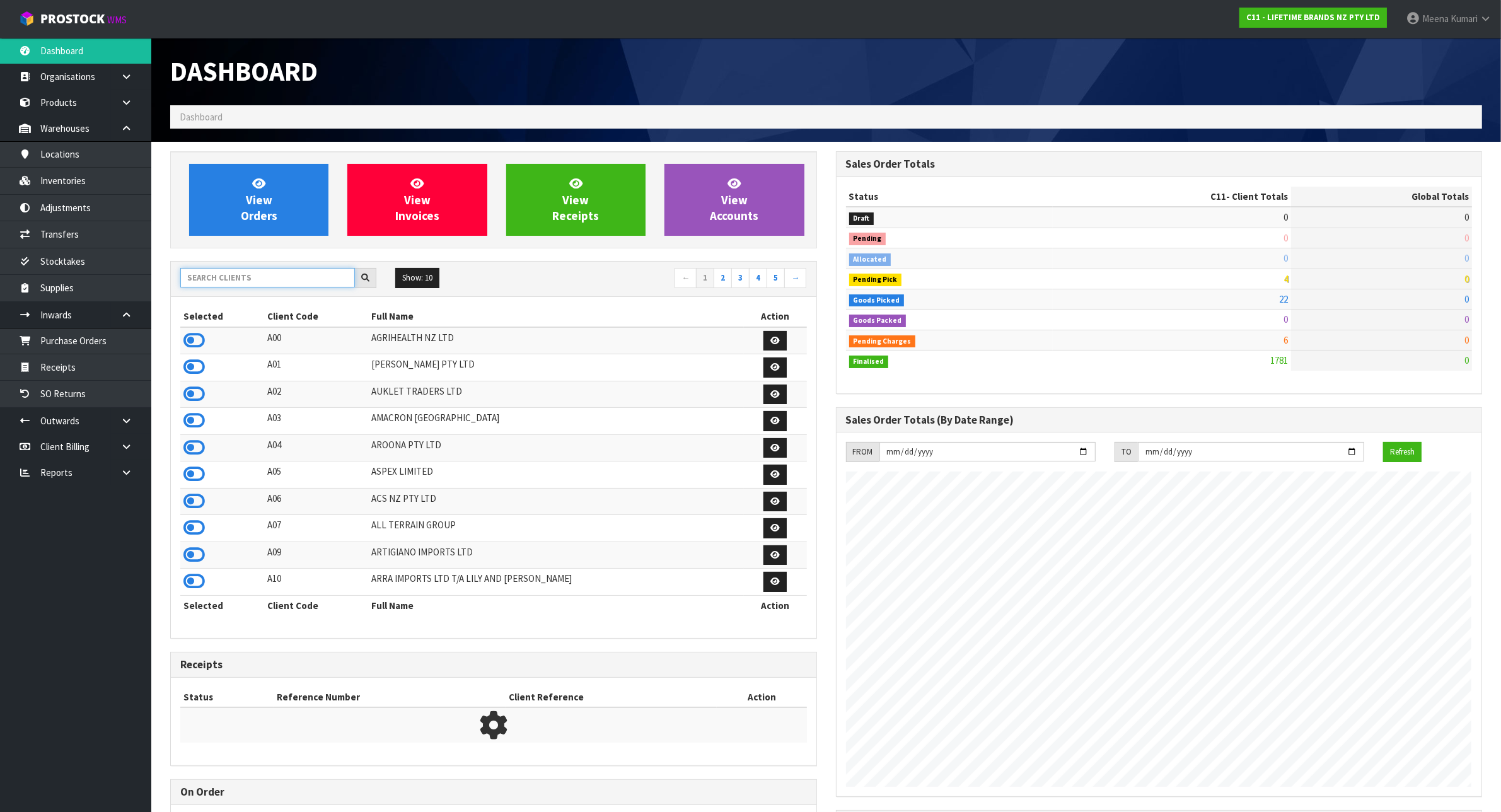
click at [243, 279] on input "text" at bounding box center [268, 278] width 175 height 20
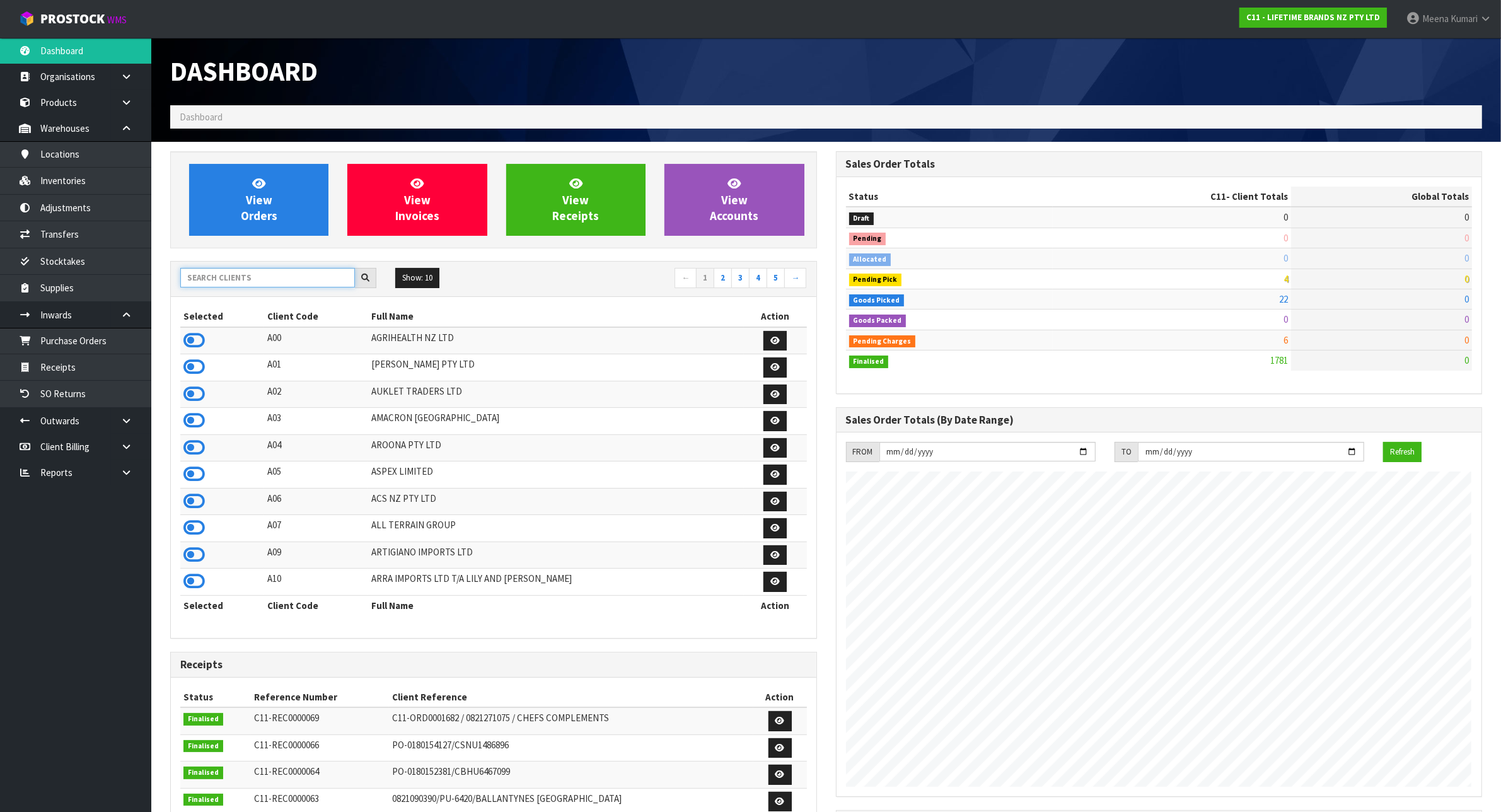
scroll to position [958, 665]
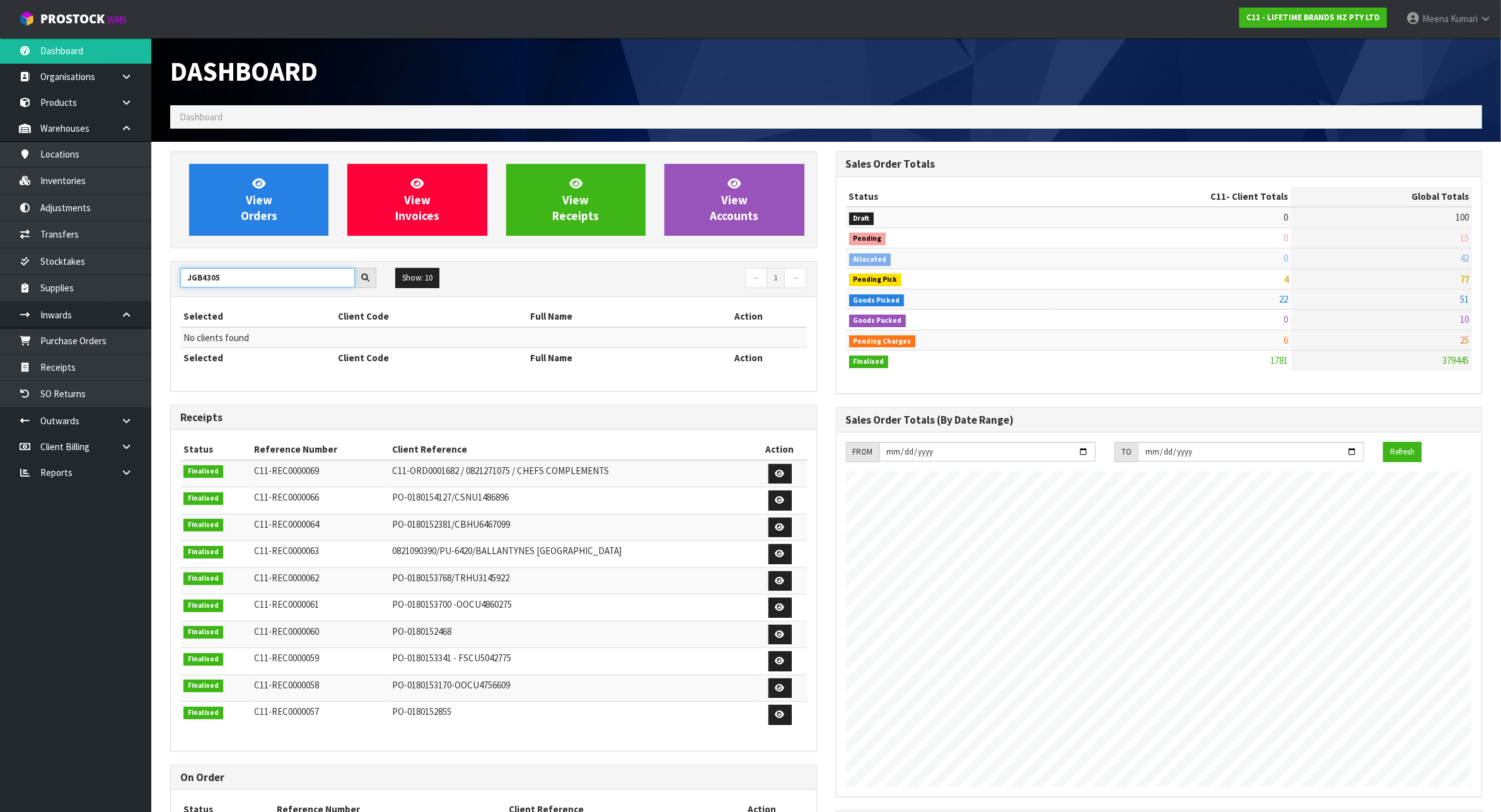
drag, startPoint x: 231, startPoint y: 275, endPoint x: 221, endPoint y: 279, distance: 10.8
click at [221, 279] on input "JGB4305" at bounding box center [268, 278] width 175 height 20
drag, startPoint x: 221, startPoint y: 281, endPoint x: 74, endPoint y: 297, distance: 147.9
click at [74, 297] on body "Toggle navigation ProStock WMS C11 - LIFETIME BRANDS NZ PTY LTD [PERSON_NAME] L…" at bounding box center [750, 406] width 1501 height 812
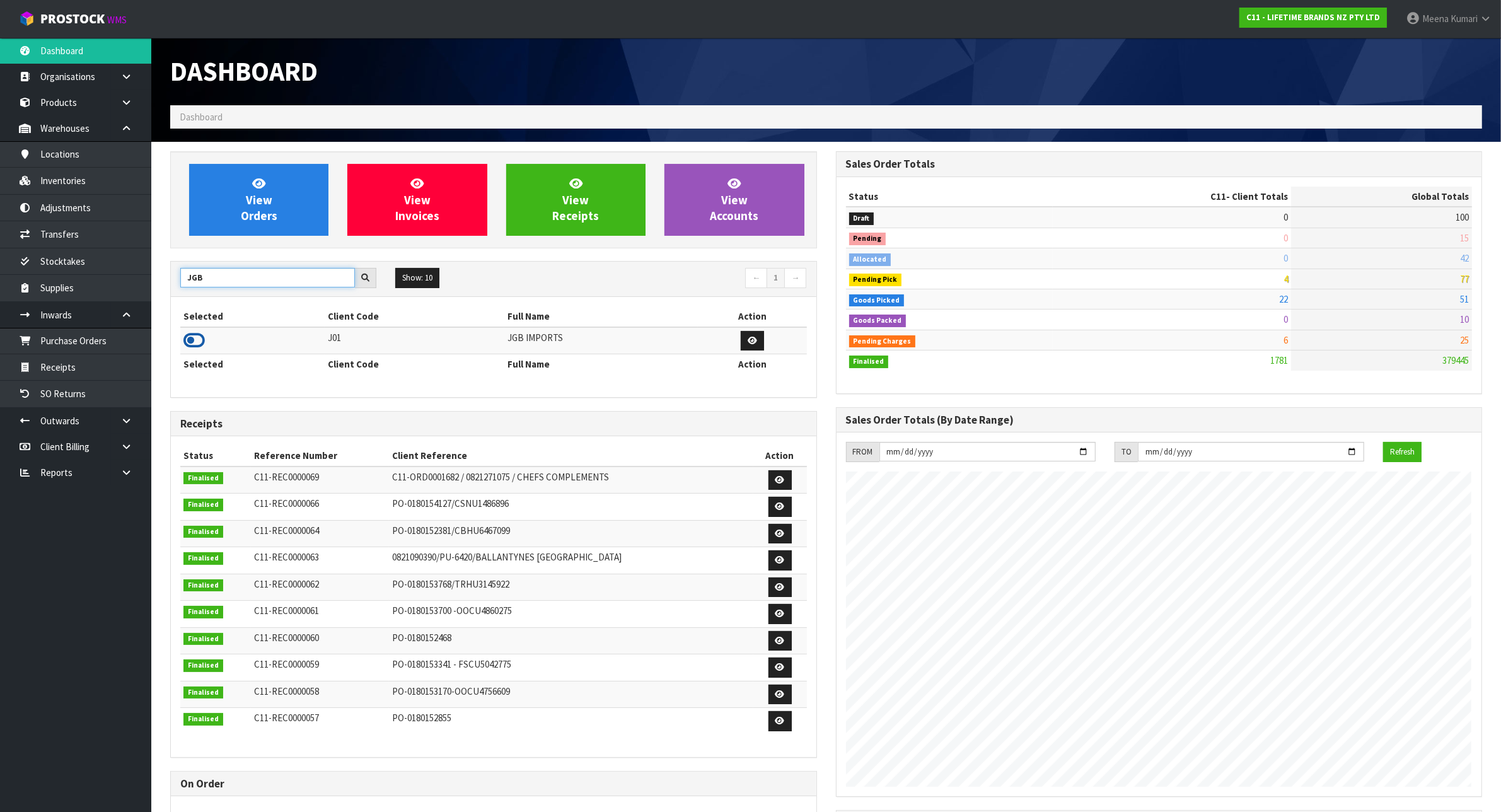
type input "JGB"
click at [191, 344] on icon at bounding box center [194, 340] width 21 height 19
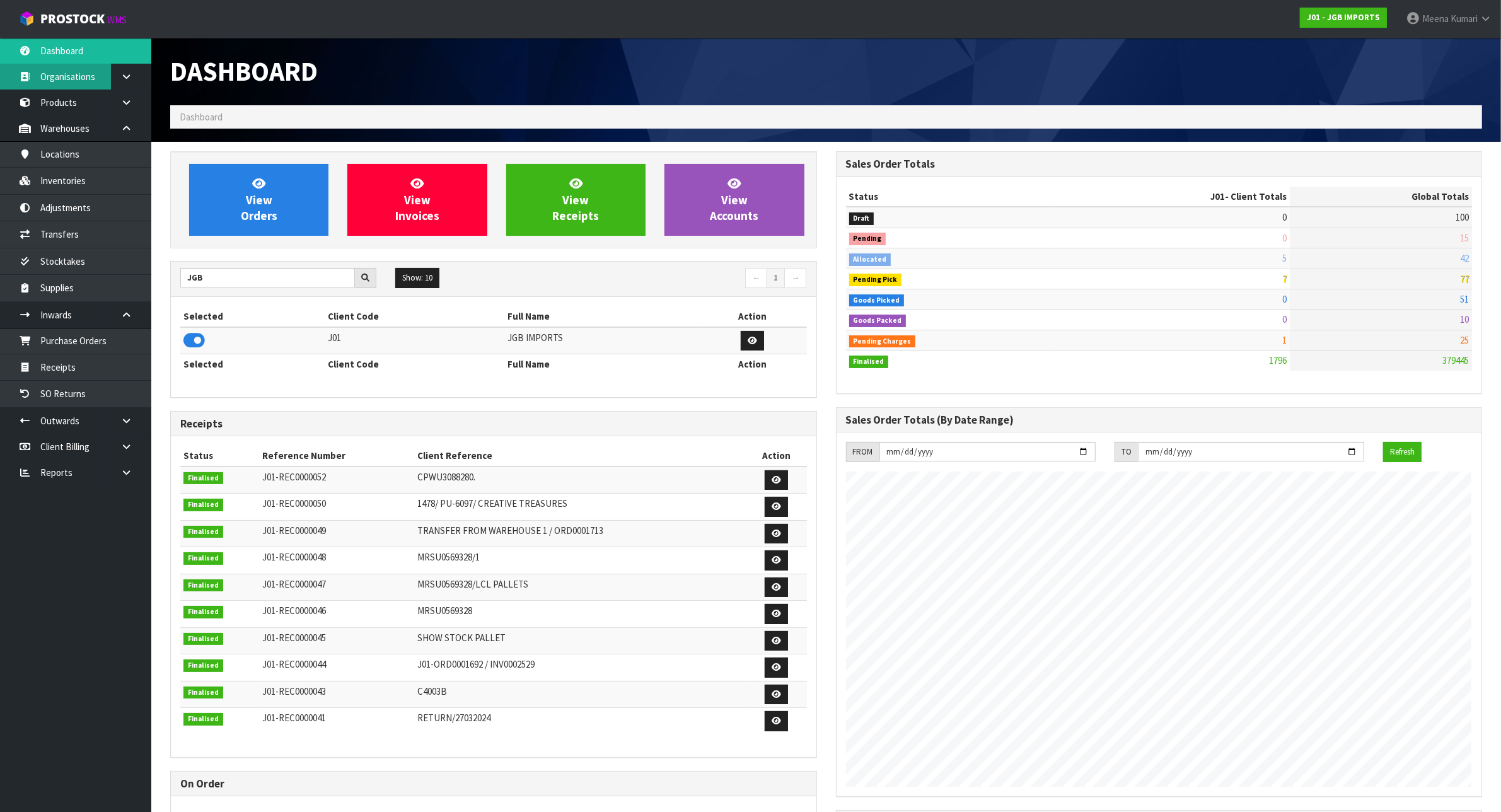
click at [77, 88] on link "Organisations" at bounding box center [75, 77] width 151 height 26
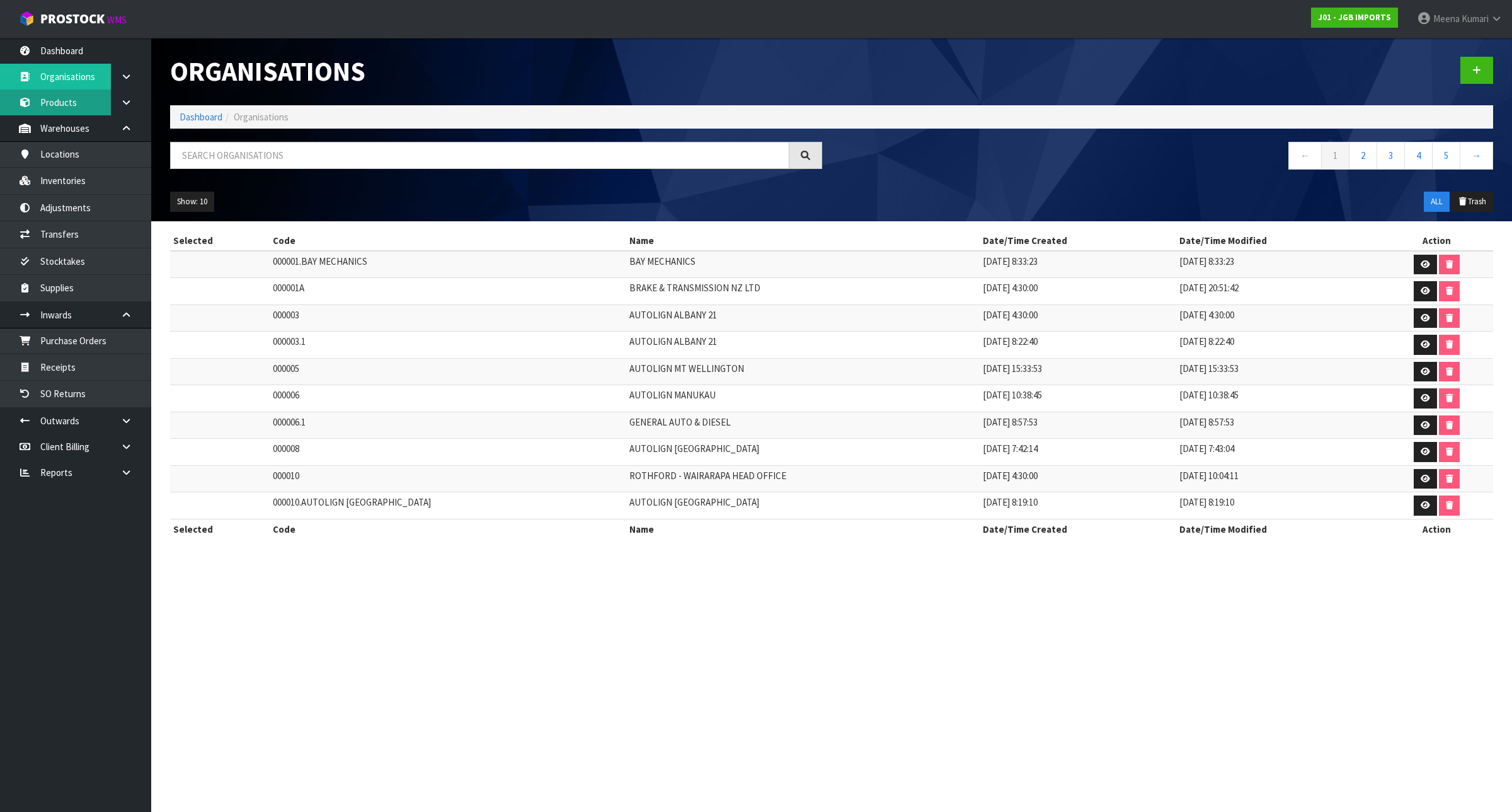
click at [78, 100] on div "Organisations Dashboard Organisations ← 1 2 3 4 5 → Show: 10 5 10 25 50 ALL Tra…" at bounding box center [756, 280] width 1512 height 561
click at [77, 104] on link "Products" at bounding box center [75, 103] width 151 height 26
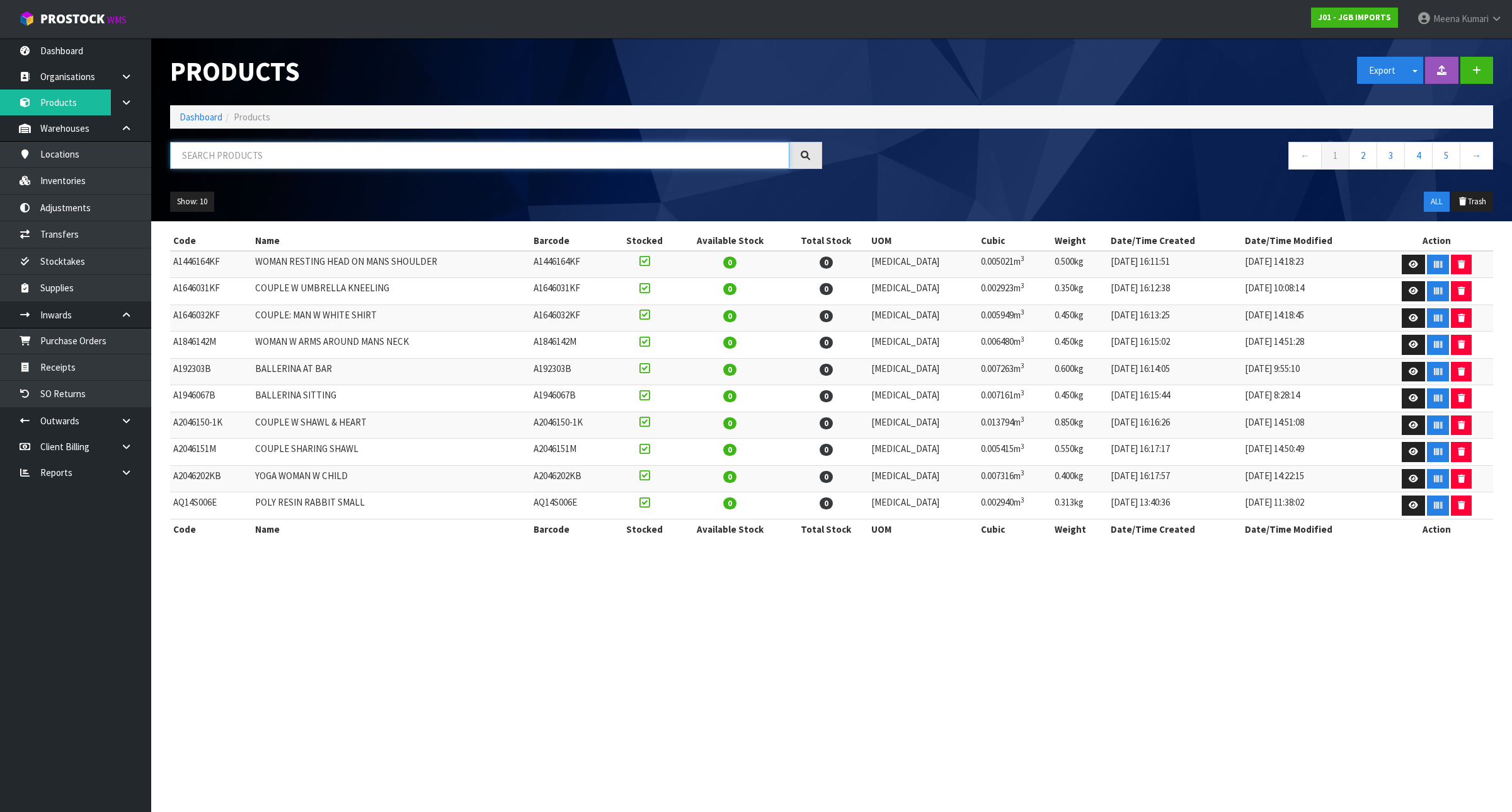
click at [254, 158] on input "text" at bounding box center [479, 155] width 619 height 27
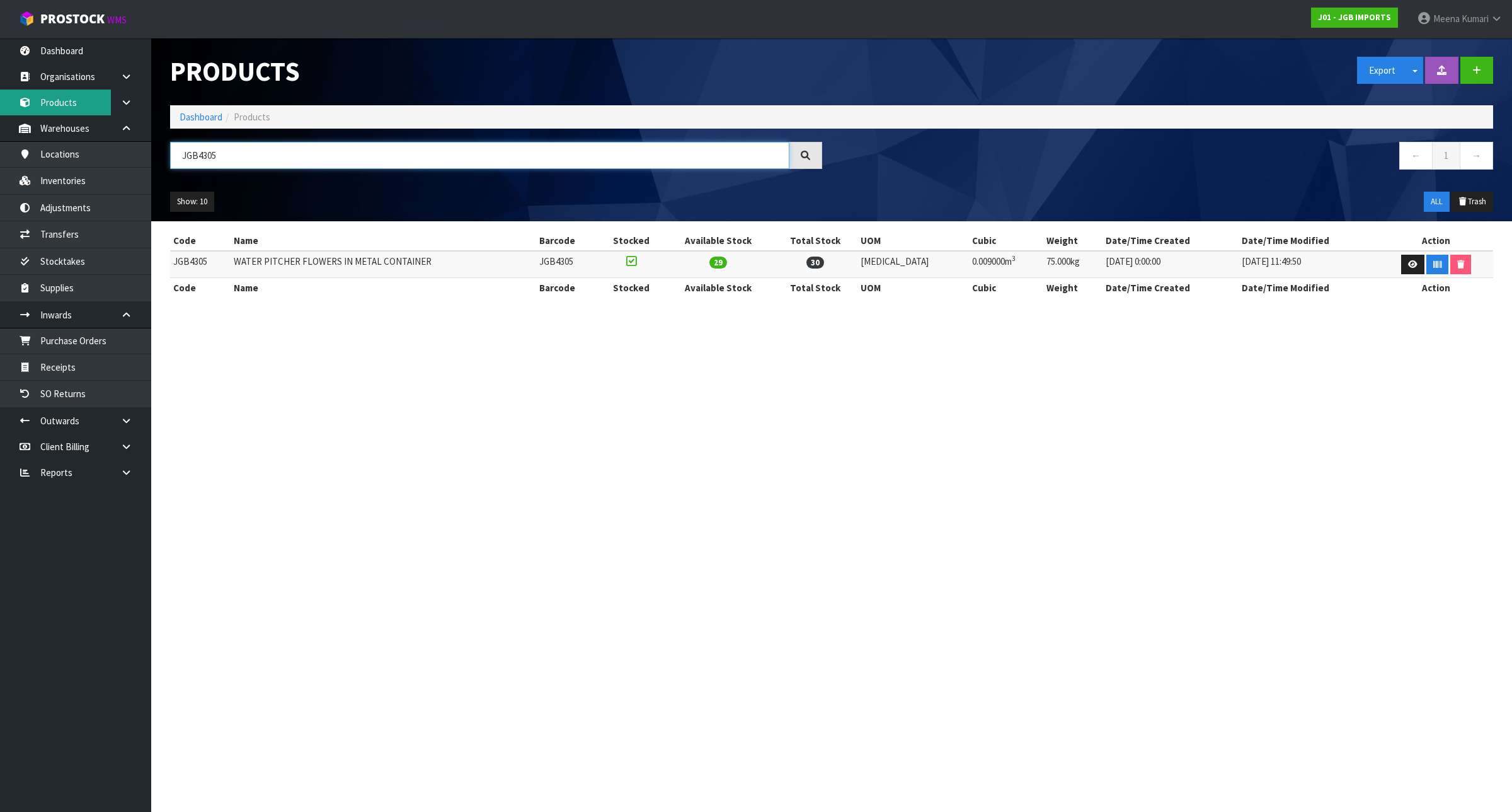
type input "JGB4305"
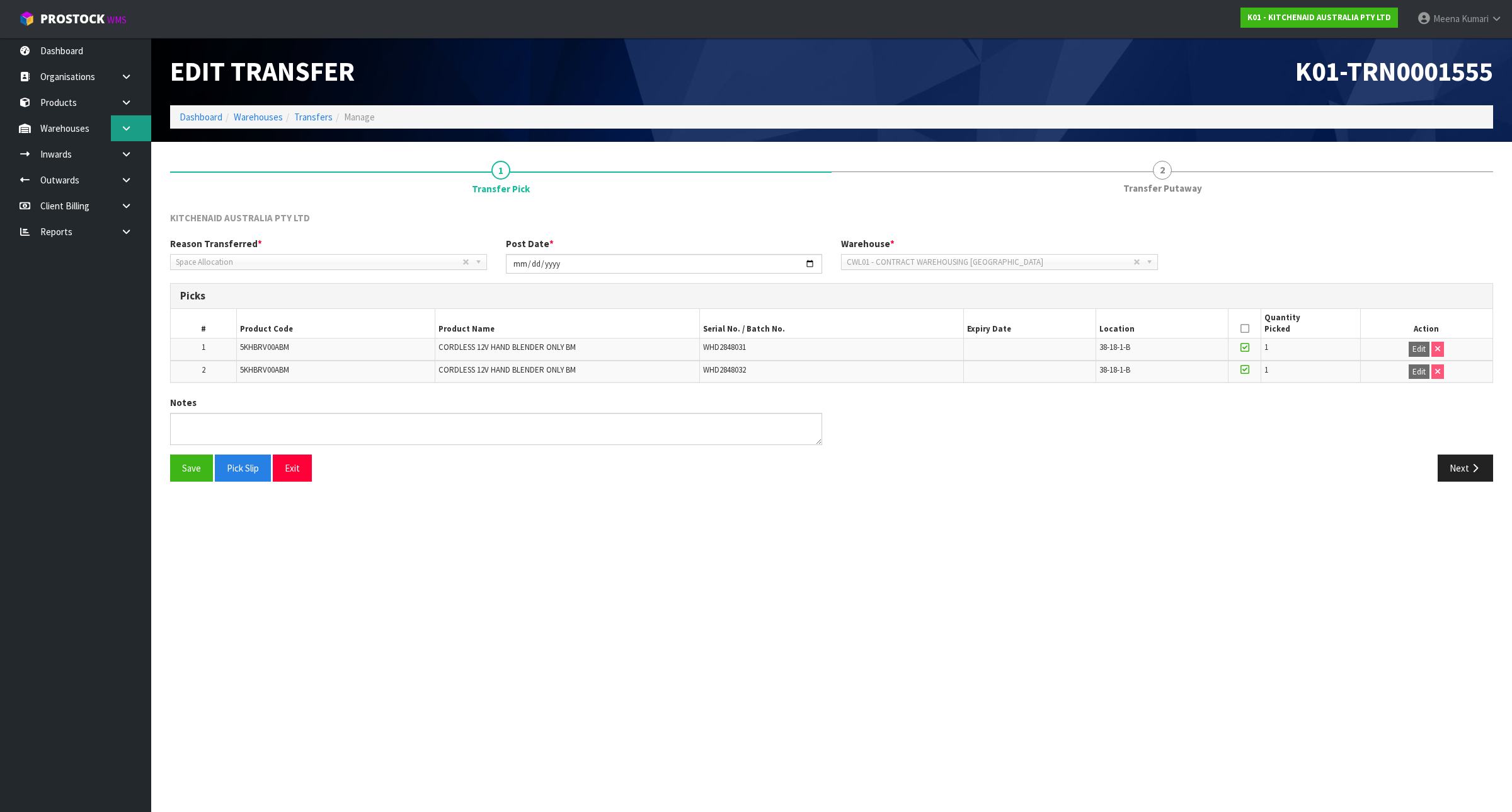
click at [131, 129] on icon at bounding box center [126, 128] width 12 height 10
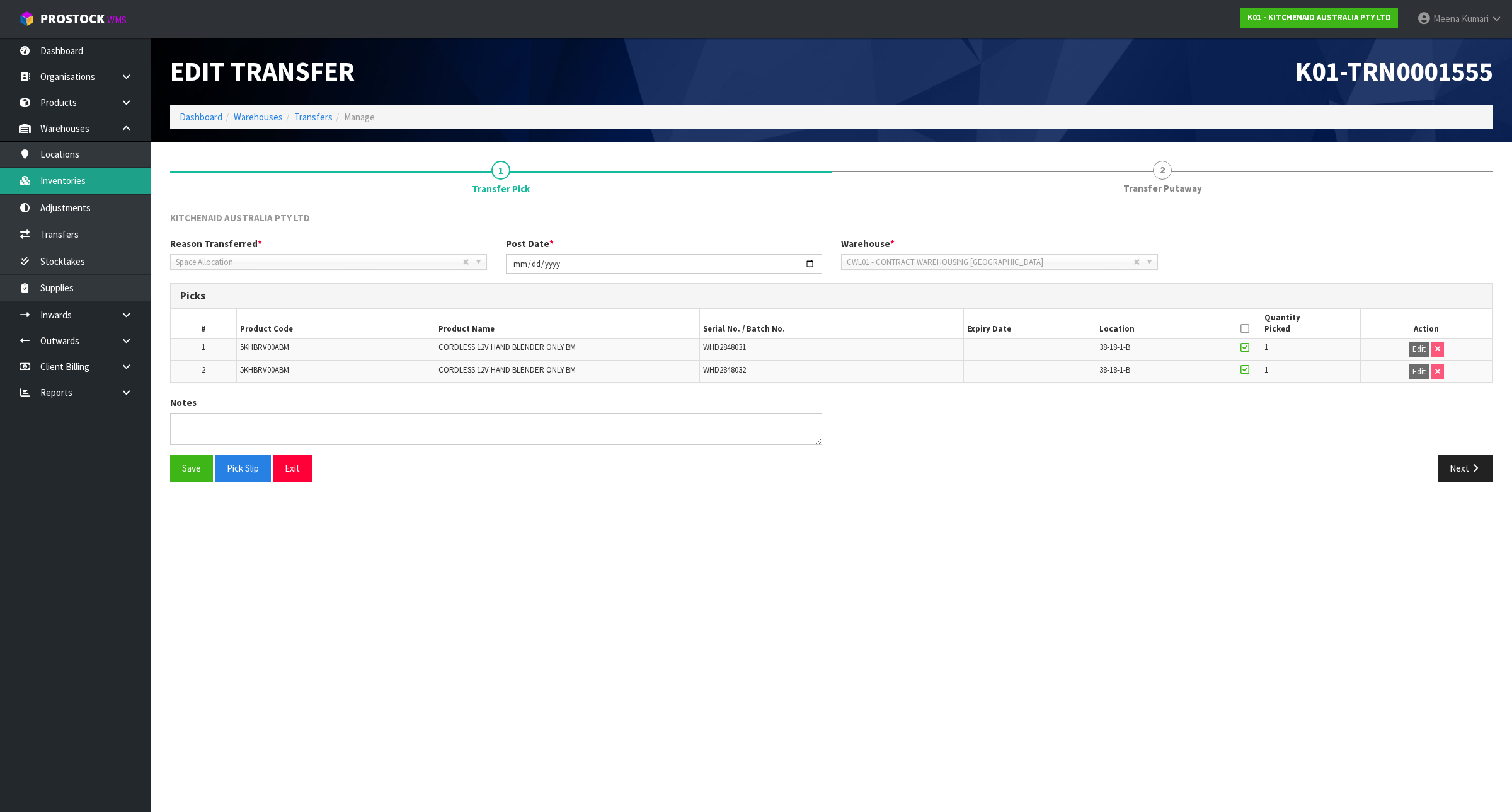
click at [109, 180] on link "Inventories" at bounding box center [75, 181] width 151 height 26
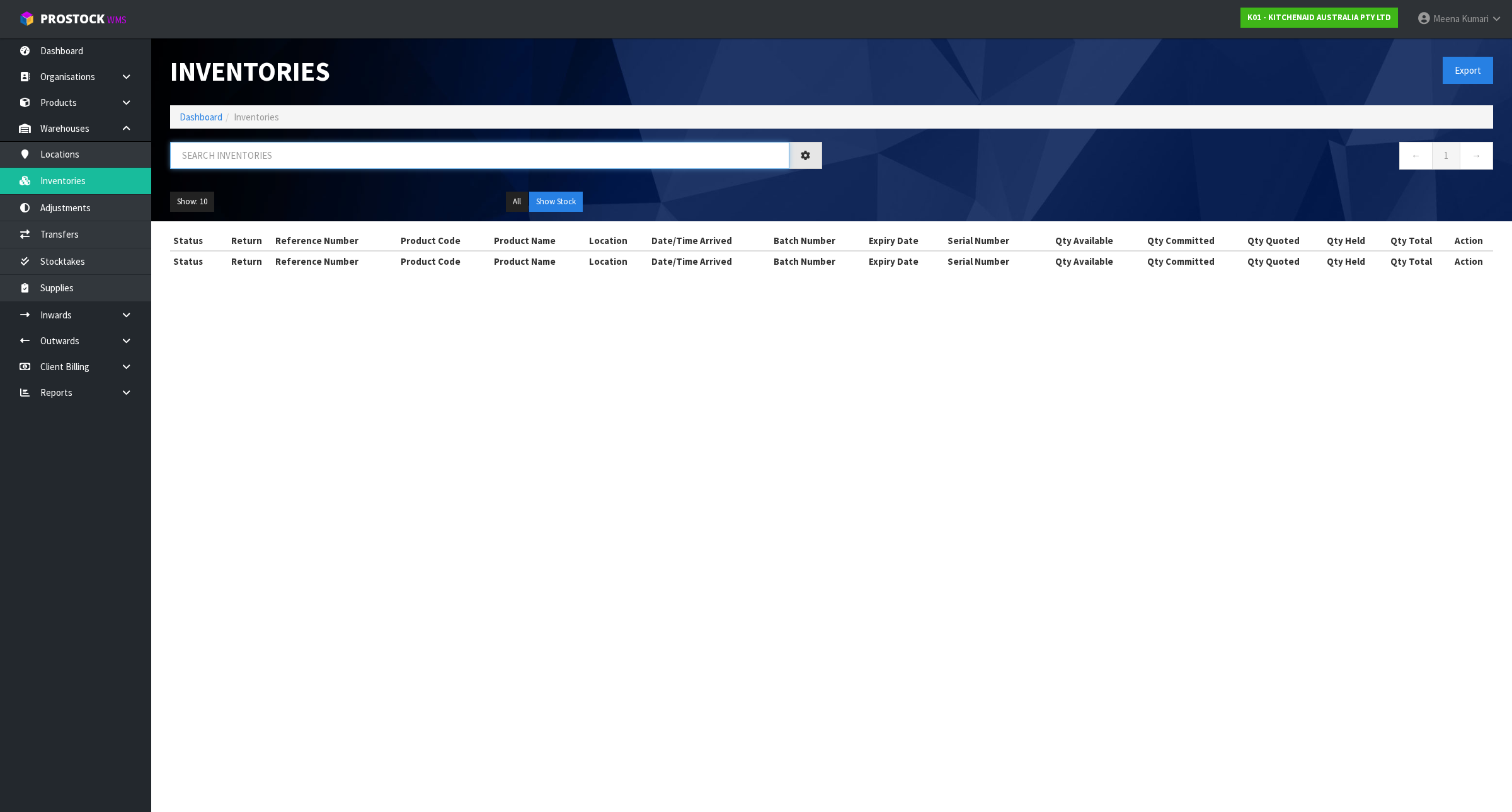
click at [235, 155] on input "text" at bounding box center [479, 155] width 619 height 27
paste input "5KHBRV00ABM"
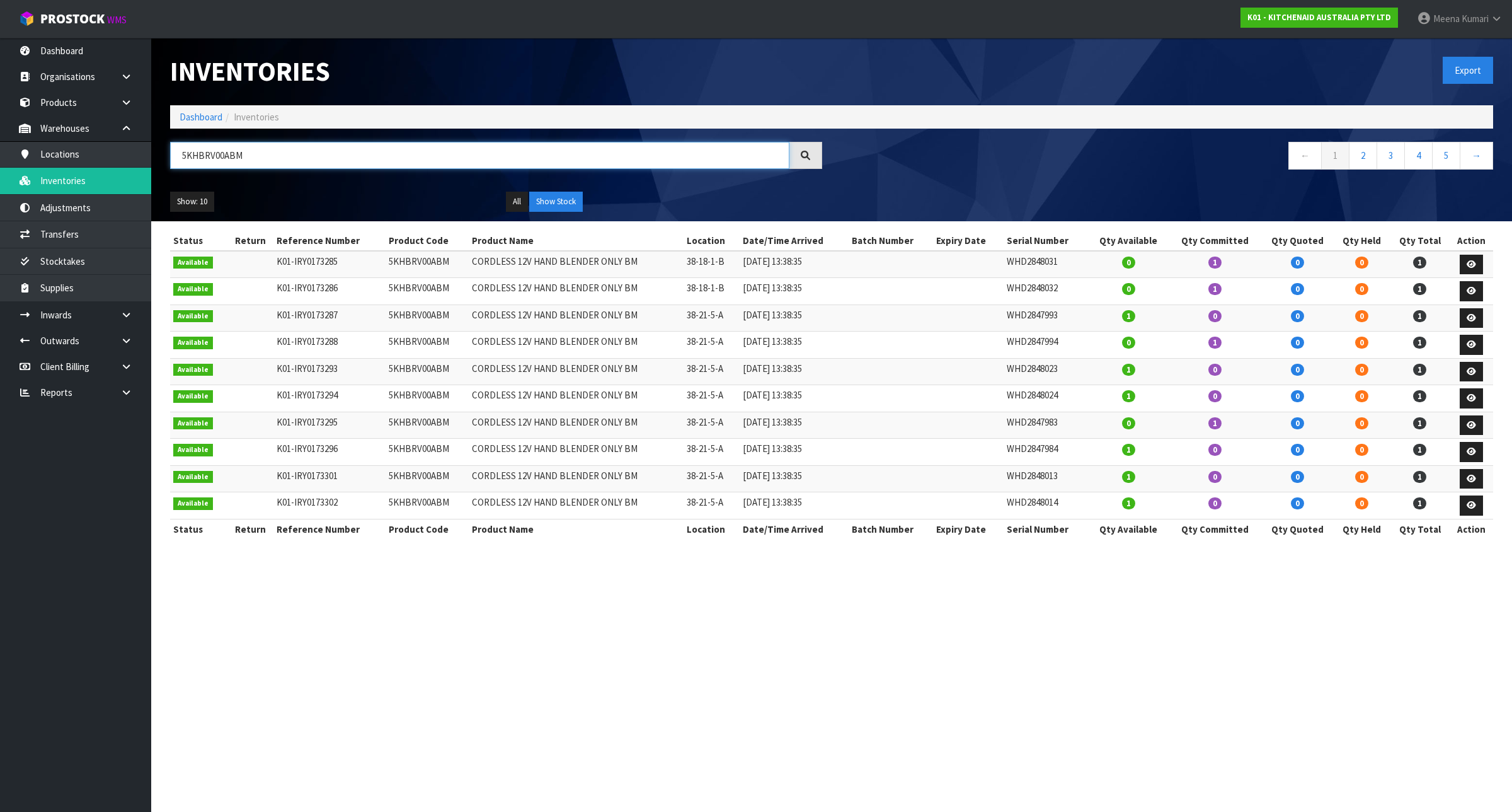
type input "5KHBRV00ABM"
click at [709, 457] on td "38-21-5-A" at bounding box center [711, 452] width 56 height 27
copy tr "38-21-5-A"
